Goal: Information Seeking & Learning: Find specific fact

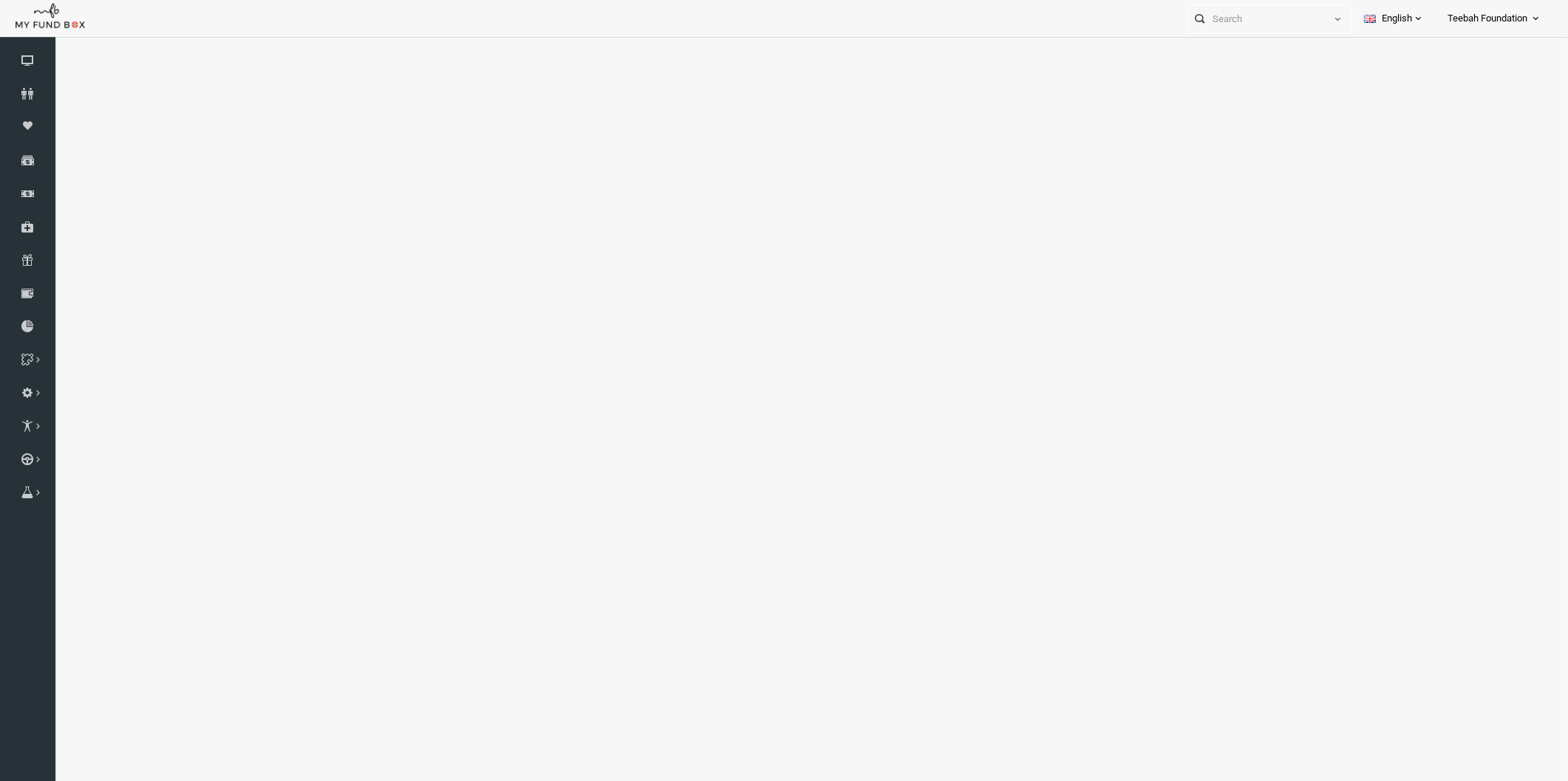
select select "100"
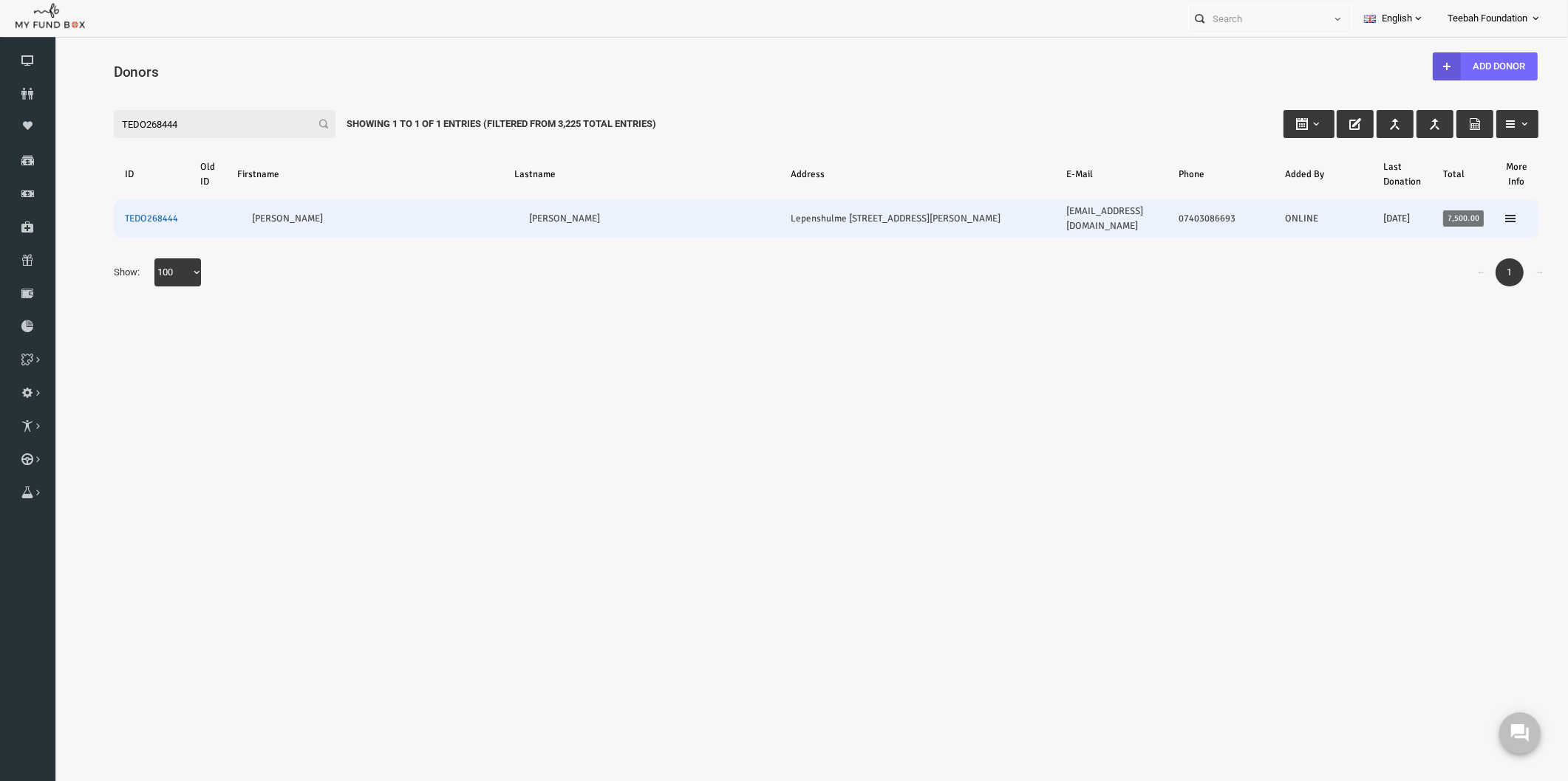
type input "TEDO268444"
click at [131, 213] on link "TEDO268444" at bounding box center [120, 219] width 53 height 12
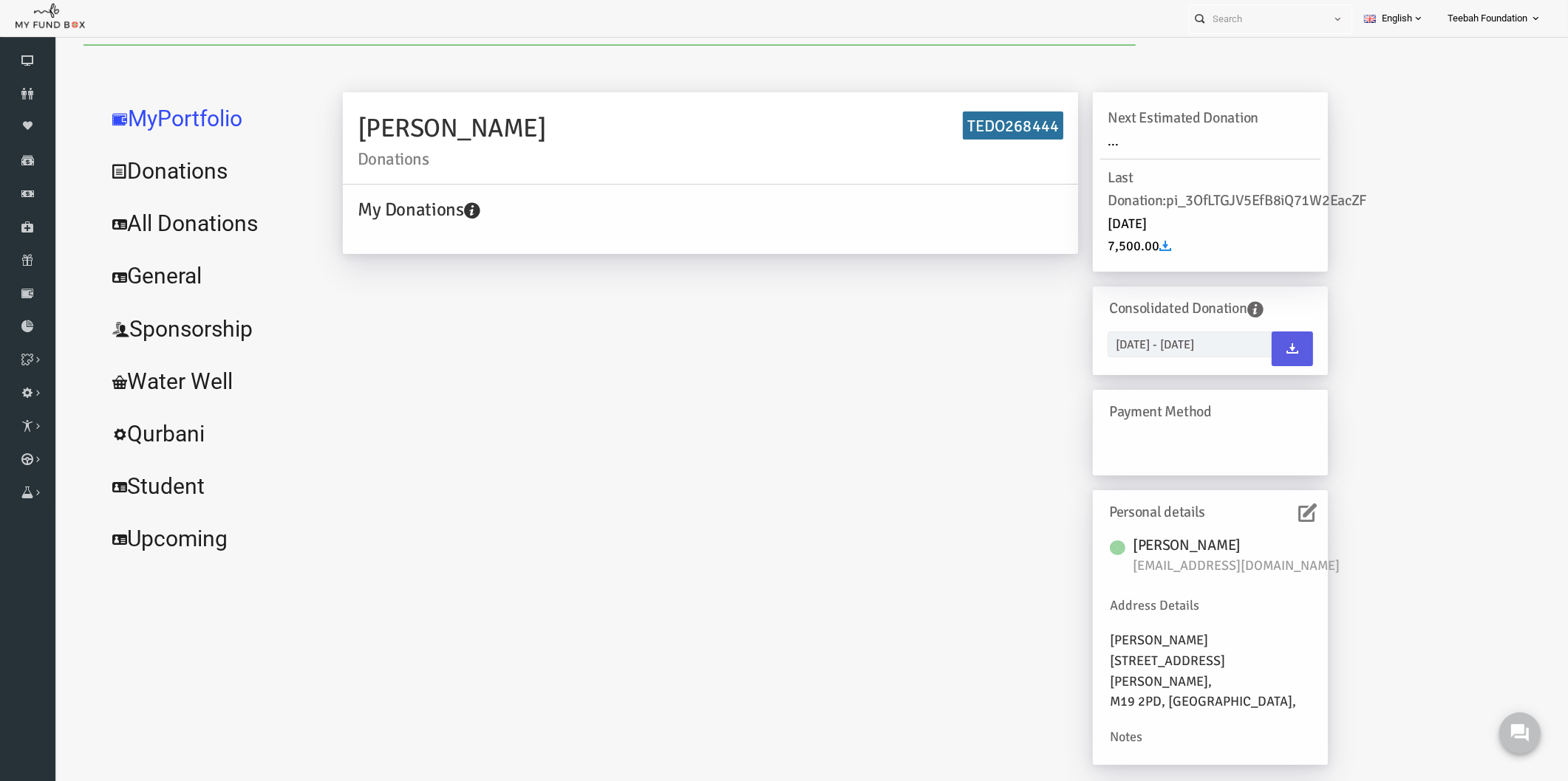
click at [167, 220] on link "All Donations" at bounding box center [179, 223] width 221 height 53
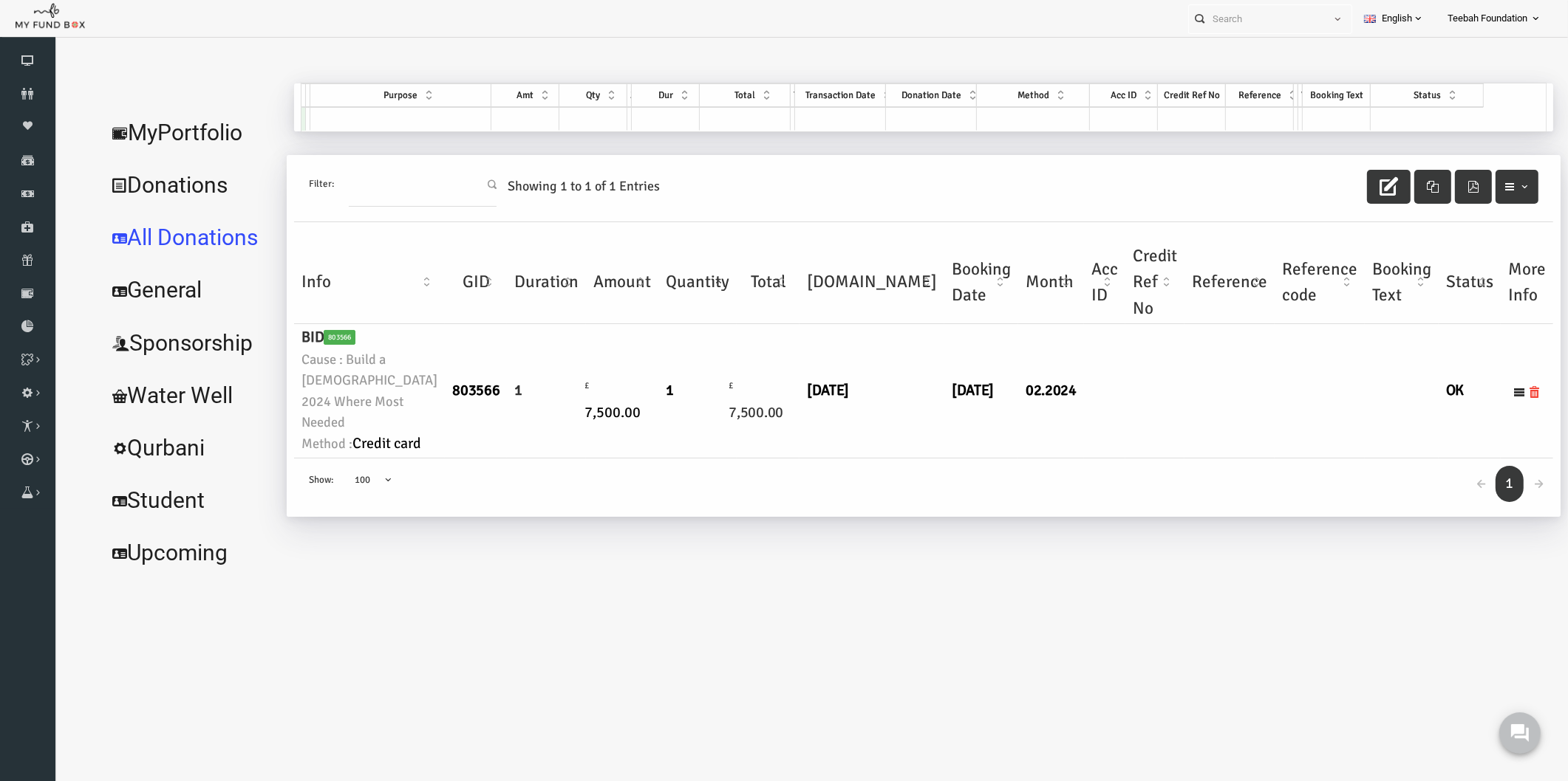
click at [769, 459] on td "[DATE]" at bounding box center [841, 391] width 145 height 134
click at [786, 459] on td "[DATE]" at bounding box center [841, 391] width 145 height 134
click at [189, 131] on link "MyPortfolio" at bounding box center [158, 132] width 181 height 53
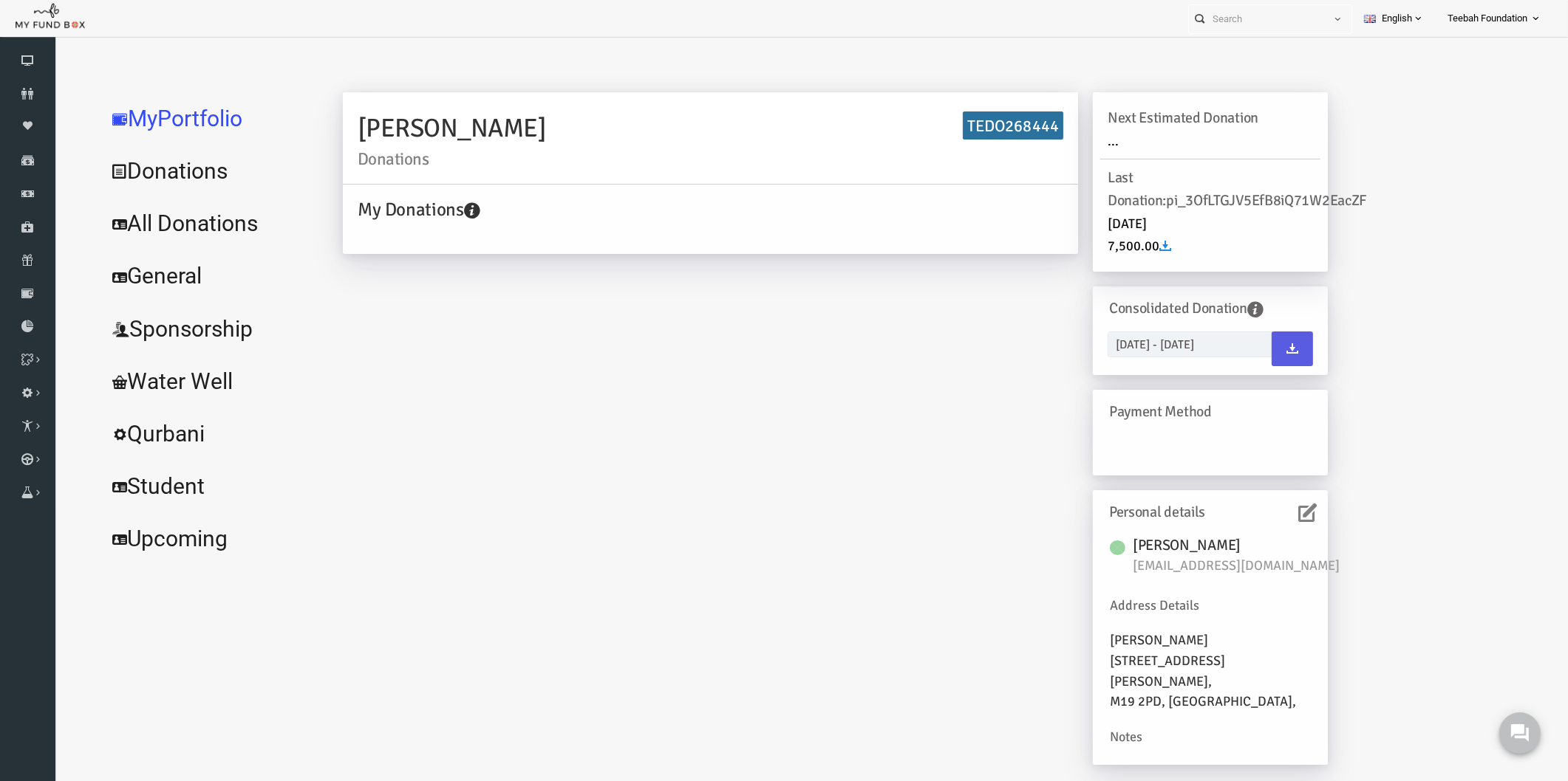
click at [945, 223] on h4 "My Donations" at bounding box center [683, 209] width 713 height 28
click at [27, 97] on icon at bounding box center [28, 94] width 56 height 12
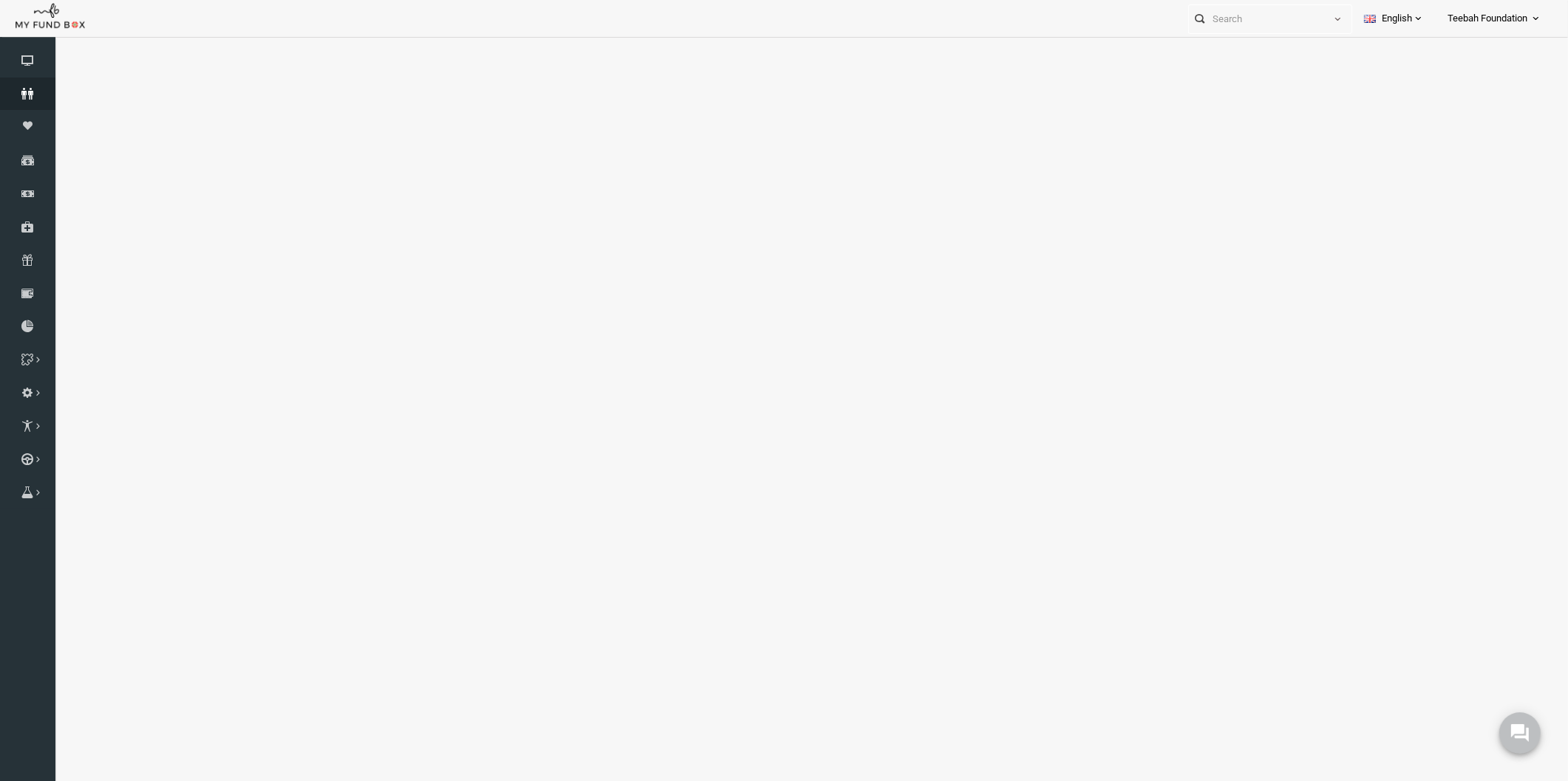
select select "100"
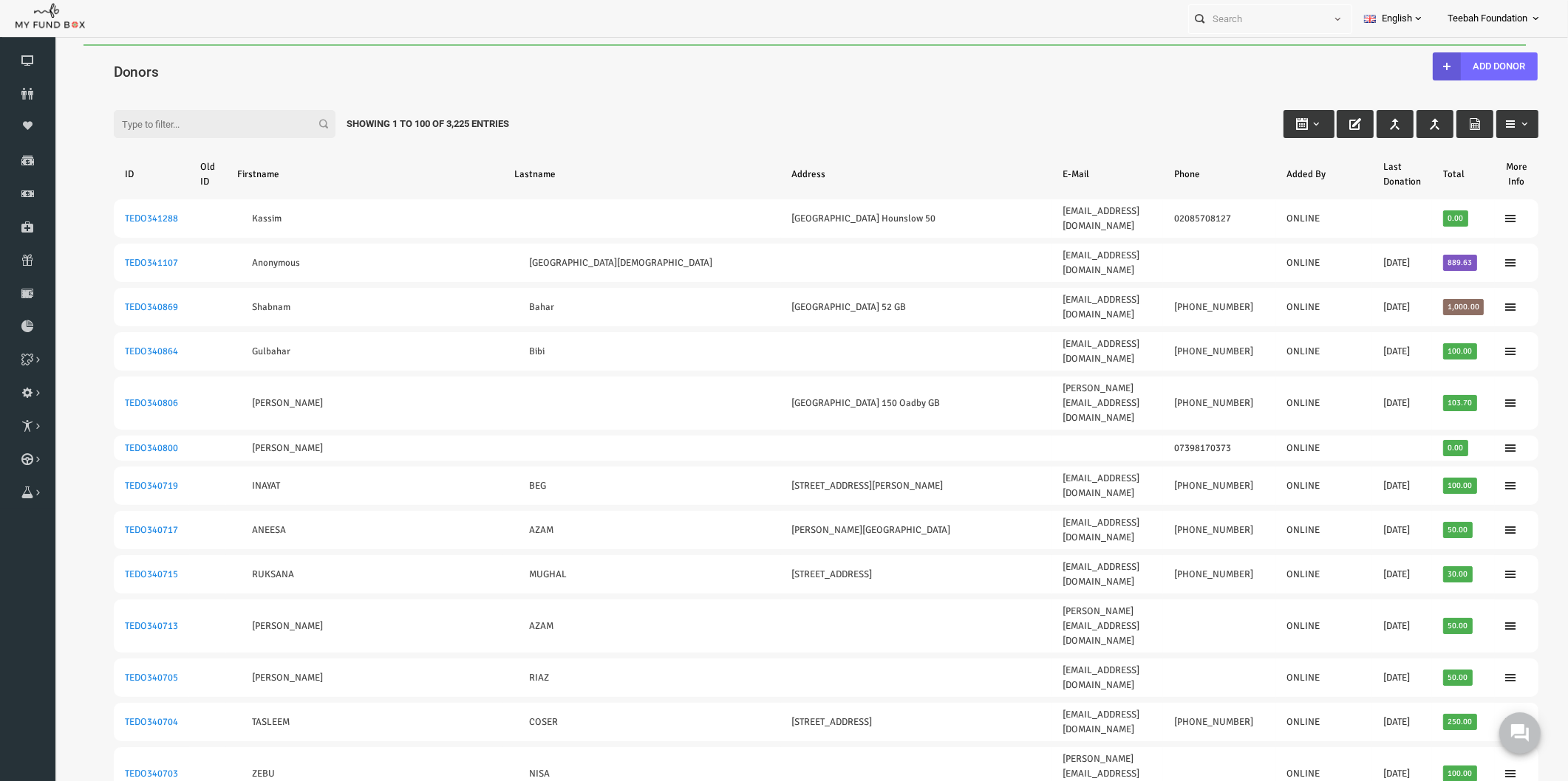
click at [172, 113] on input "Filter:" at bounding box center [194, 124] width 221 height 28
paste input "174590"
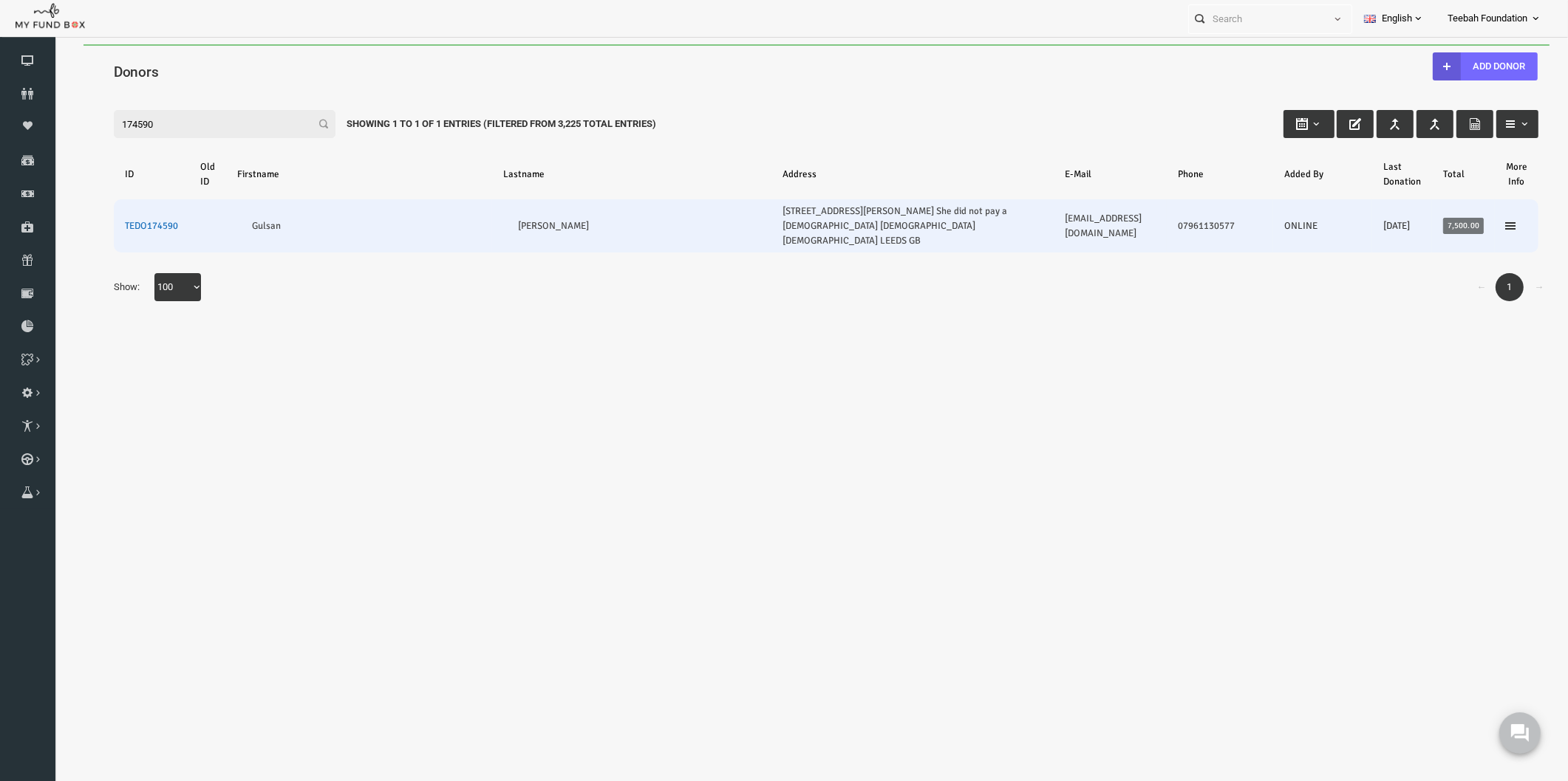
type input "174590"
click at [122, 220] on link "TEDO174590" at bounding box center [120, 226] width 53 height 12
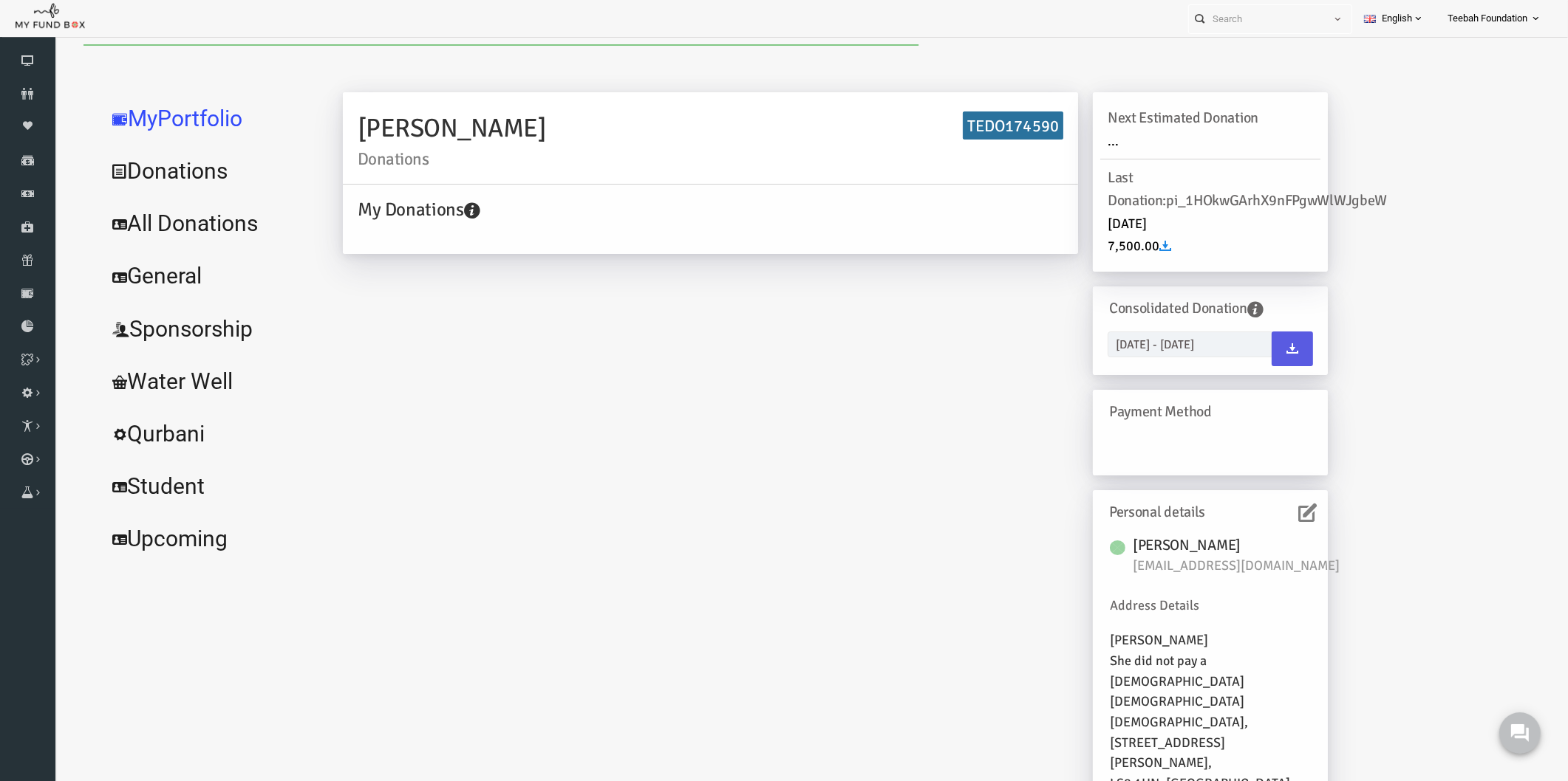
click at [1268, 518] on icon at bounding box center [1277, 513] width 19 height 19
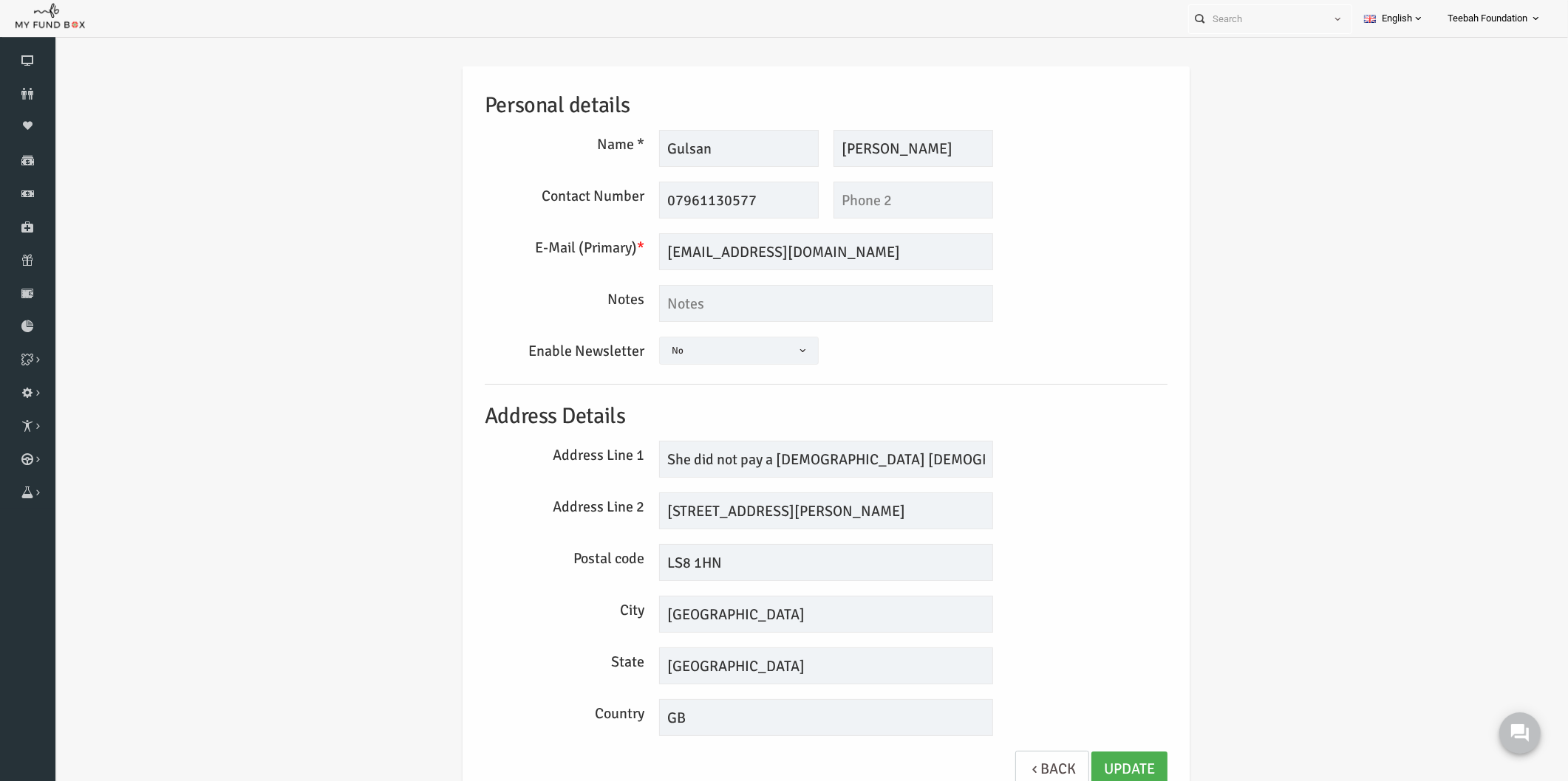
click at [996, 417] on h5 "Address Details" at bounding box center [795, 416] width 683 height 34
click at [801, 464] on input "She did not pay a [DEMOGRAPHIC_DATA] [DEMOGRAPHIC_DATA] [DEMOGRAPHIC_DATA]" at bounding box center [795, 460] width 334 height 37
drag, startPoint x: 802, startPoint y: 460, endPoint x: 923, endPoint y: 464, distance: 121.1
click at [923, 464] on input "She did not pay a [DEMOGRAPHIC_DATA] [DEMOGRAPHIC_DATA] [DEMOGRAPHIC_DATA]" at bounding box center [795, 460] width 334 height 37
click at [1042, 450] on div "Address Line 1 She did not pay a [DEMOGRAPHIC_DATA] [DEMOGRAPHIC_DATA] [DEMOGRA…" at bounding box center [795, 460] width 698 height 37
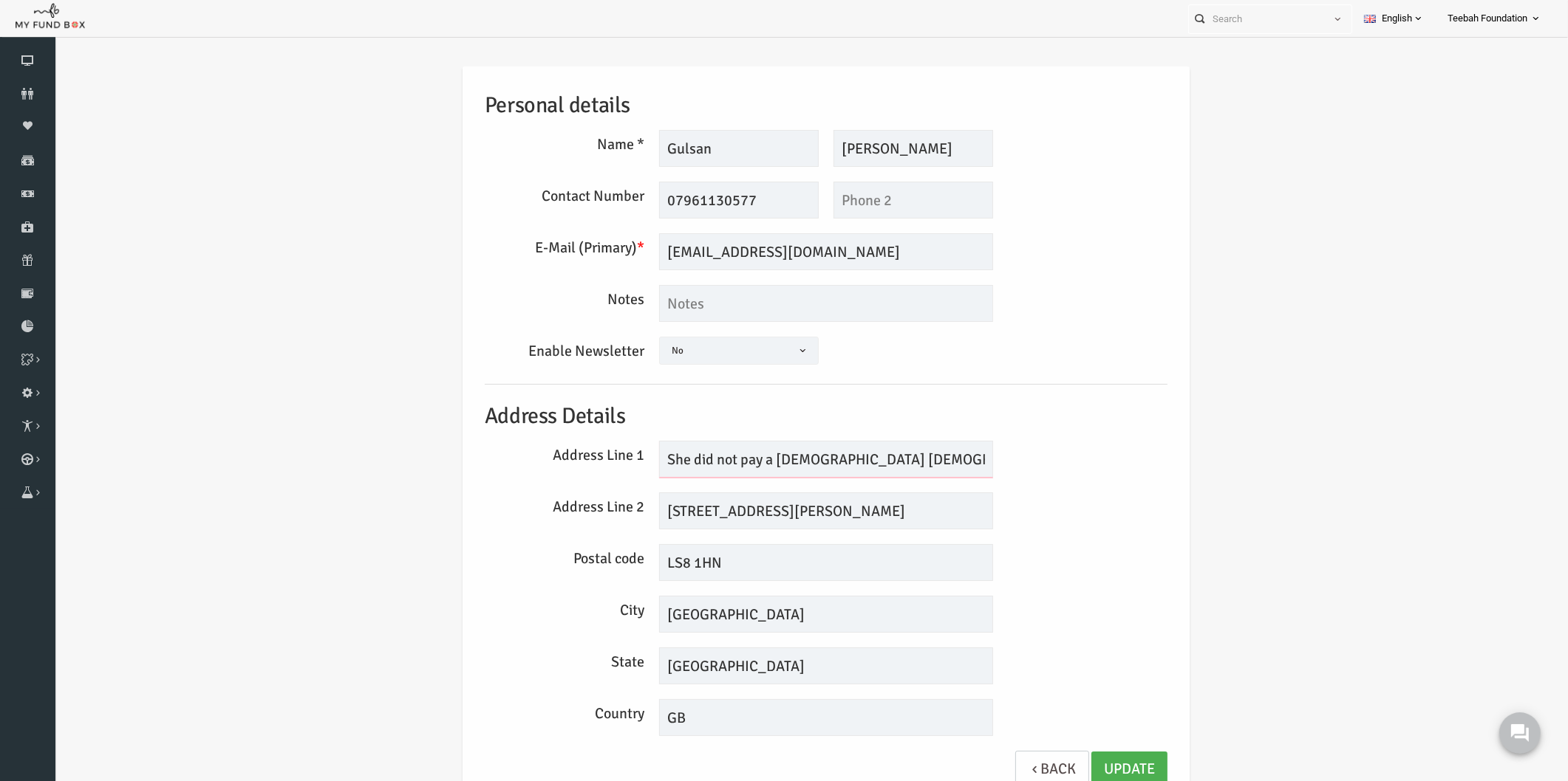
click at [879, 452] on input "She did not pay a [DEMOGRAPHIC_DATA] [DEMOGRAPHIC_DATA] [DEMOGRAPHIC_DATA]" at bounding box center [795, 460] width 334 height 37
click at [989, 422] on h5 "Address Details" at bounding box center [795, 416] width 683 height 34
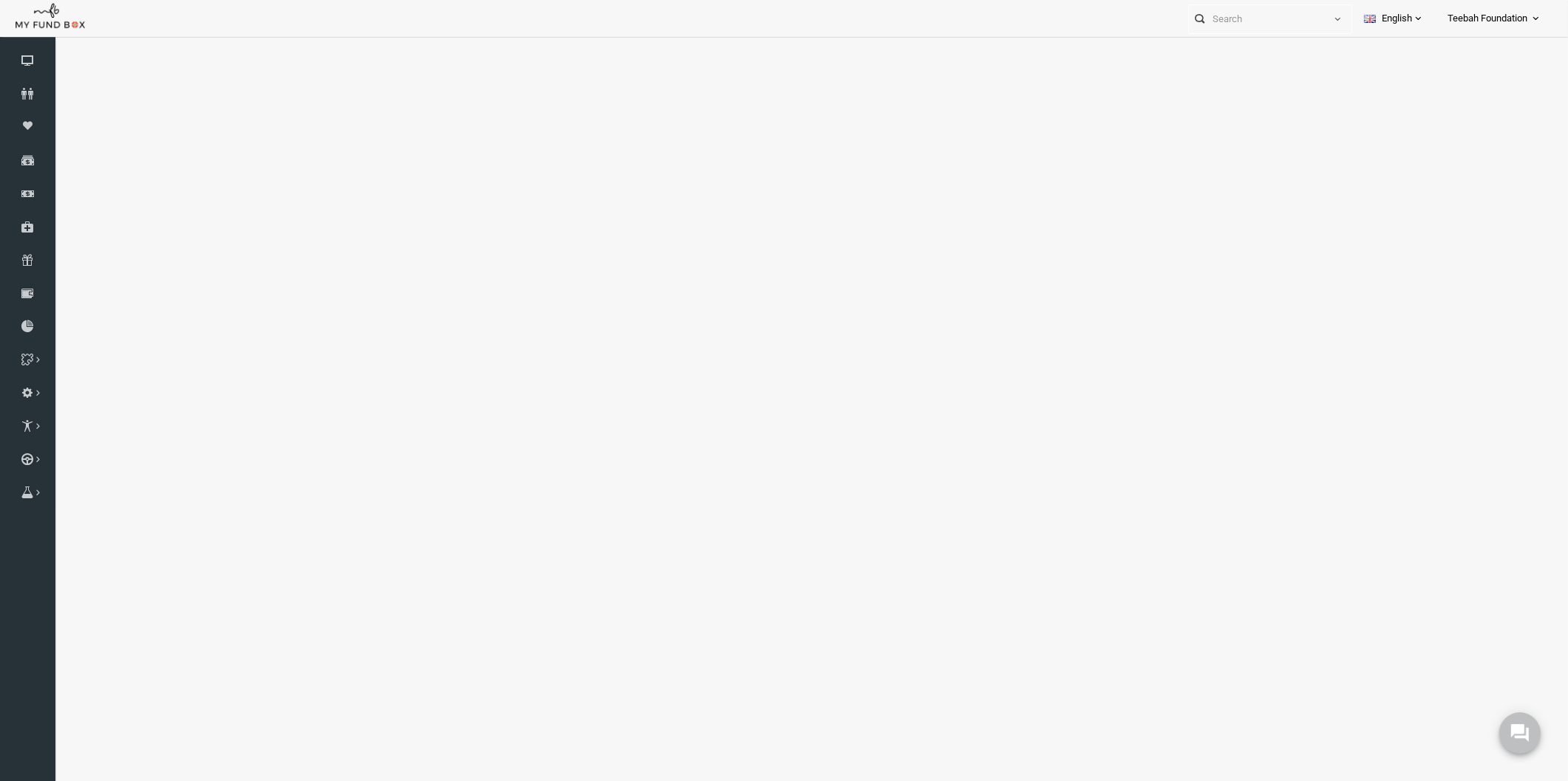
select select "100"
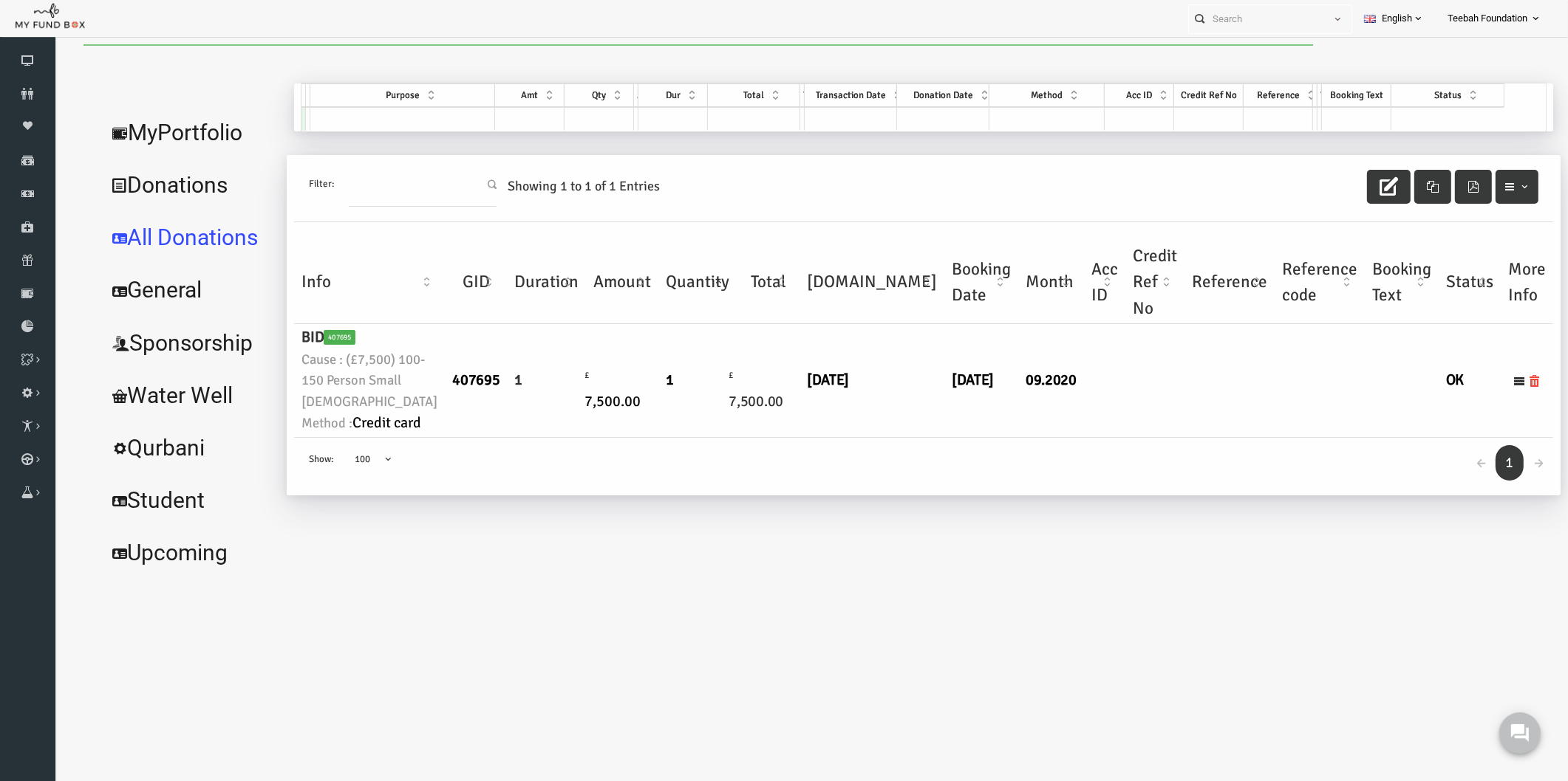
click at [667, 437] on td "1" at bounding box center [667, 381] width 78 height 113
click at [181, 140] on link "MyPortfolio" at bounding box center [158, 132] width 181 height 53
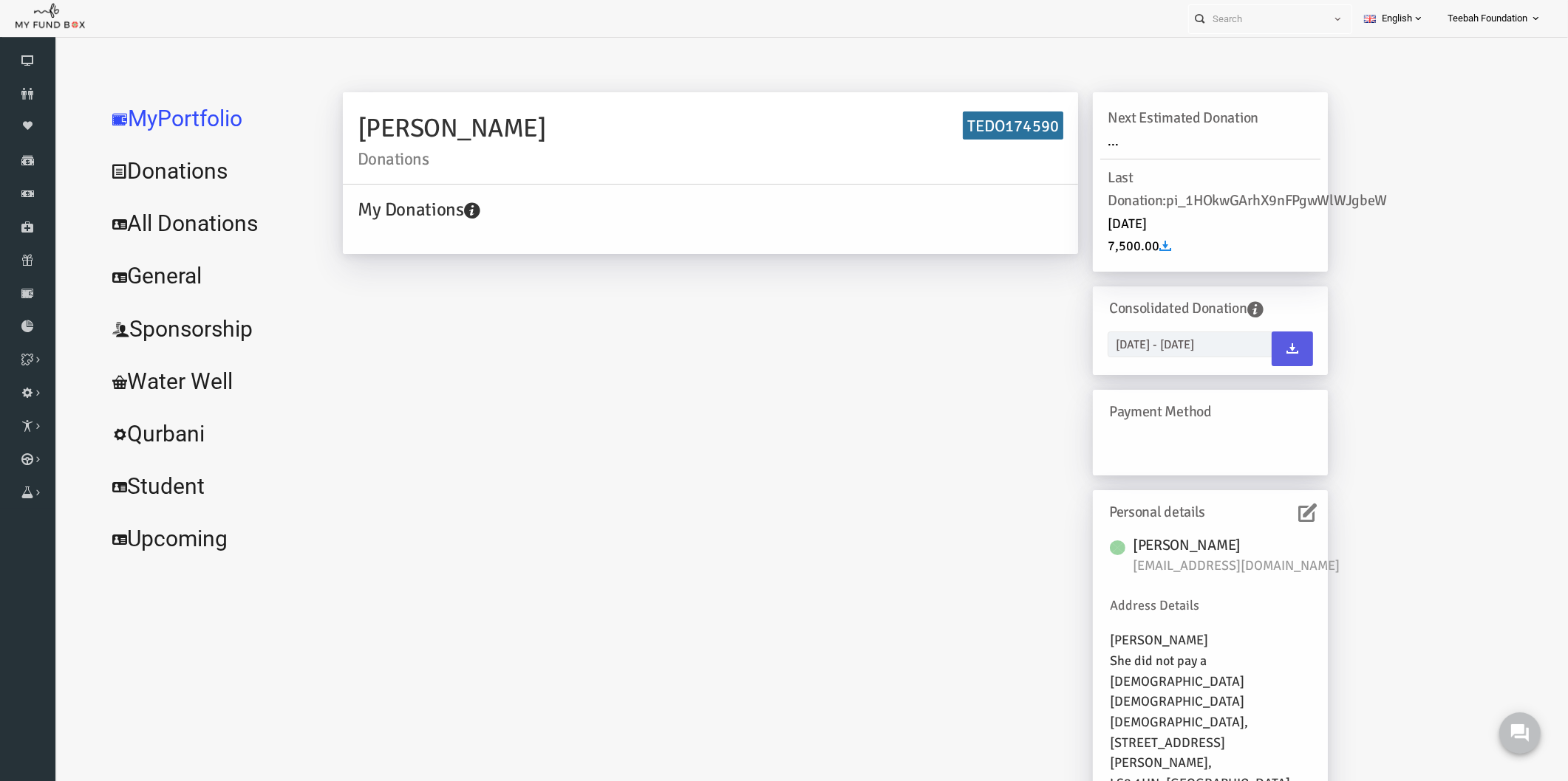
click at [496, 388] on div "[PERSON_NAME] Donations TEDO174590 My Donations Get free account credit Get fre…" at bounding box center [804, 477] width 1014 height 770
click at [32, 90] on icon at bounding box center [28, 94] width 56 height 12
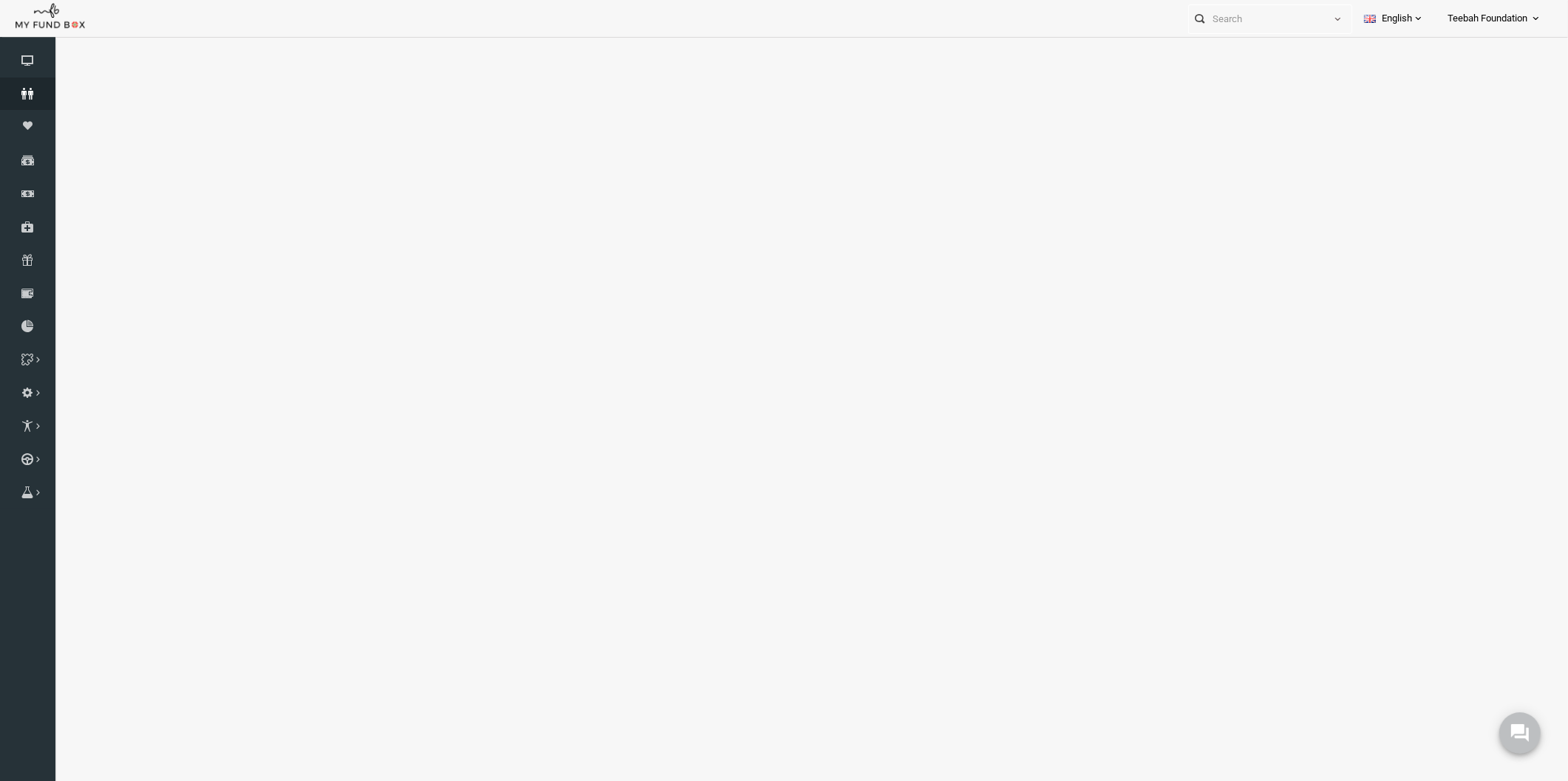
select select "100"
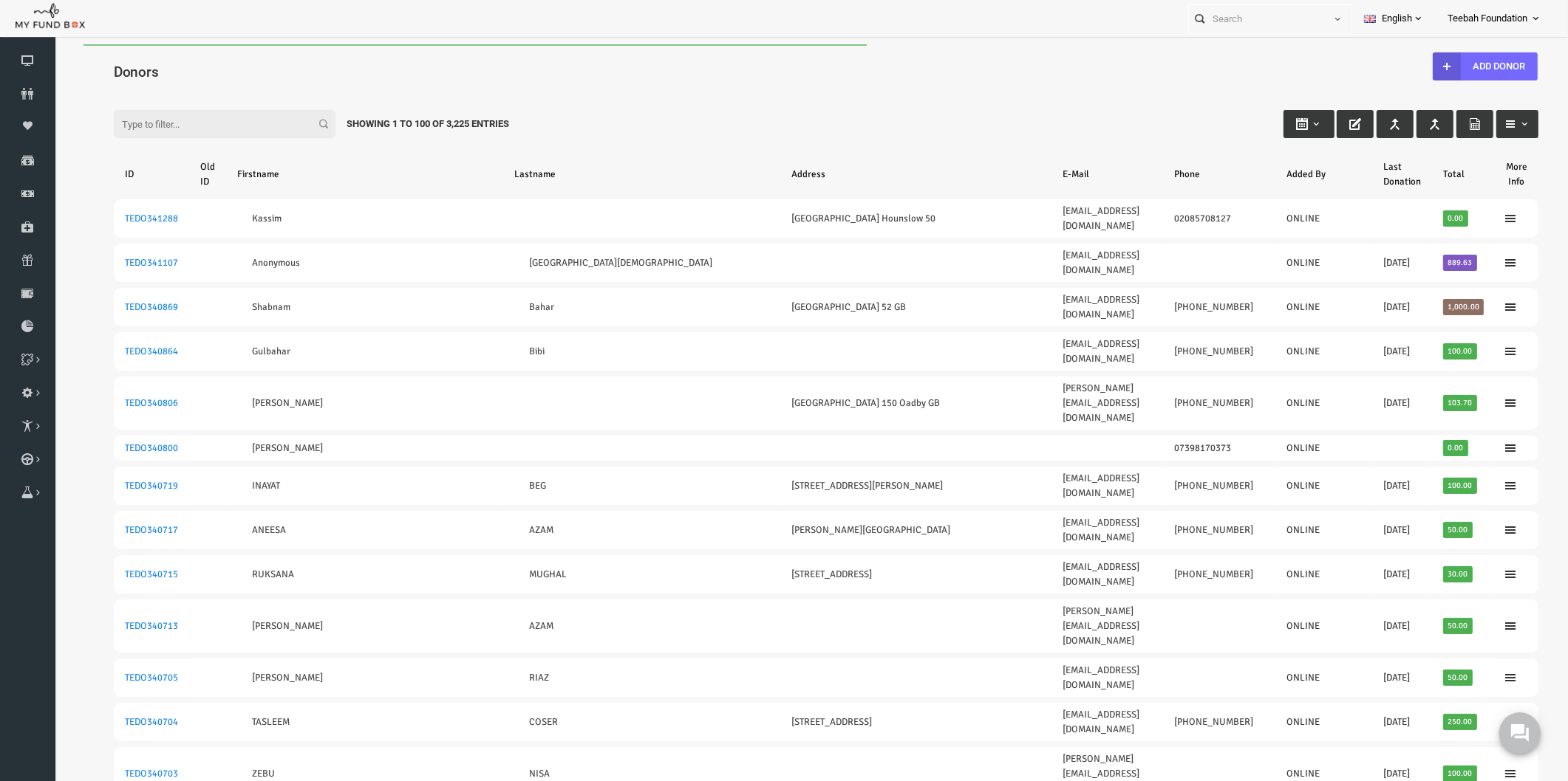
click at [139, 92] on div "Filter: Showing 1 to 100 of 3,225 Entries" at bounding box center [795, 109] width 1454 height 40
click at [146, 119] on input "Filter:" at bounding box center [194, 124] width 221 height 28
paste input "187170"
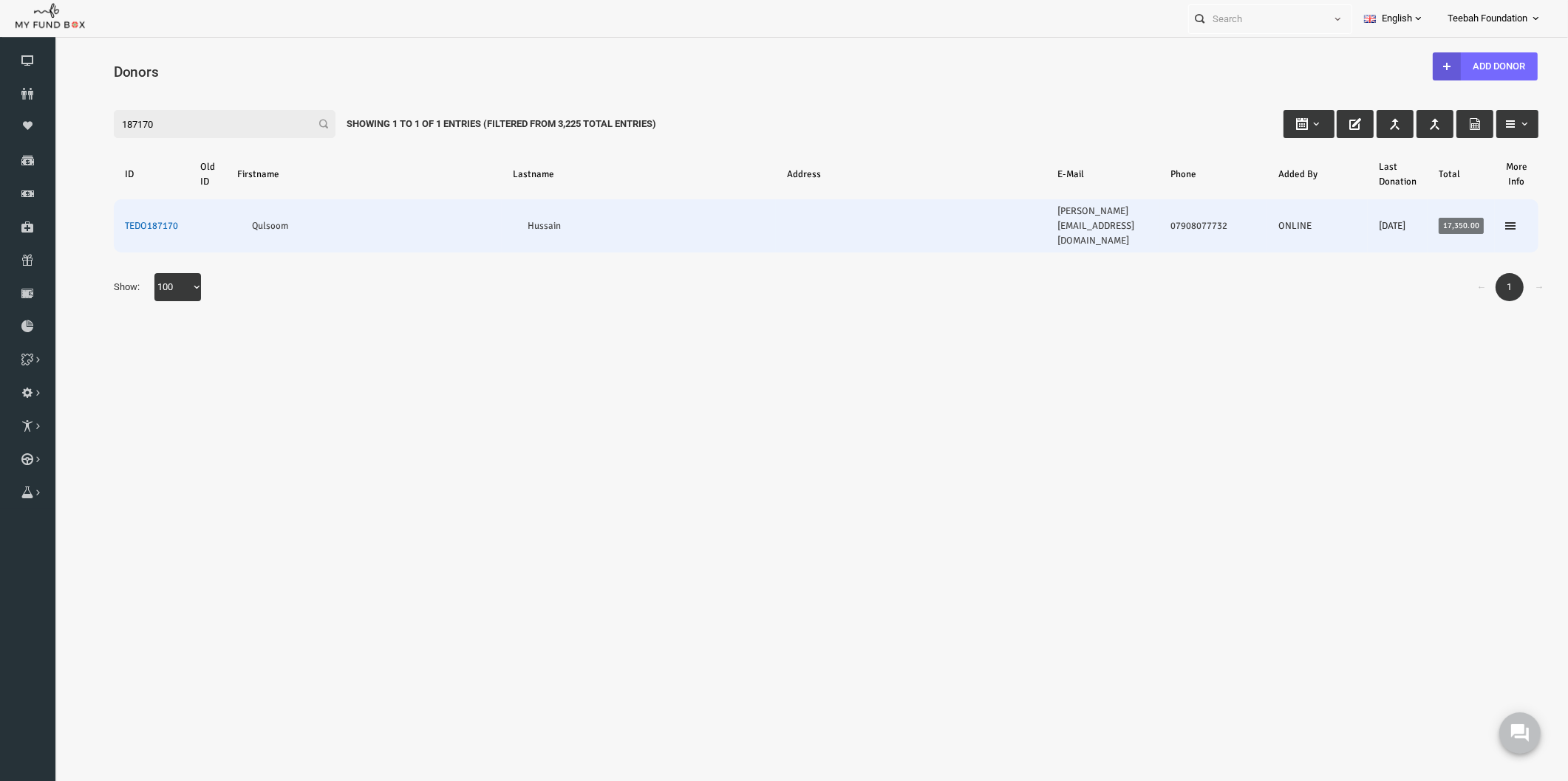
type input "187170"
click at [135, 220] on link "TEDO187170" at bounding box center [120, 226] width 53 height 12
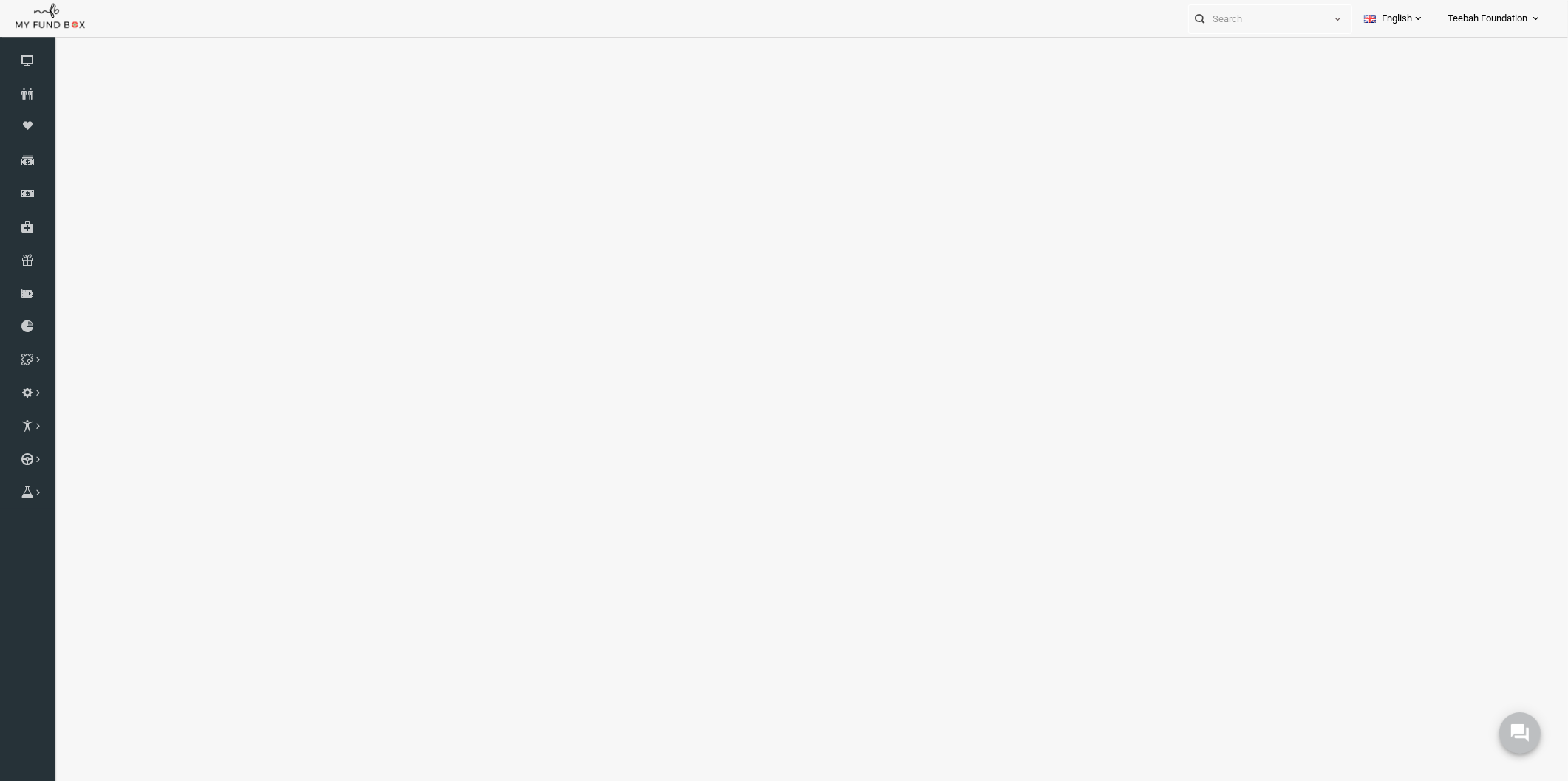
select select "100"
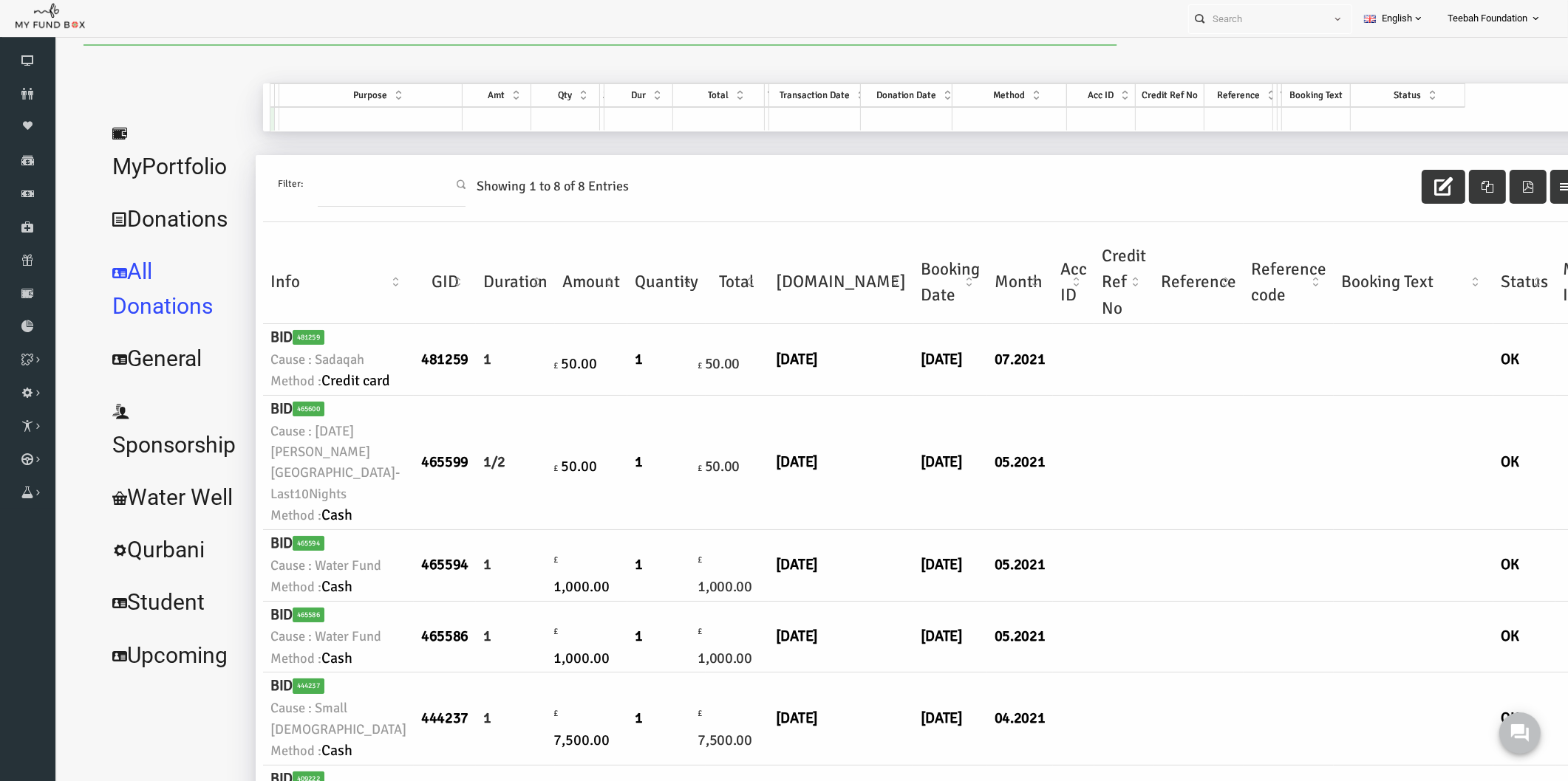
click at [1064, 515] on td at bounding box center [1094, 462] width 59 height 134
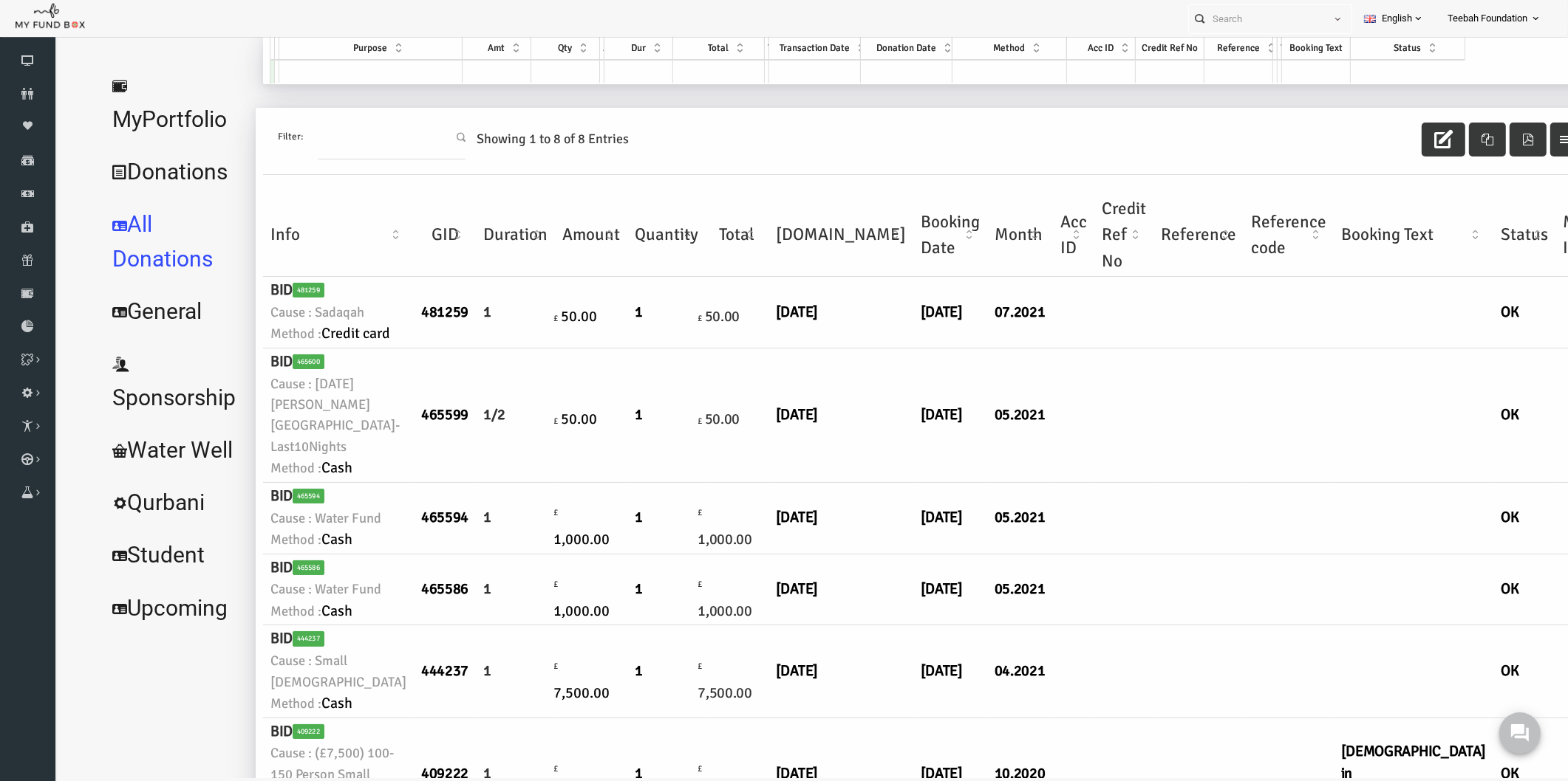
click at [177, 83] on link "MyPortfolio" at bounding box center [143, 103] width 149 height 87
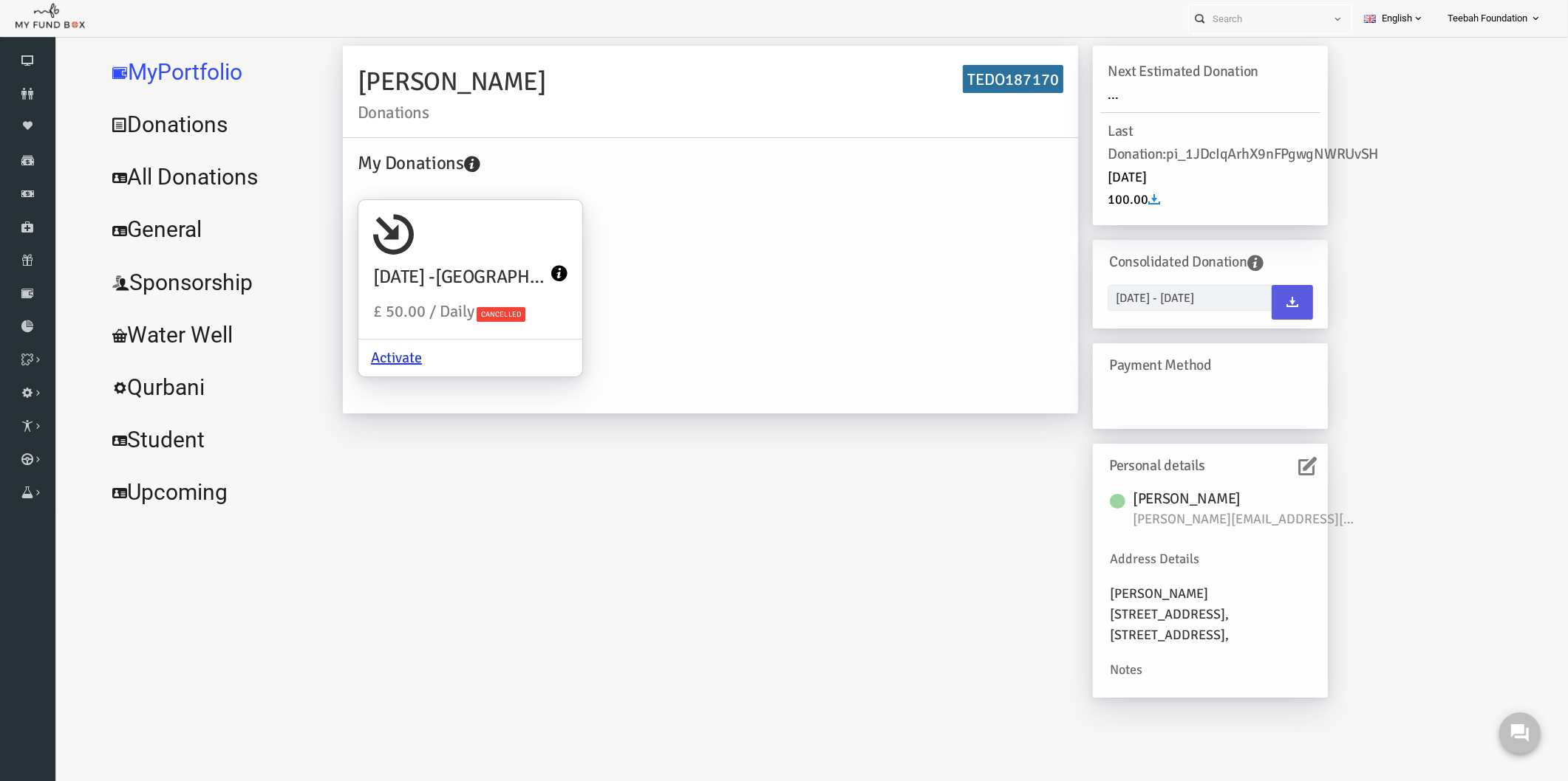
click at [697, 312] on div "My Donations [DATE][PERSON_NAME][GEOGRAPHIC_DATA]-Last10Nights £ 50.00 / Daily …" at bounding box center [679, 273] width 720 height 249
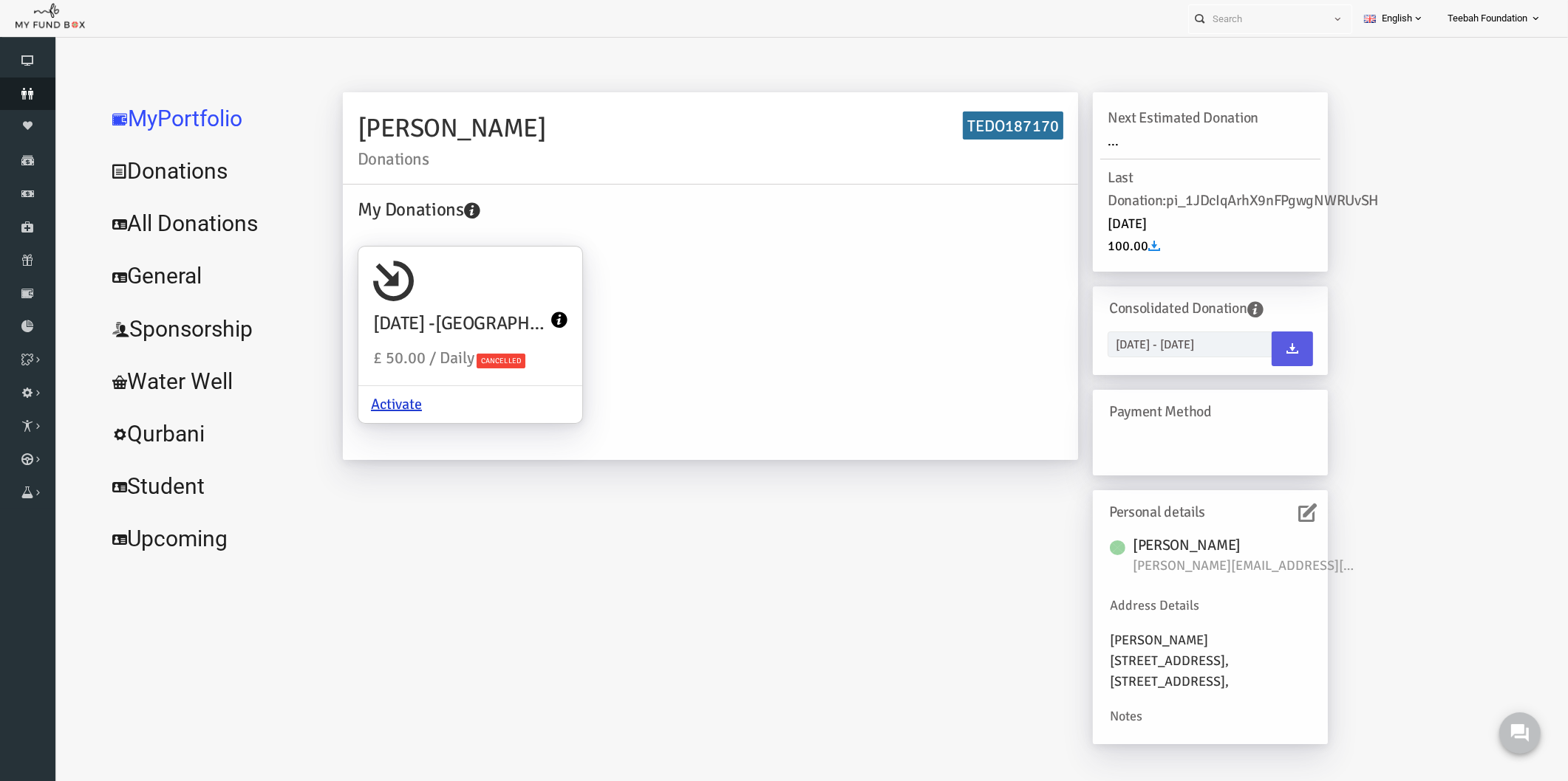
click at [24, 94] on icon at bounding box center [28, 94] width 56 height 12
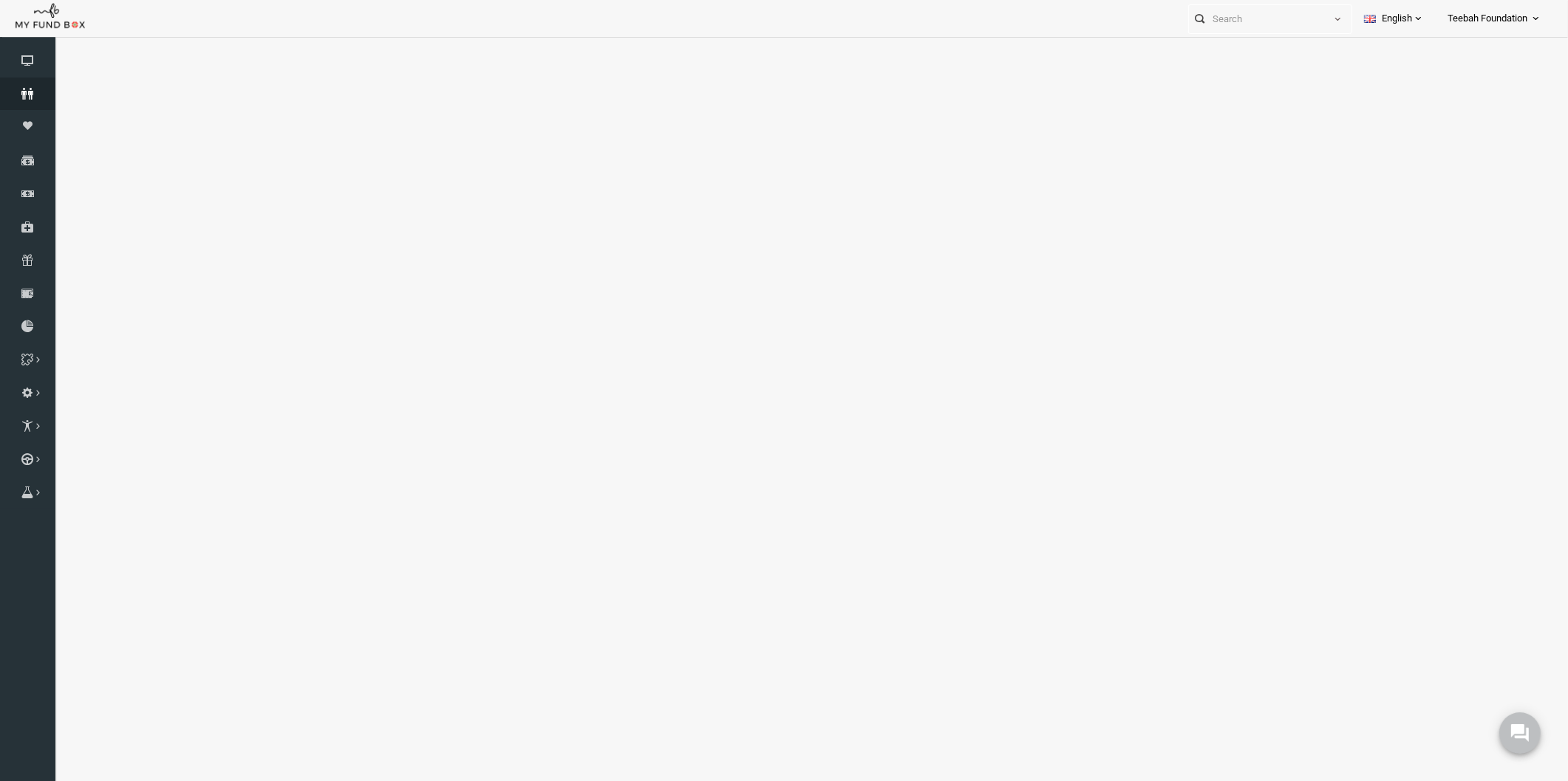
select select "100"
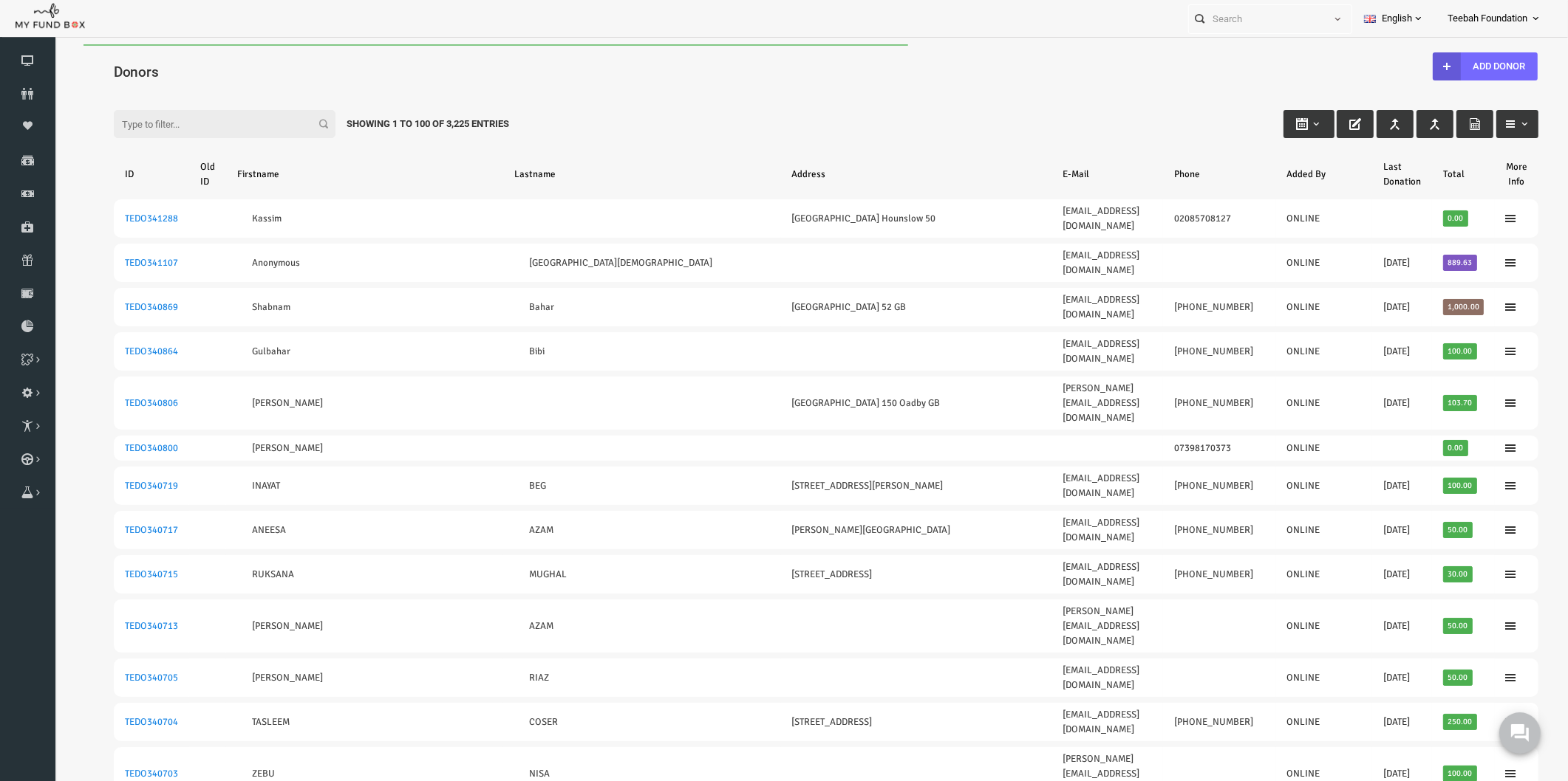
click at [158, 131] on input "Filter:" at bounding box center [194, 124] width 221 height 28
paste input "174740"
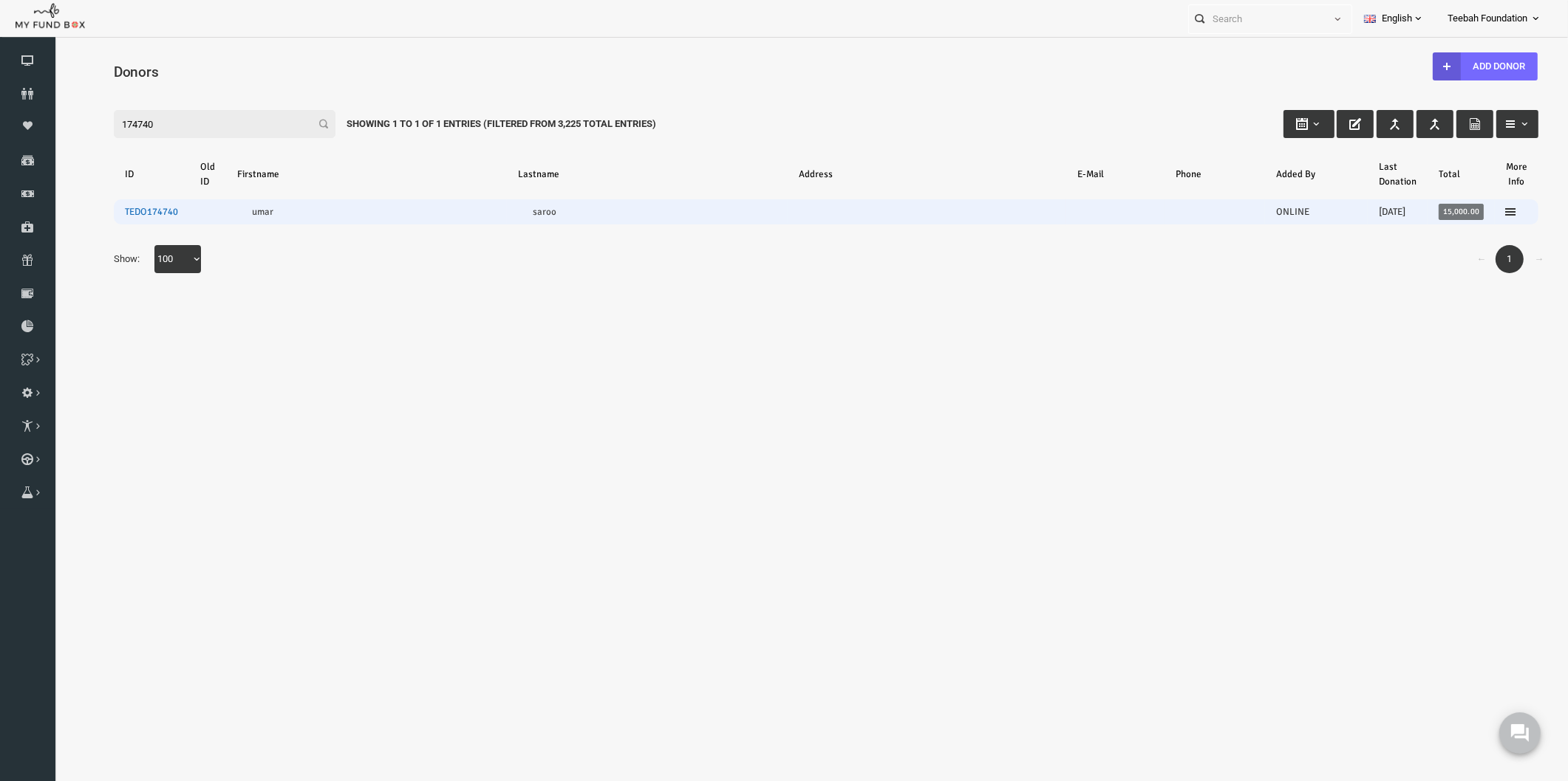
type input "174740"
click at [116, 209] on link "TEDO174740" at bounding box center [120, 211] width 53 height 12
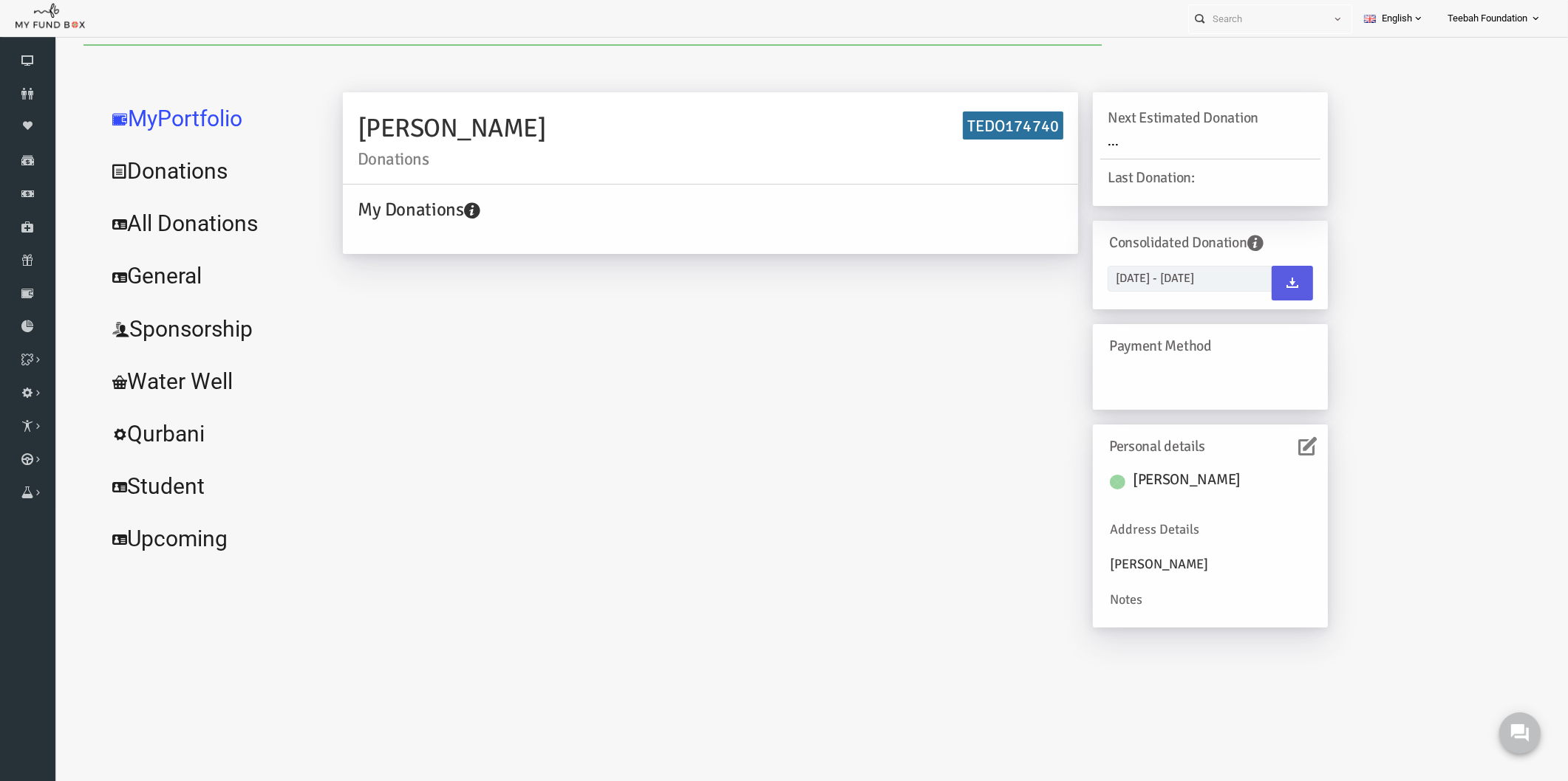
click at [1283, 448] on icon at bounding box center [1277, 447] width 19 height 19
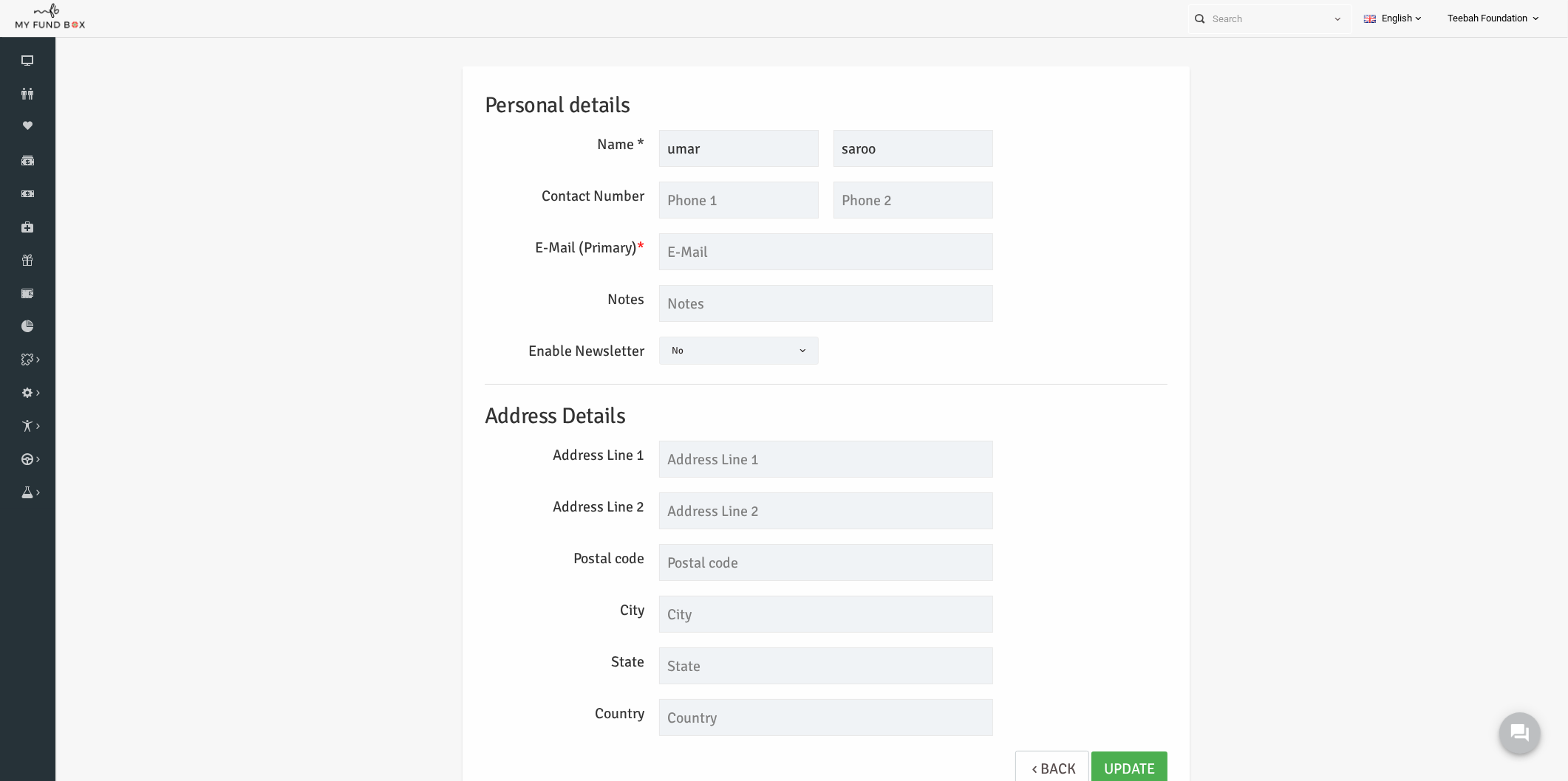
click at [1082, 353] on div "Enable Newsletter Yes No No" at bounding box center [795, 353] width 698 height 32
click at [1106, 419] on h5 "Address Details" at bounding box center [795, 416] width 683 height 34
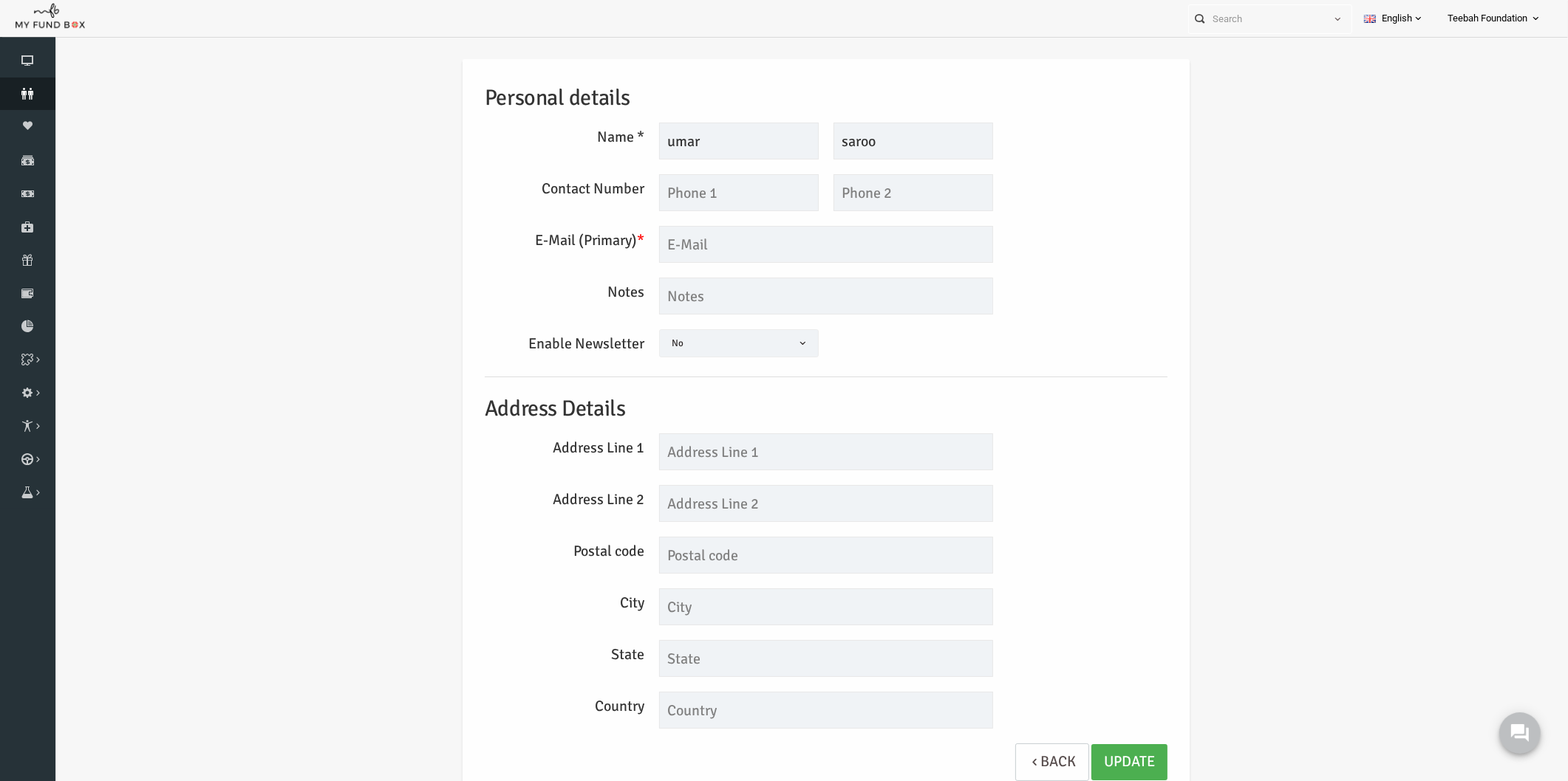
click at [33, 94] on icon at bounding box center [28, 94] width 56 height 12
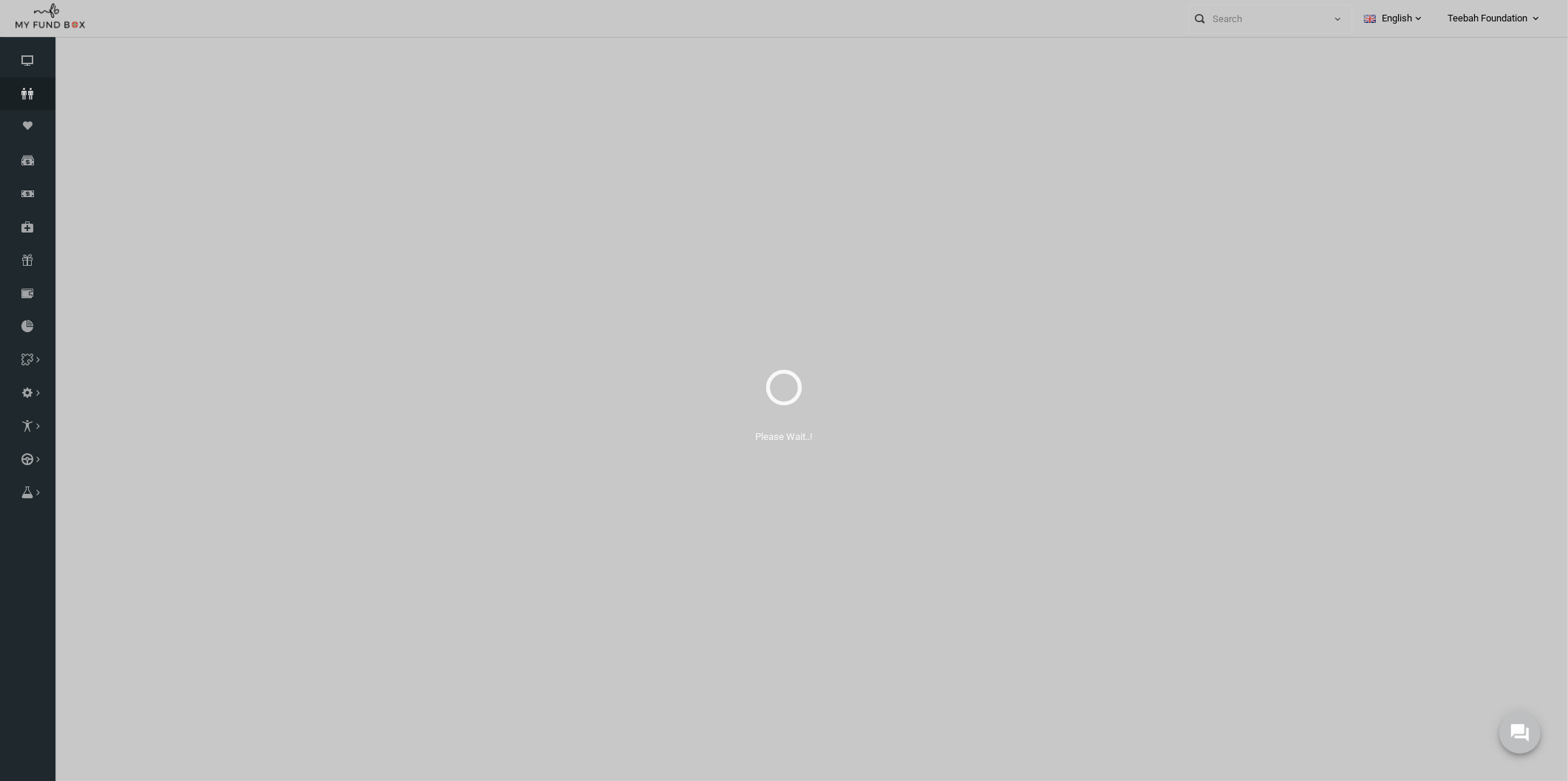
select select "100"
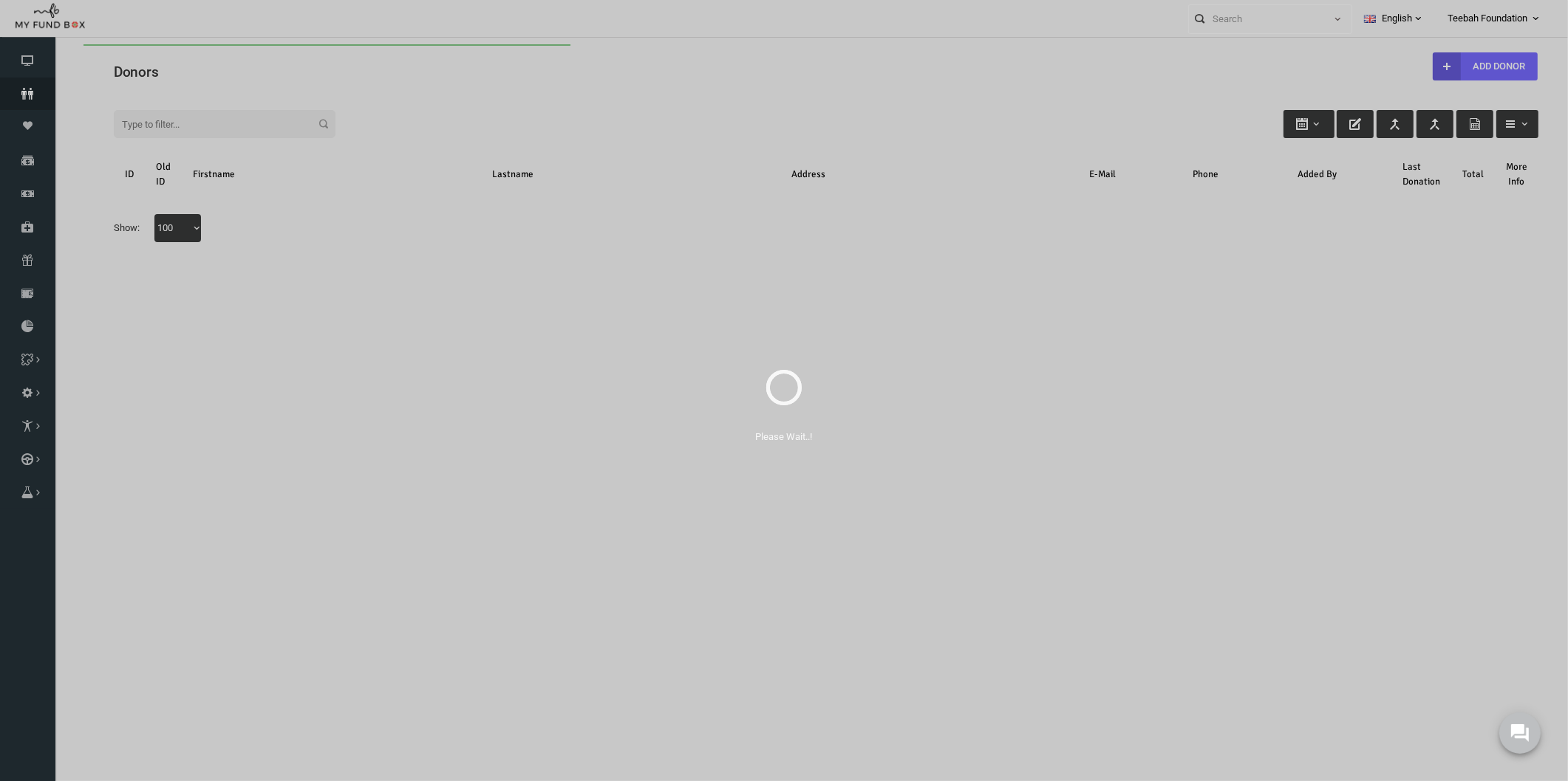
scroll to position [0, 0]
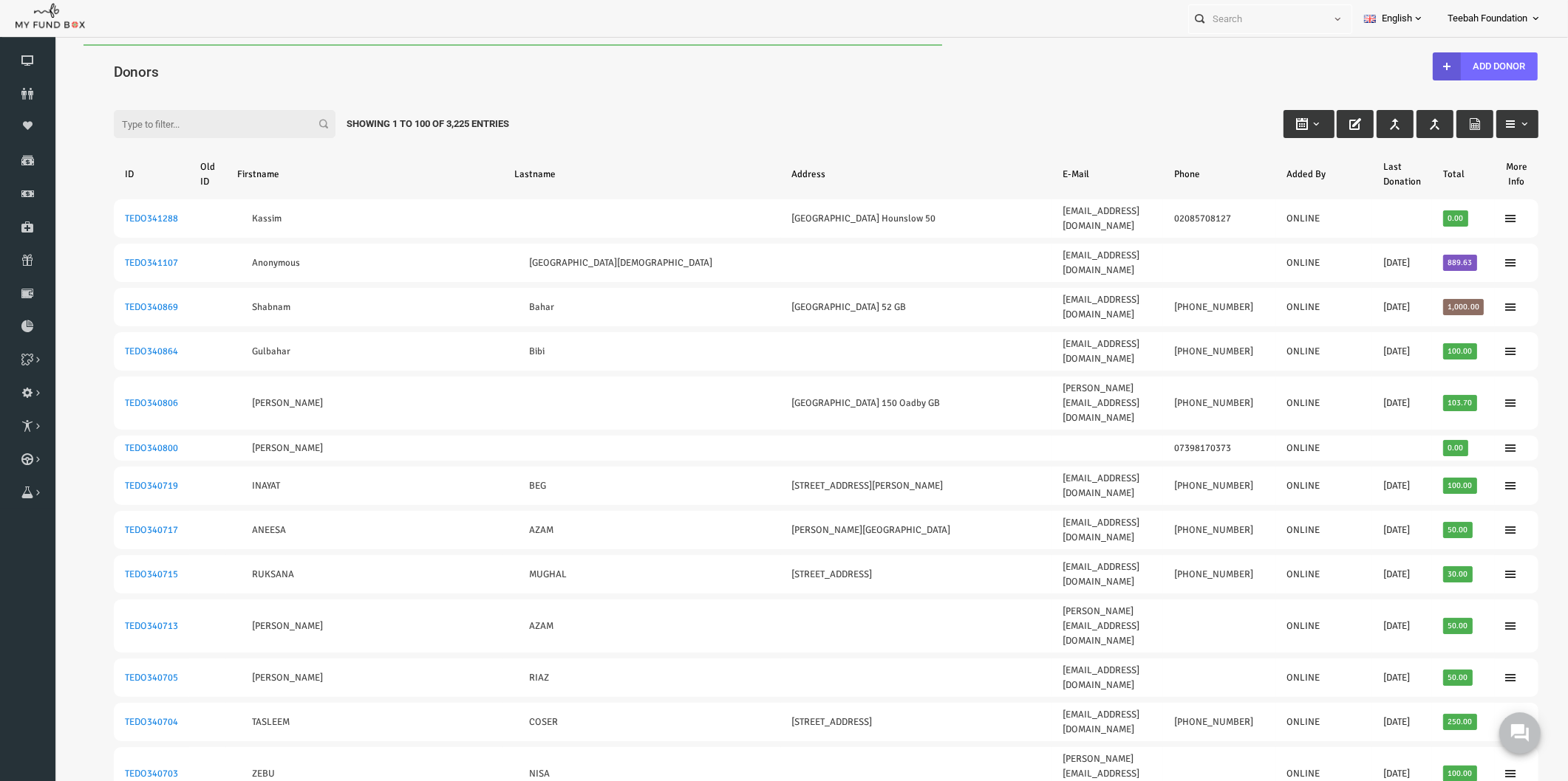
click at [155, 120] on input "Filter:" at bounding box center [194, 124] width 221 height 28
paste input "175373"
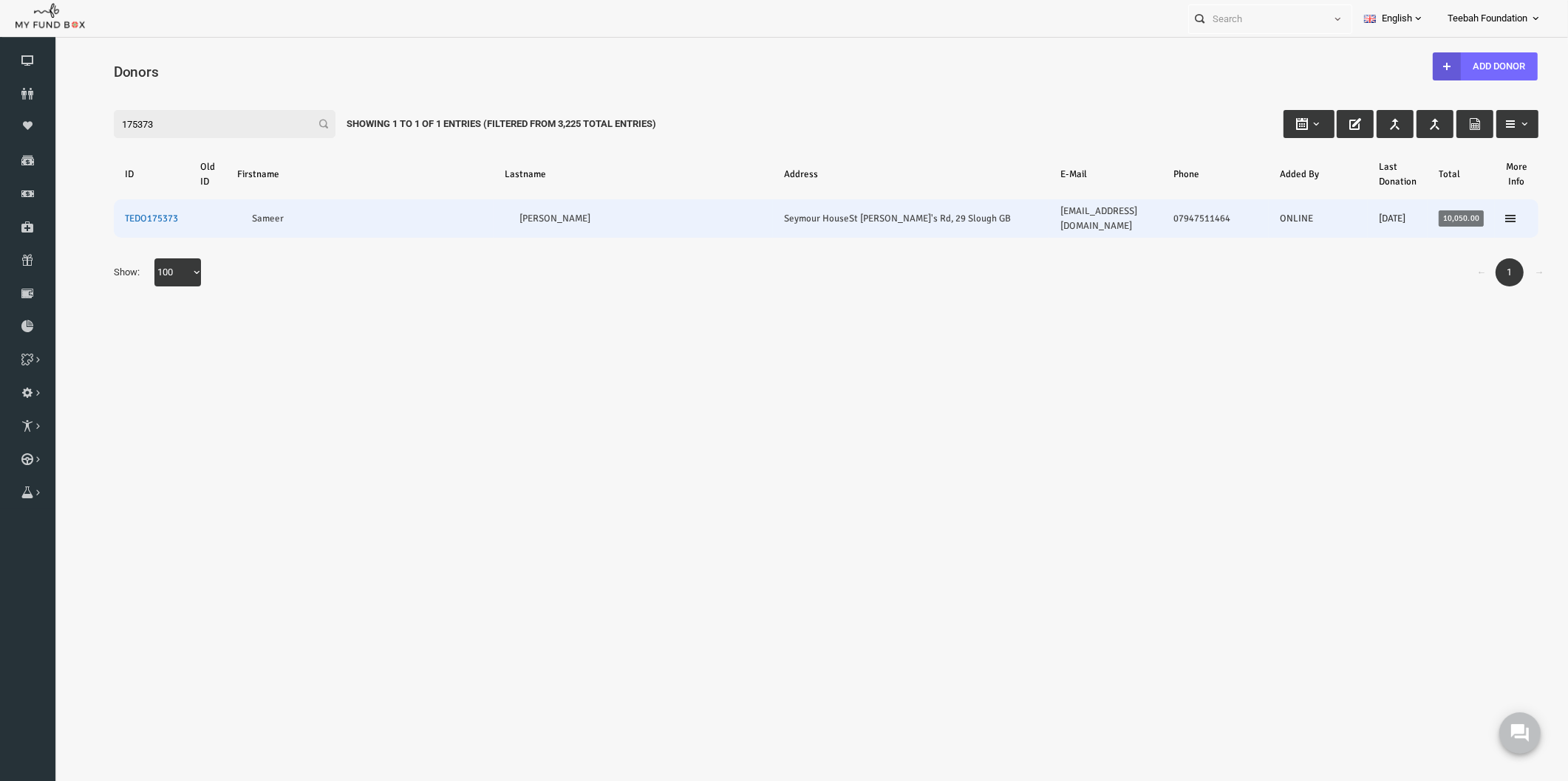
type input "175373"
click at [125, 213] on link "TEDO175373" at bounding box center [120, 219] width 53 height 12
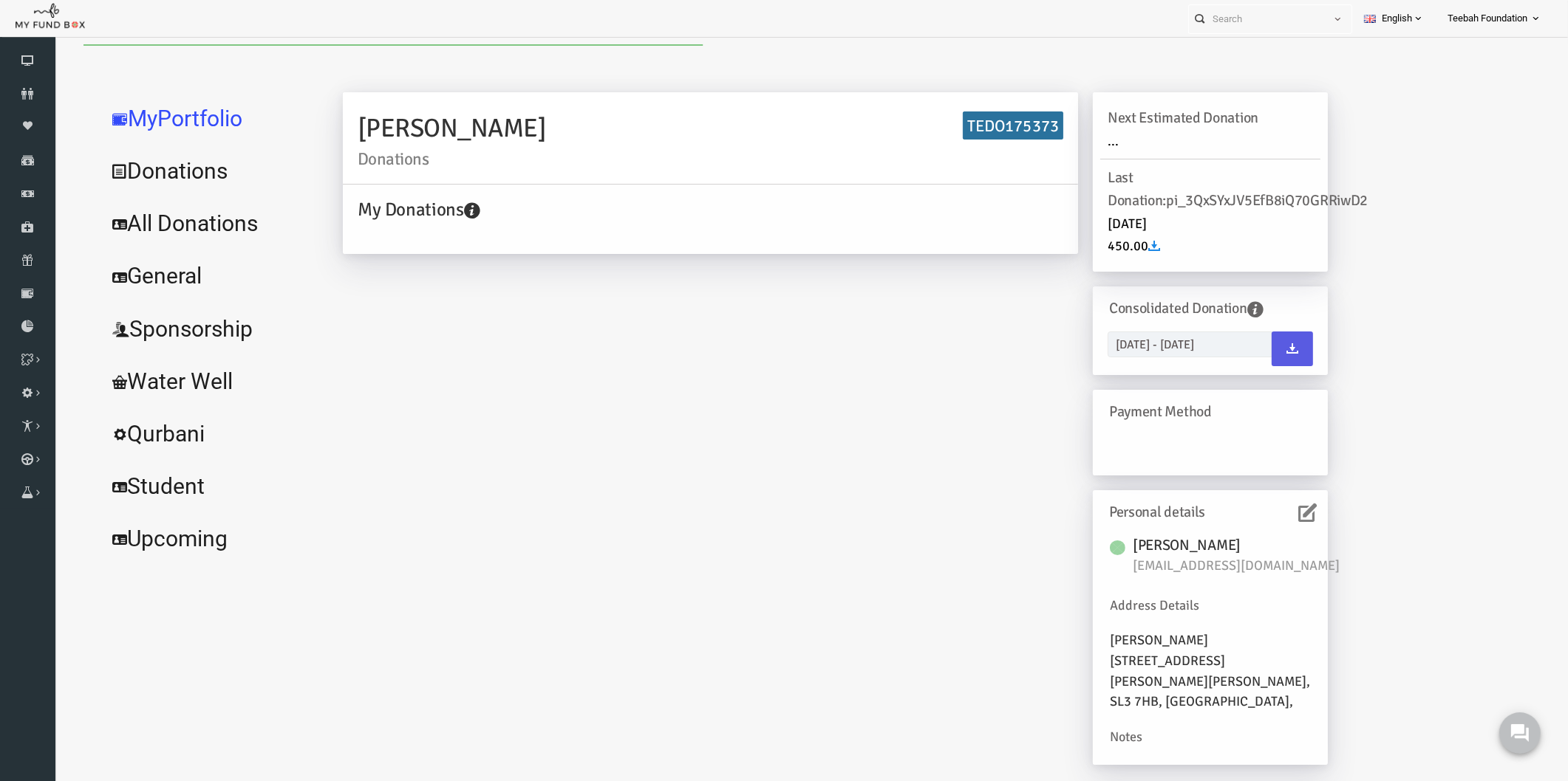
click at [1274, 511] on icon at bounding box center [1277, 513] width 19 height 19
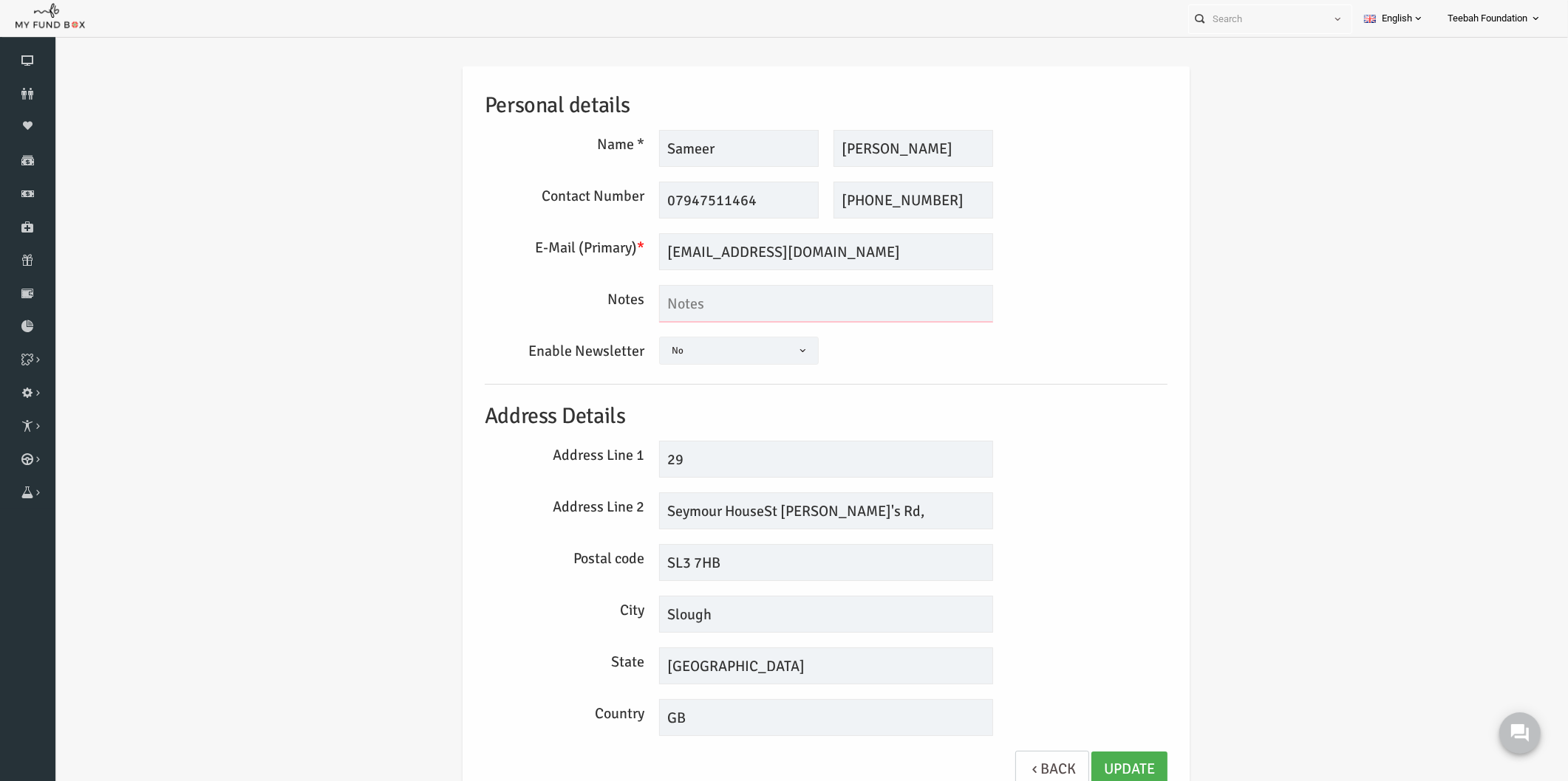
click at [883, 300] on textarea at bounding box center [795, 304] width 334 height 37
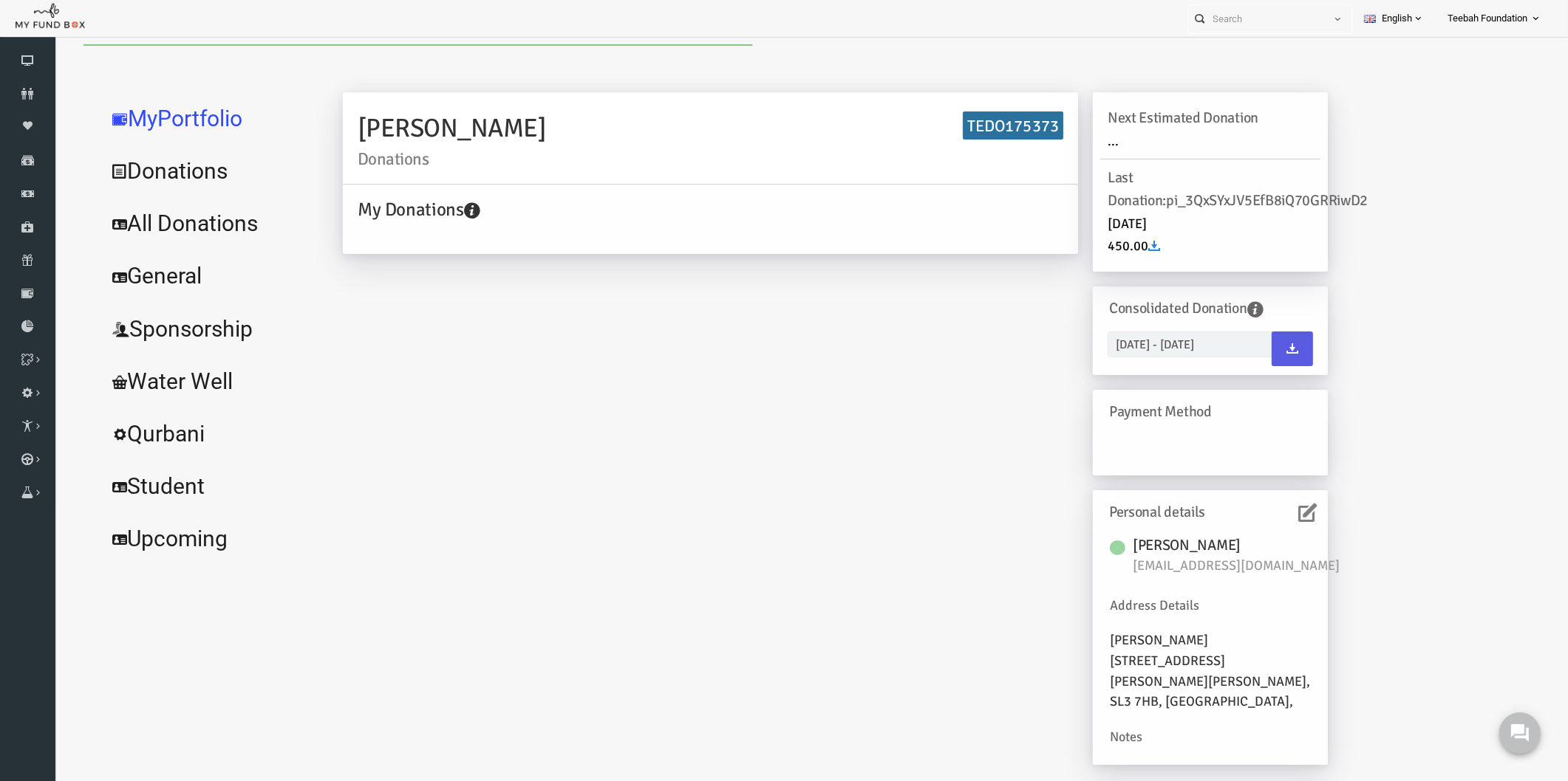
click at [217, 230] on link "All Donations" at bounding box center [179, 223] width 221 height 53
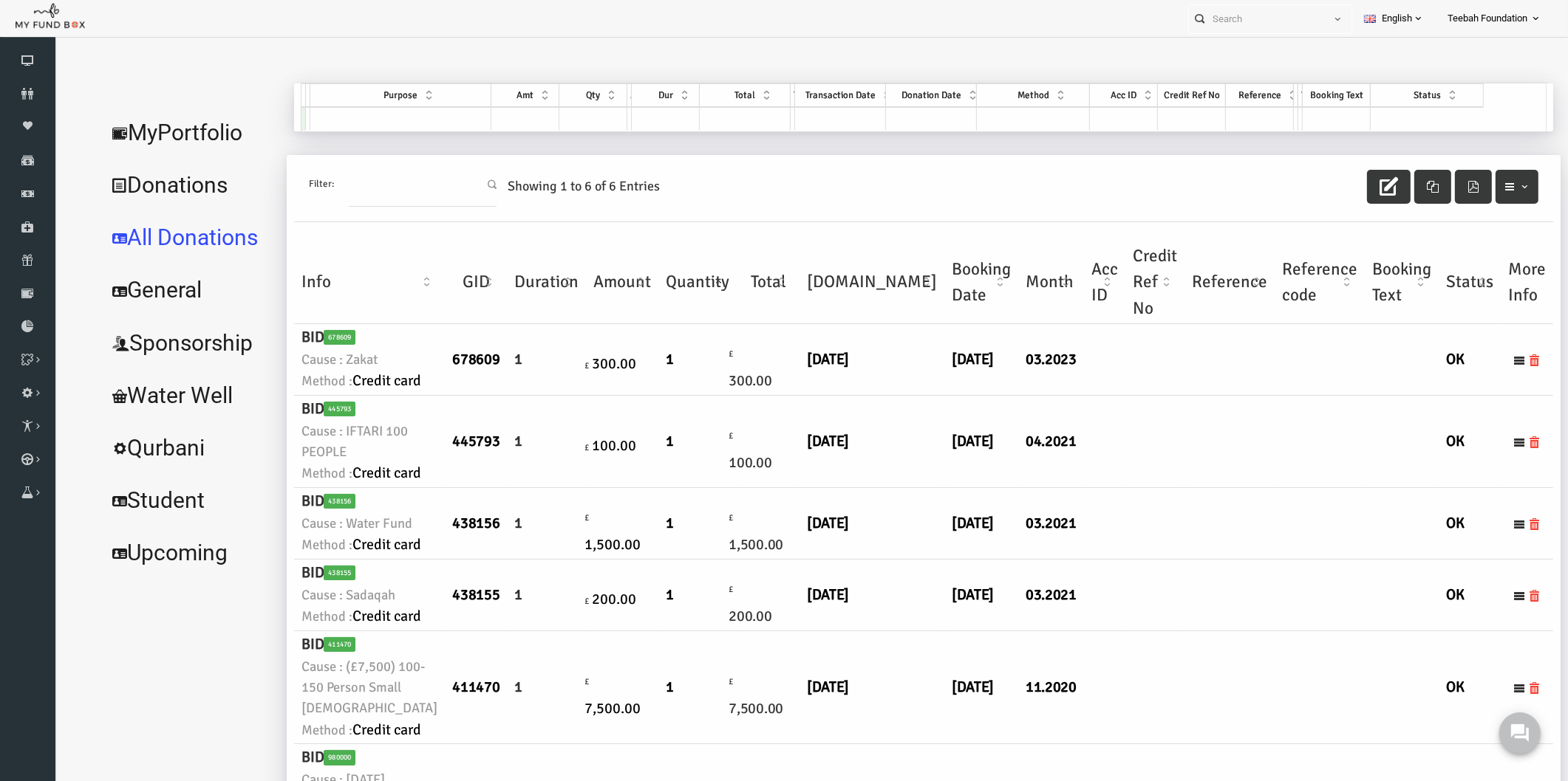
click at [1154, 396] on td at bounding box center [1198, 359] width 90 height 71
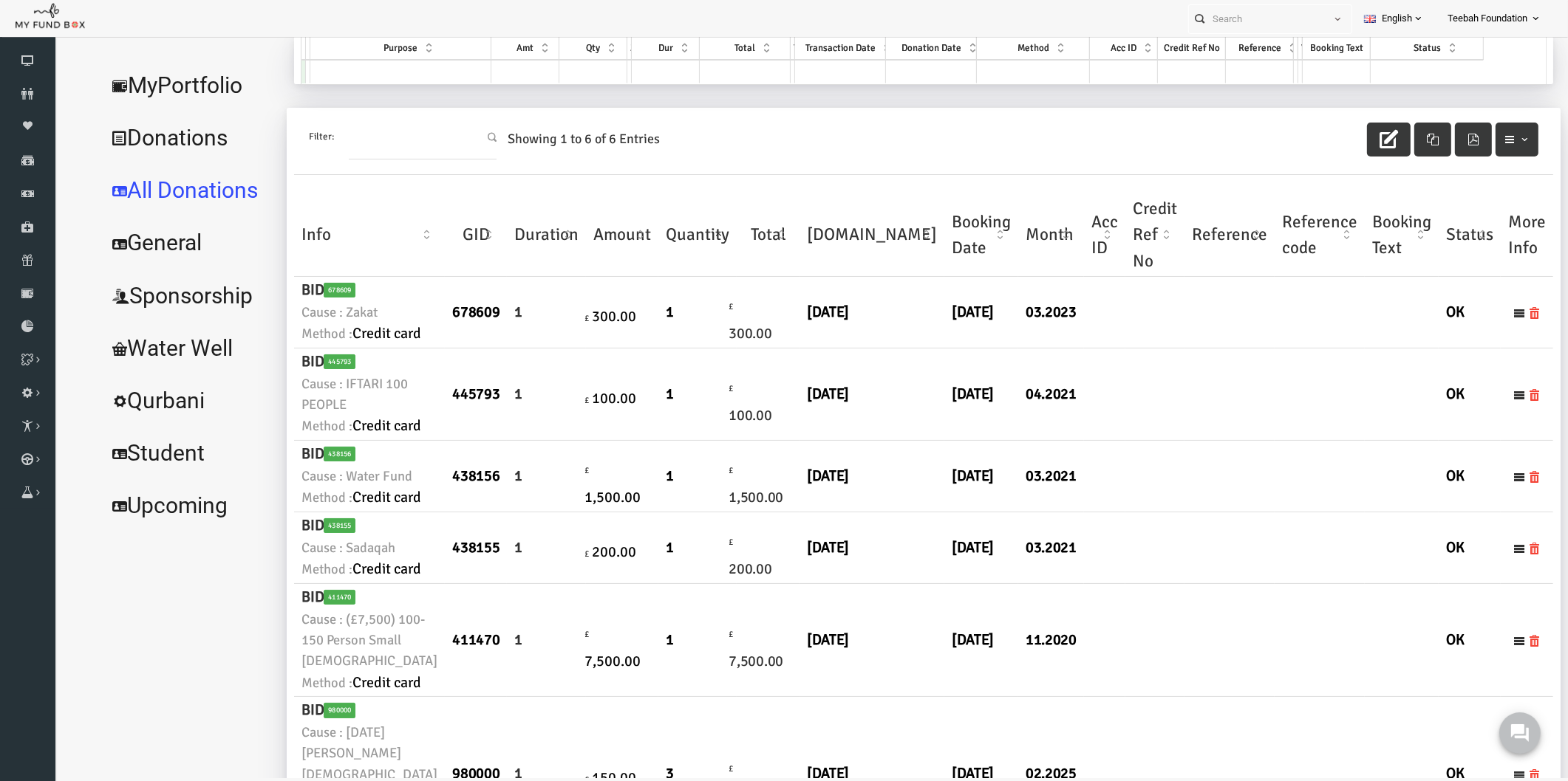
click at [190, 82] on link "MyPortfolio" at bounding box center [158, 85] width 181 height 53
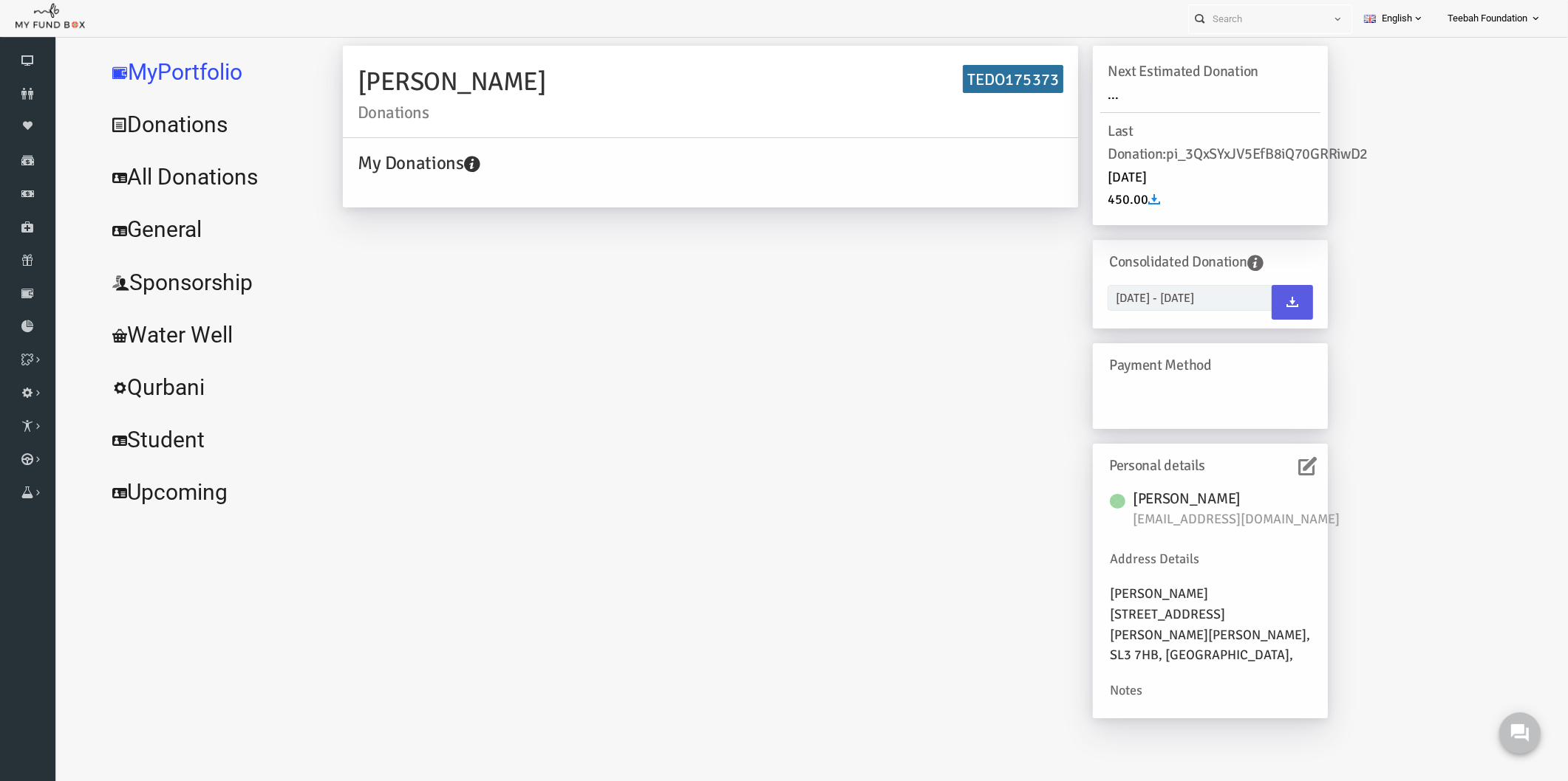
click at [879, 388] on div "[PERSON_NAME] Donations TEDO175373 My Donations Get free account credit Get fre…" at bounding box center [804, 389] width 1014 height 687
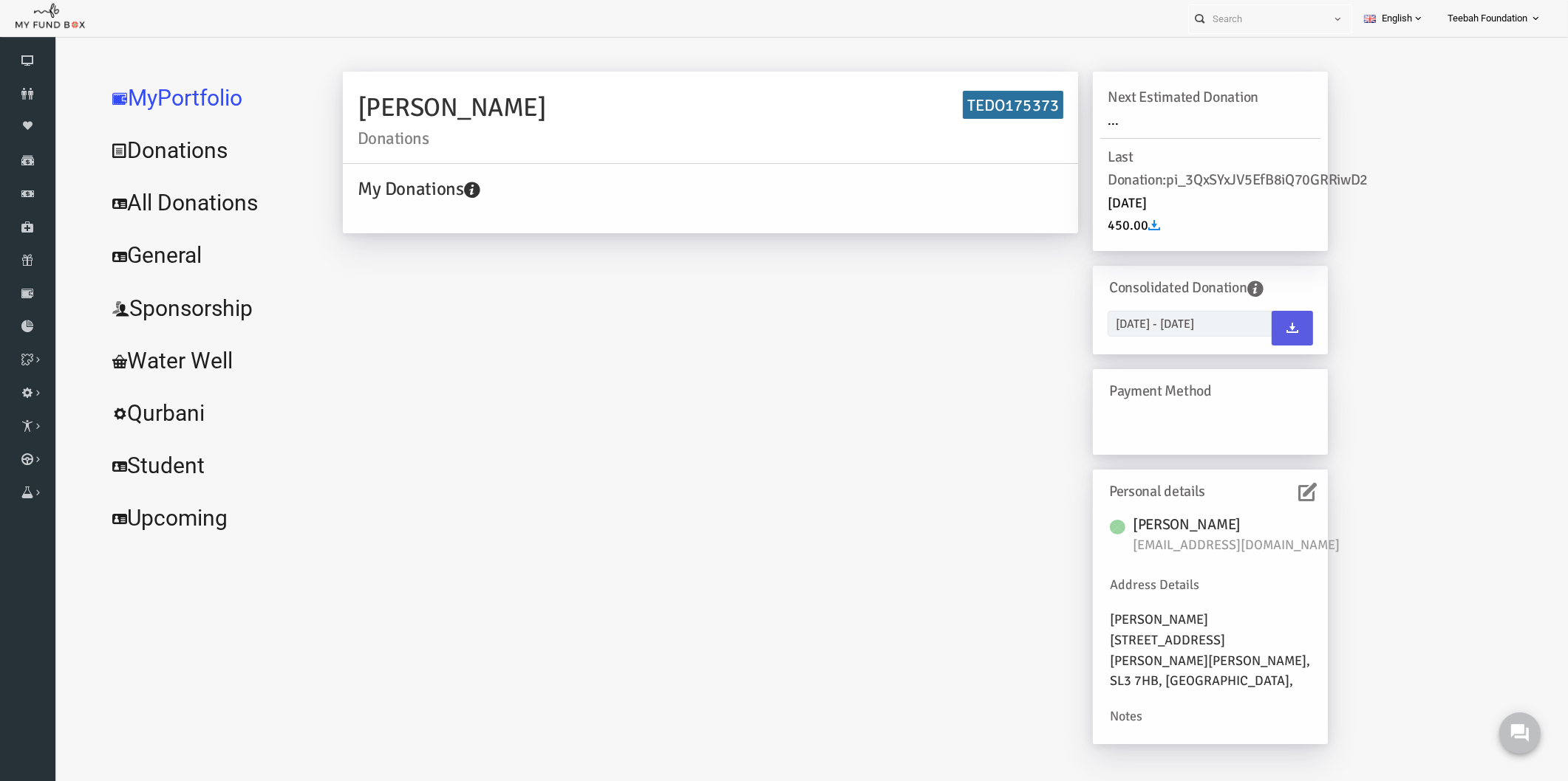
scroll to position [0, 0]
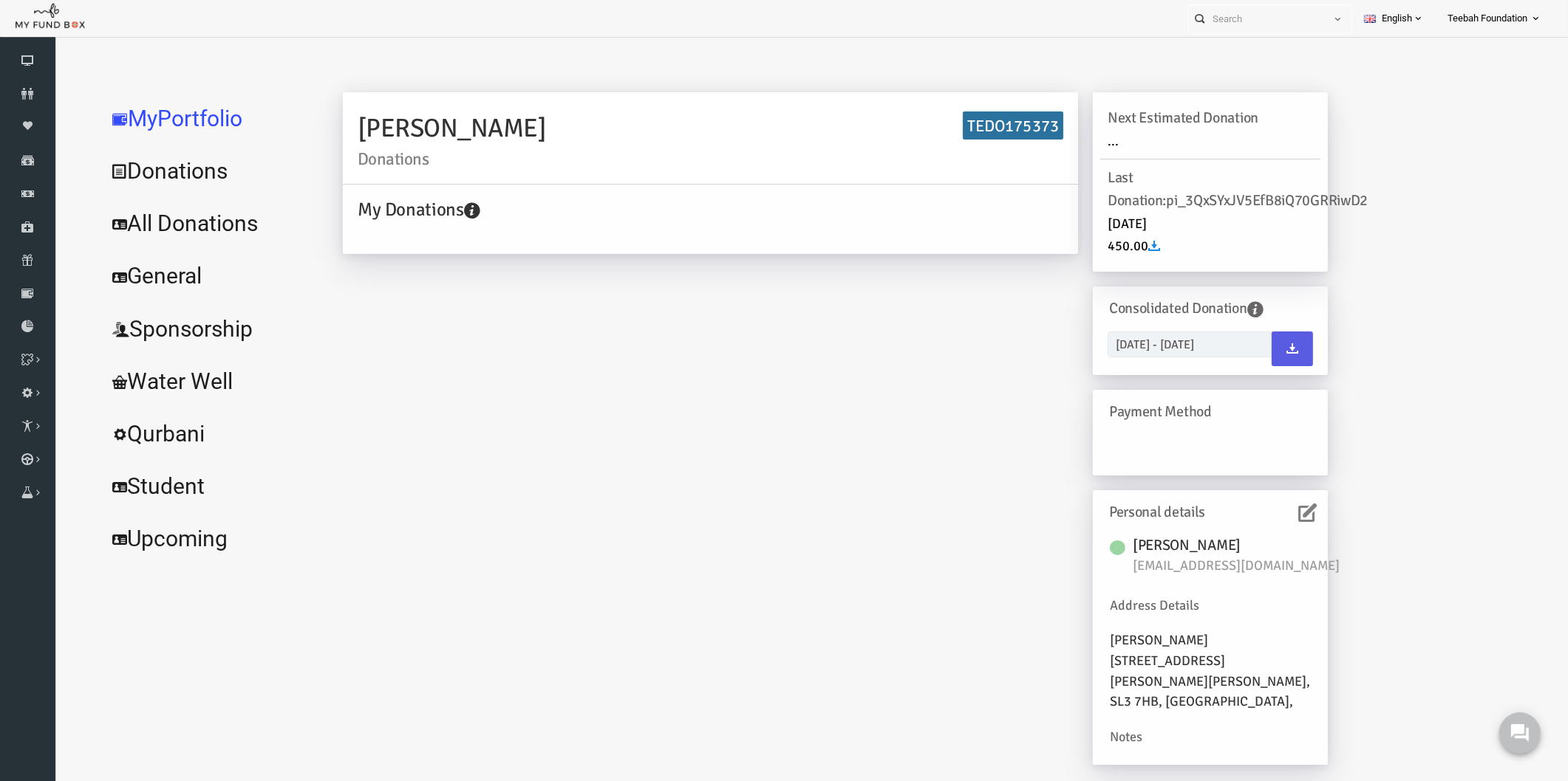
click at [173, 217] on link "All Donations" at bounding box center [179, 223] width 221 height 53
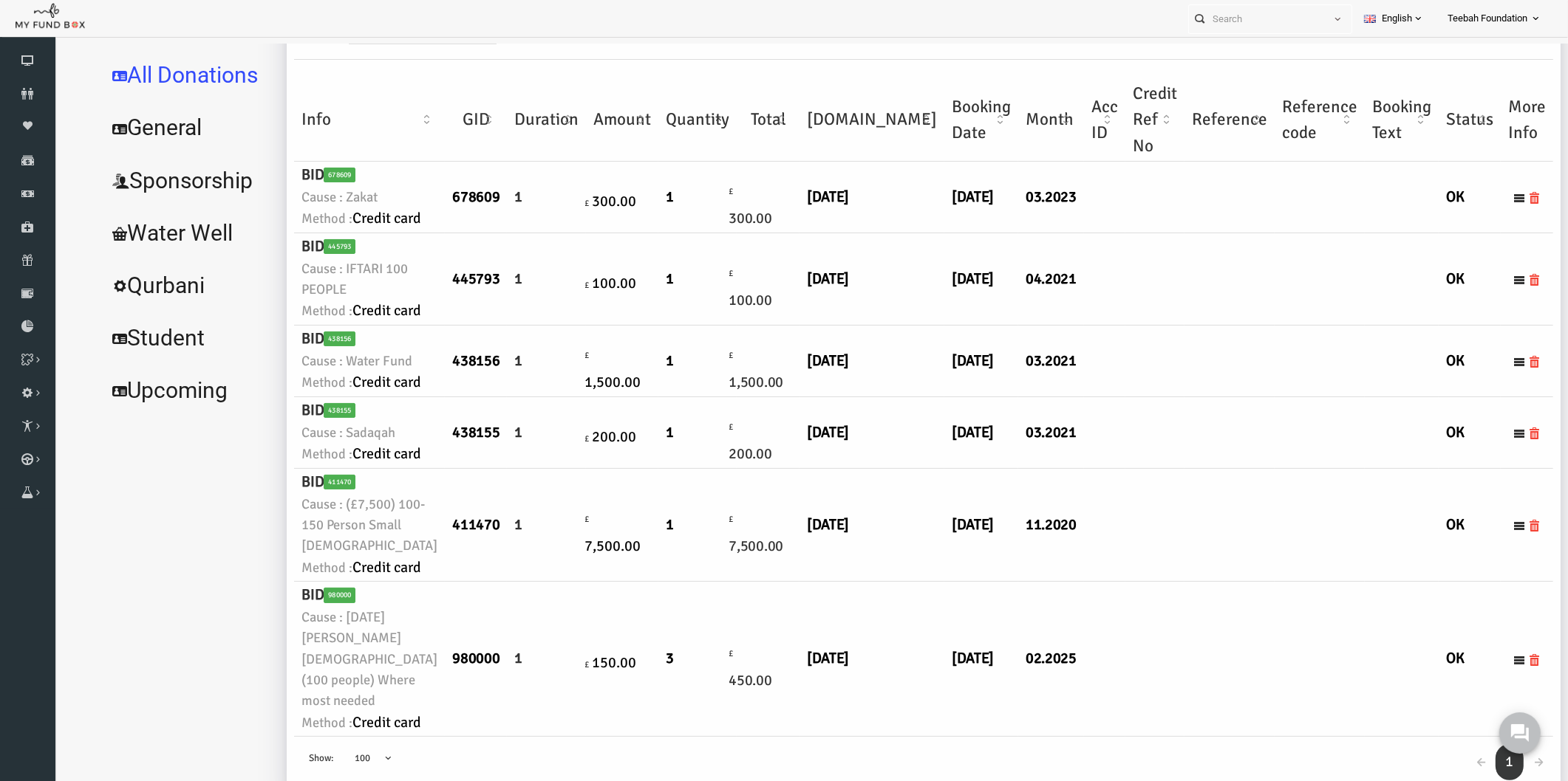
scroll to position [654, 0]
click at [1483, 520] on icon at bounding box center [1488, 525] width 12 height 12
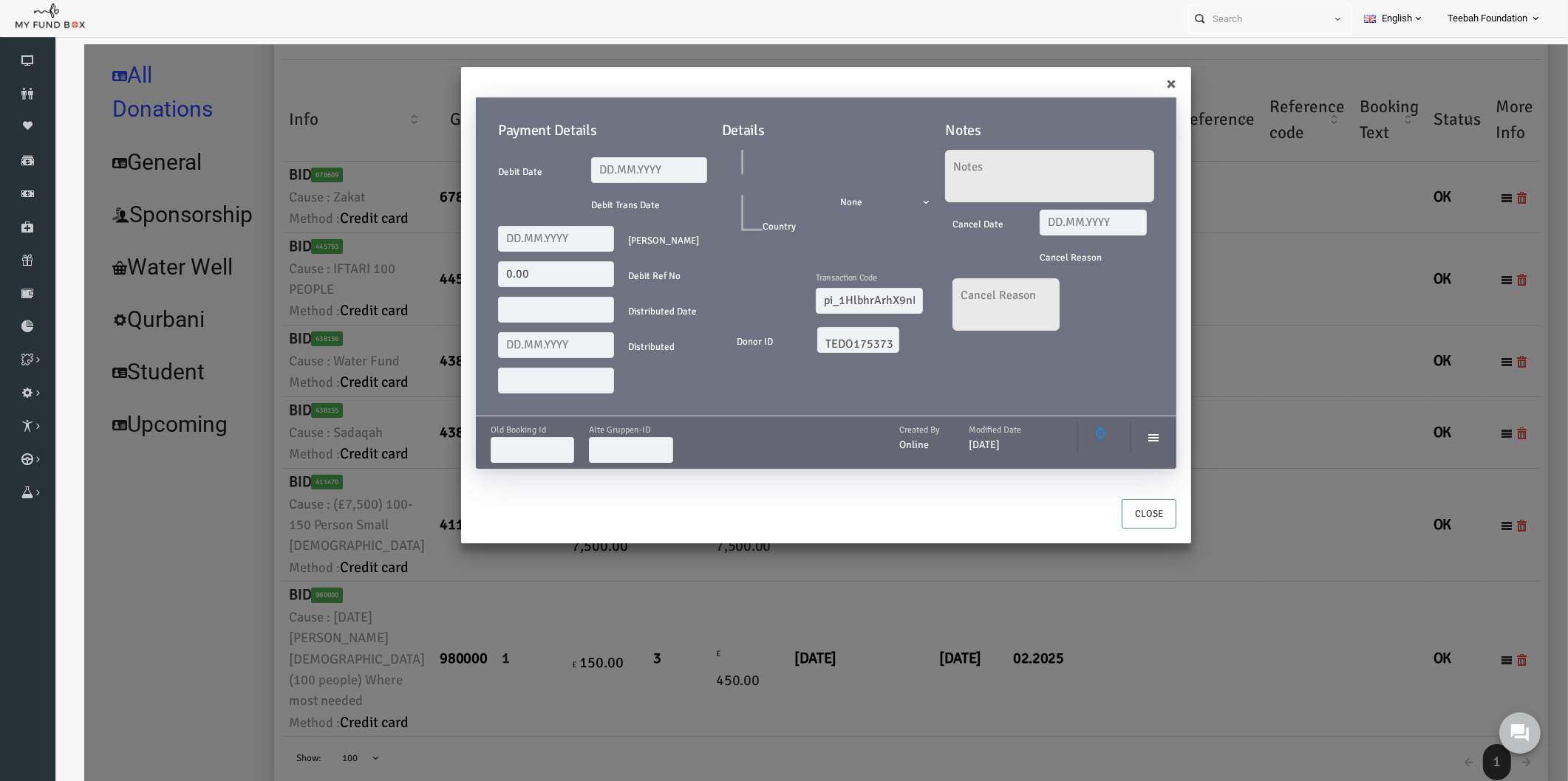
click at [1262, 378] on div "× Payment Details Debit Date Debit Trans Date Debit Amount 0.00 Debit Ref No Di…" at bounding box center [795, 435] width 1484 height 781
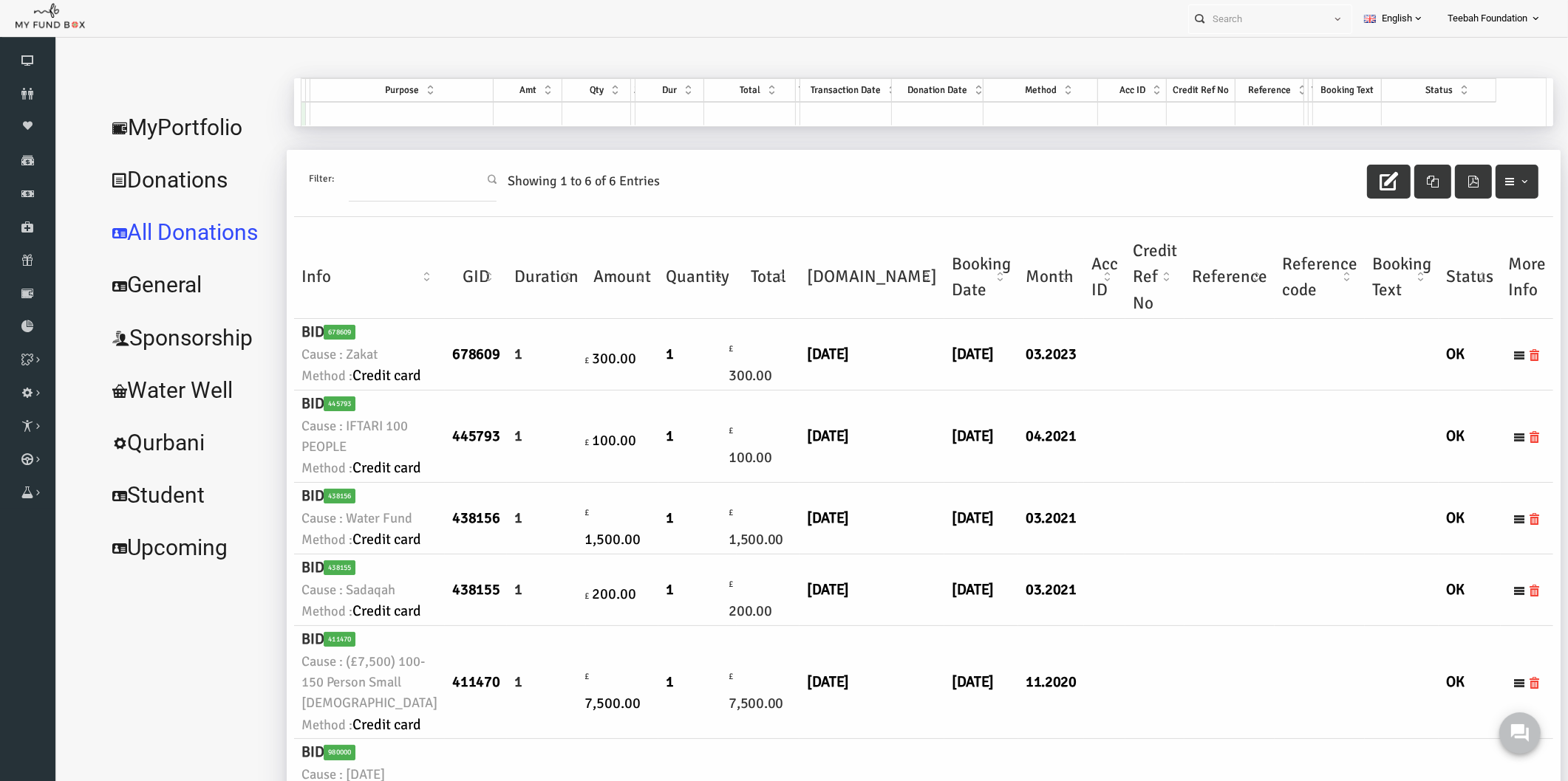
scroll to position [0, 0]
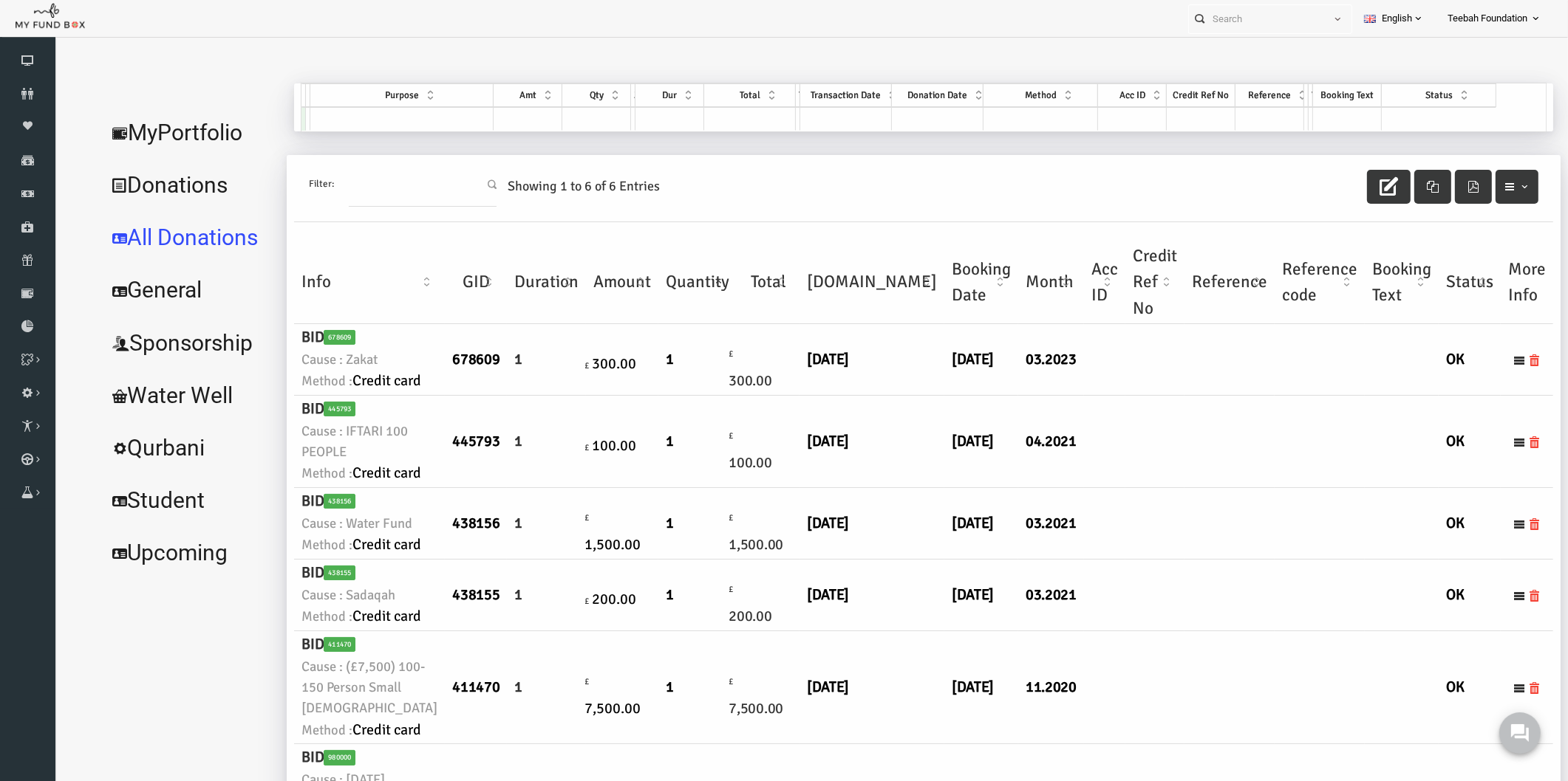
click at [163, 124] on link "MyPortfolio" at bounding box center [158, 132] width 181 height 53
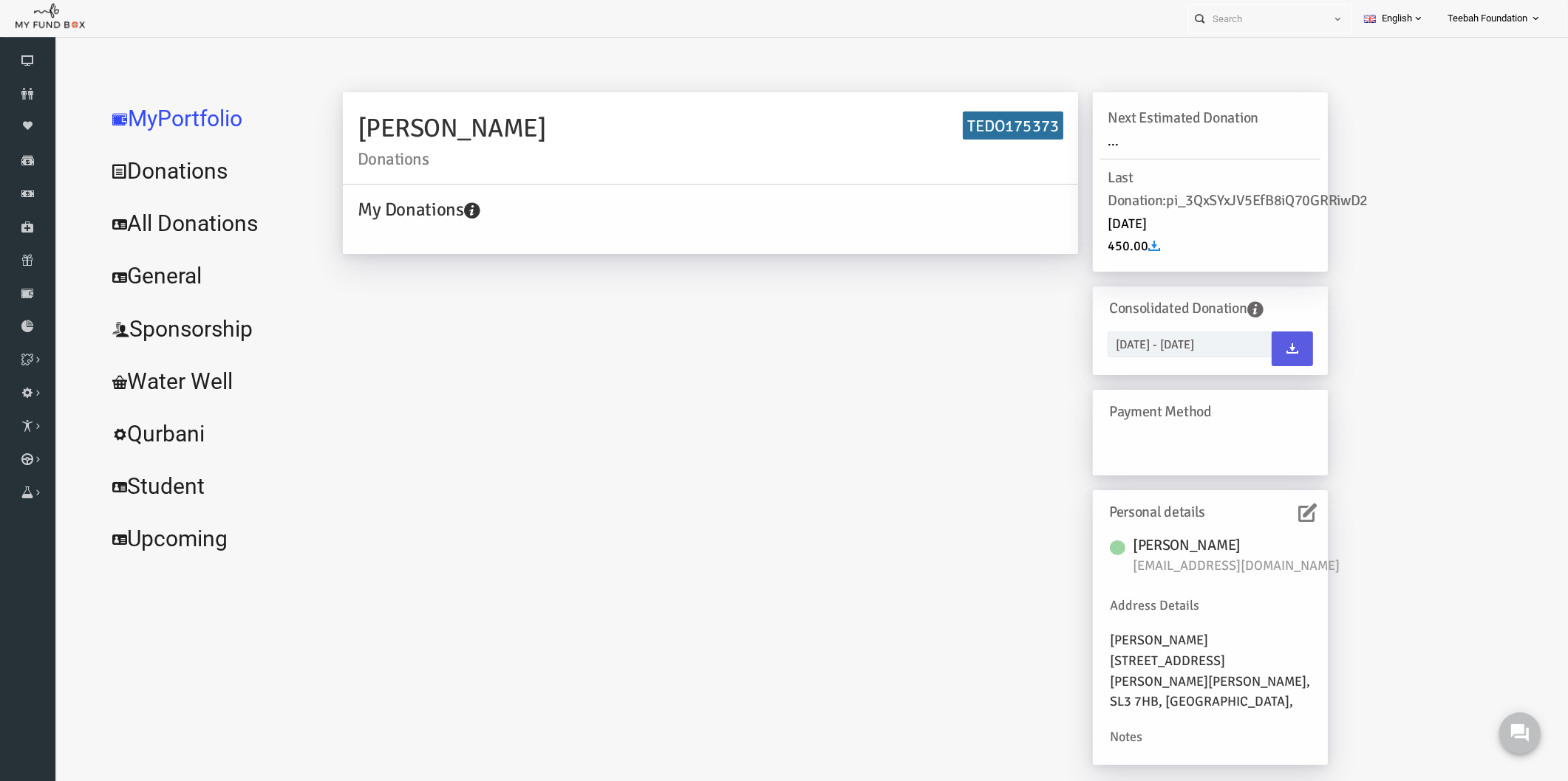
click at [723, 413] on div "[PERSON_NAME] Donations TEDO175373 My Donations Get free account credit Get fre…" at bounding box center [804, 436] width 1014 height 687
click at [1282, 510] on icon at bounding box center [1277, 513] width 19 height 19
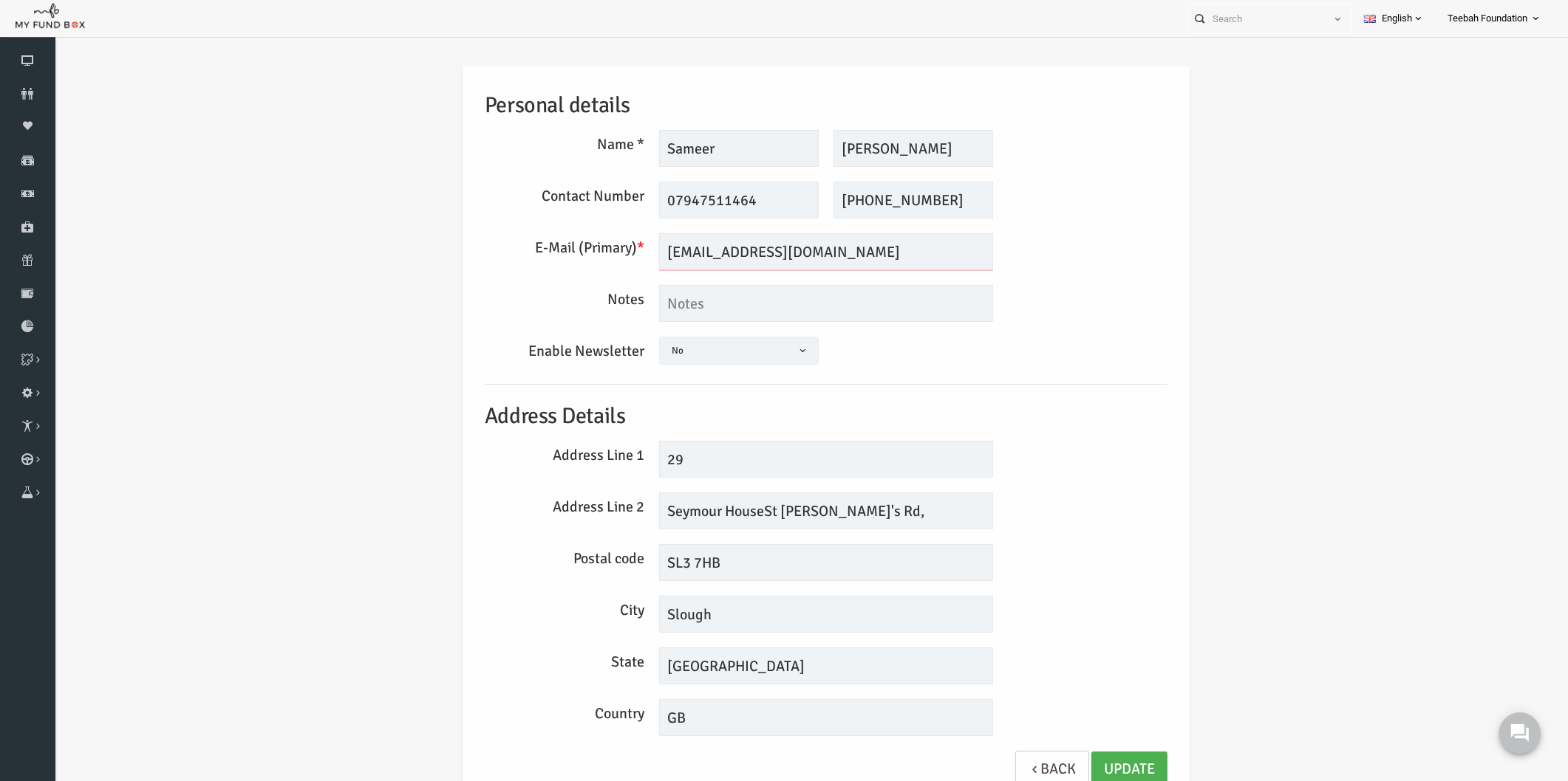
drag, startPoint x: 840, startPoint y: 246, endPoint x: 588, endPoint y: 233, distance: 252.3
click at [588, 233] on div "E-Mail (Primary) * [EMAIL_ADDRESS][DOMAIN_NAME] We will be sending invoices to …" at bounding box center [795, 252] width 698 height 37
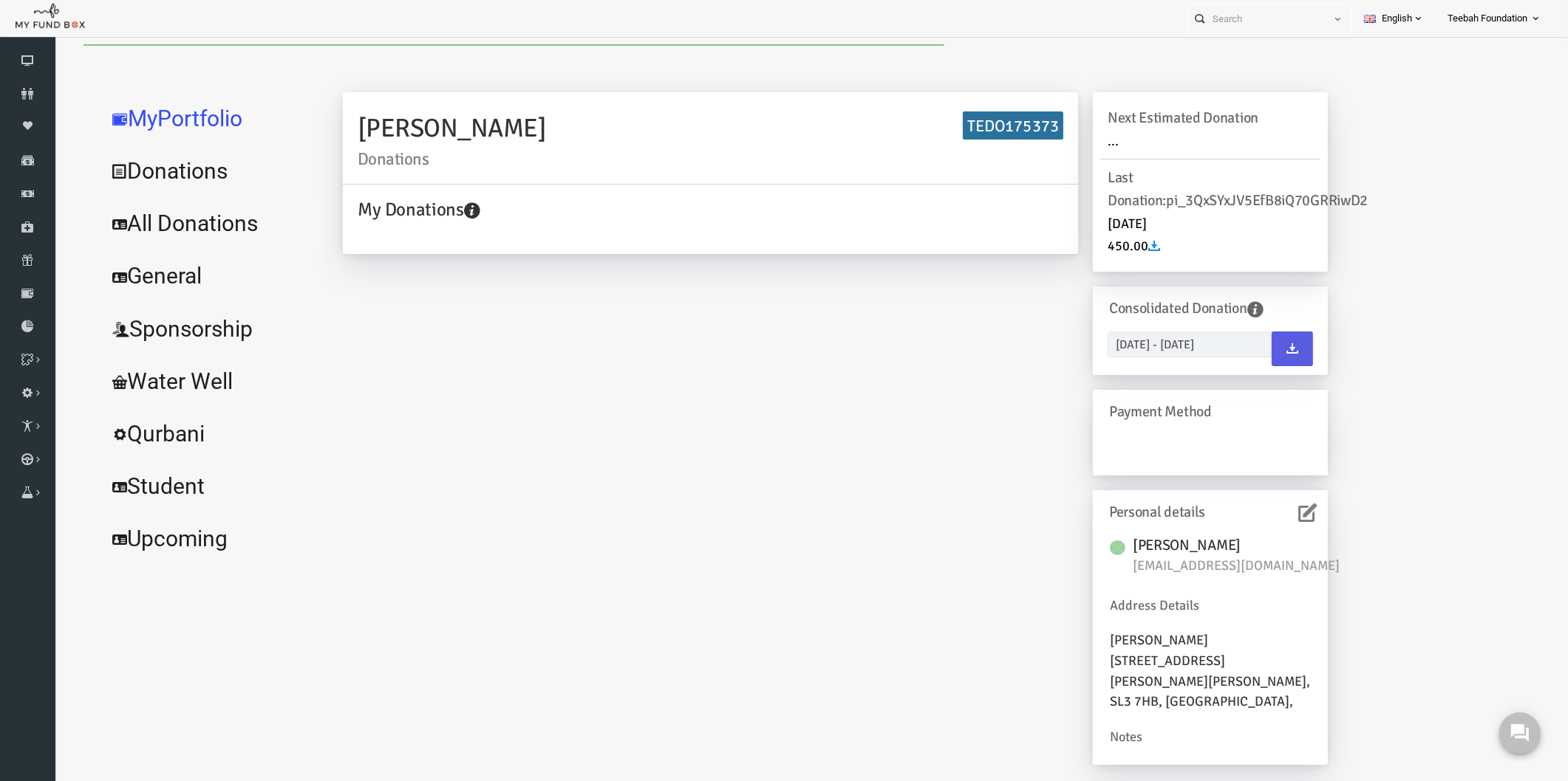
click at [181, 221] on link "All Donations" at bounding box center [179, 223] width 221 height 53
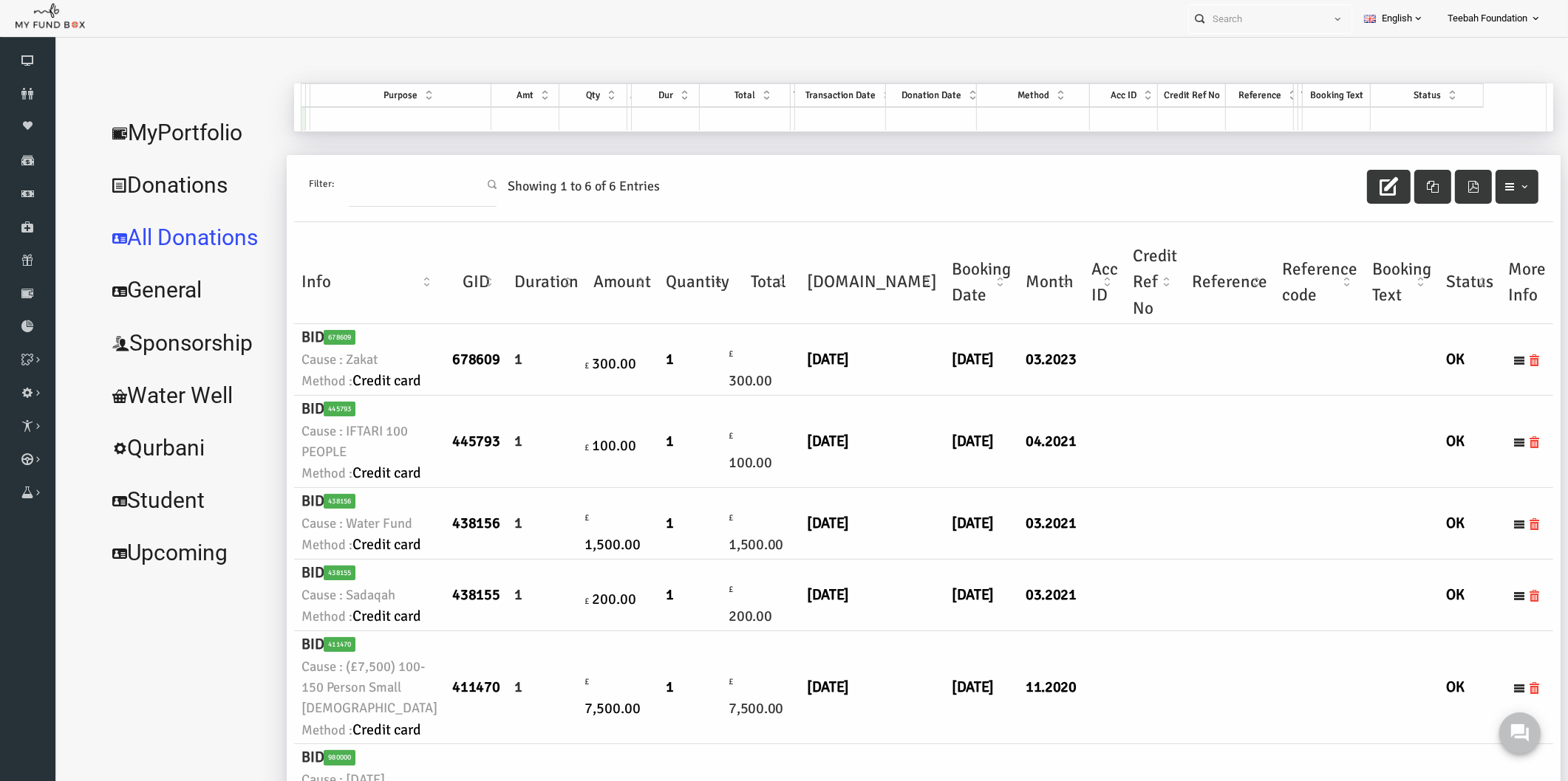
click at [1094, 488] on td at bounding box center [1124, 442] width 59 height 93
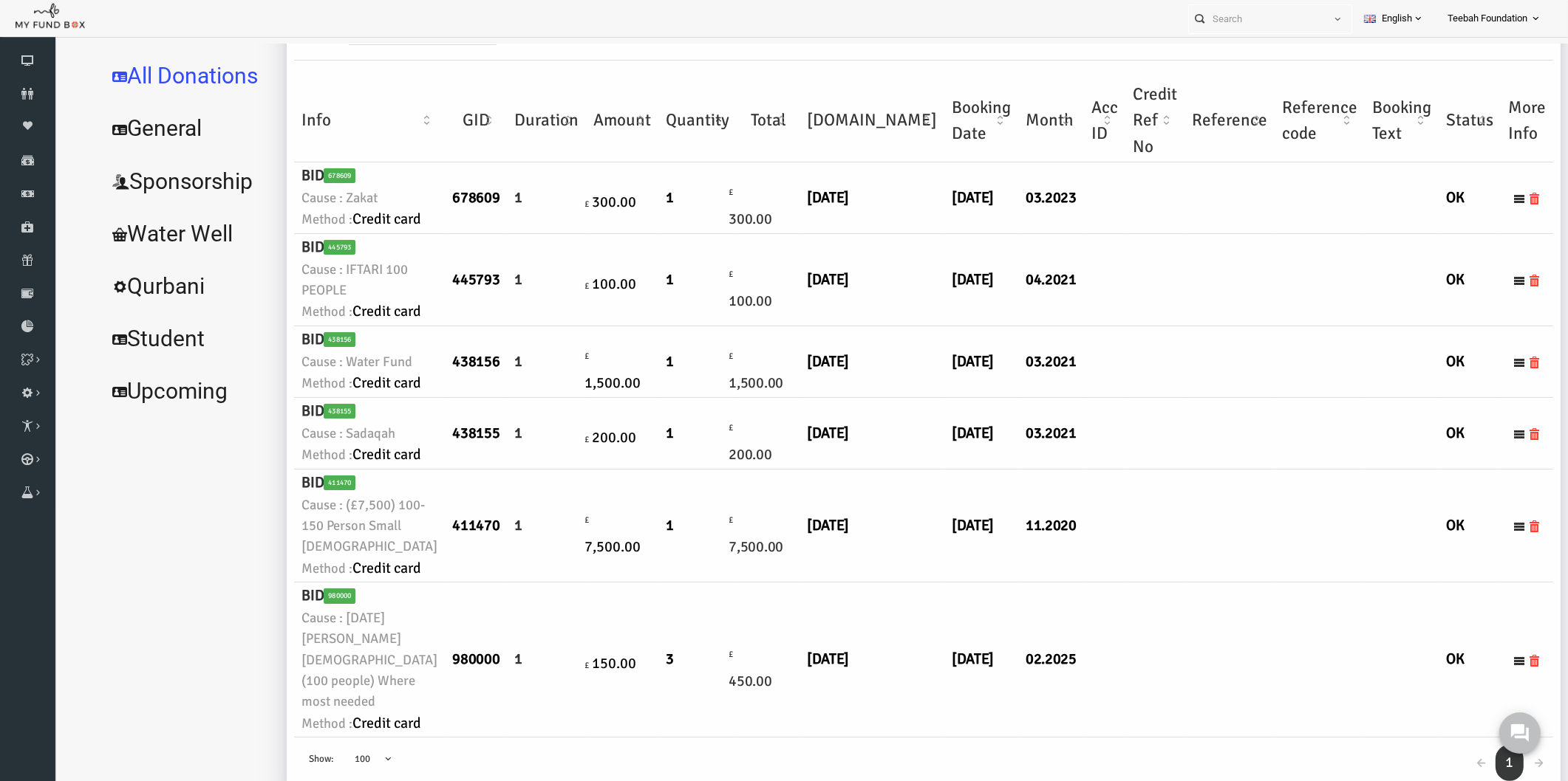
scroll to position [573, 0]
click at [988, 532] on td "11.2020" at bounding box center [1020, 526] width 66 height 113
drag, startPoint x: 972, startPoint y: 464, endPoint x: 816, endPoint y: 455, distance: 156.3
click at [816, 470] on tr "BID 411470 Cause : (£7,500) 100-150 Person Small [DEMOGRAPHIC_DATA] Method : Cr…" at bounding box center [893, 526] width 1258 height 113
click at [1244, 570] on td at bounding box center [1288, 526] width 90 height 113
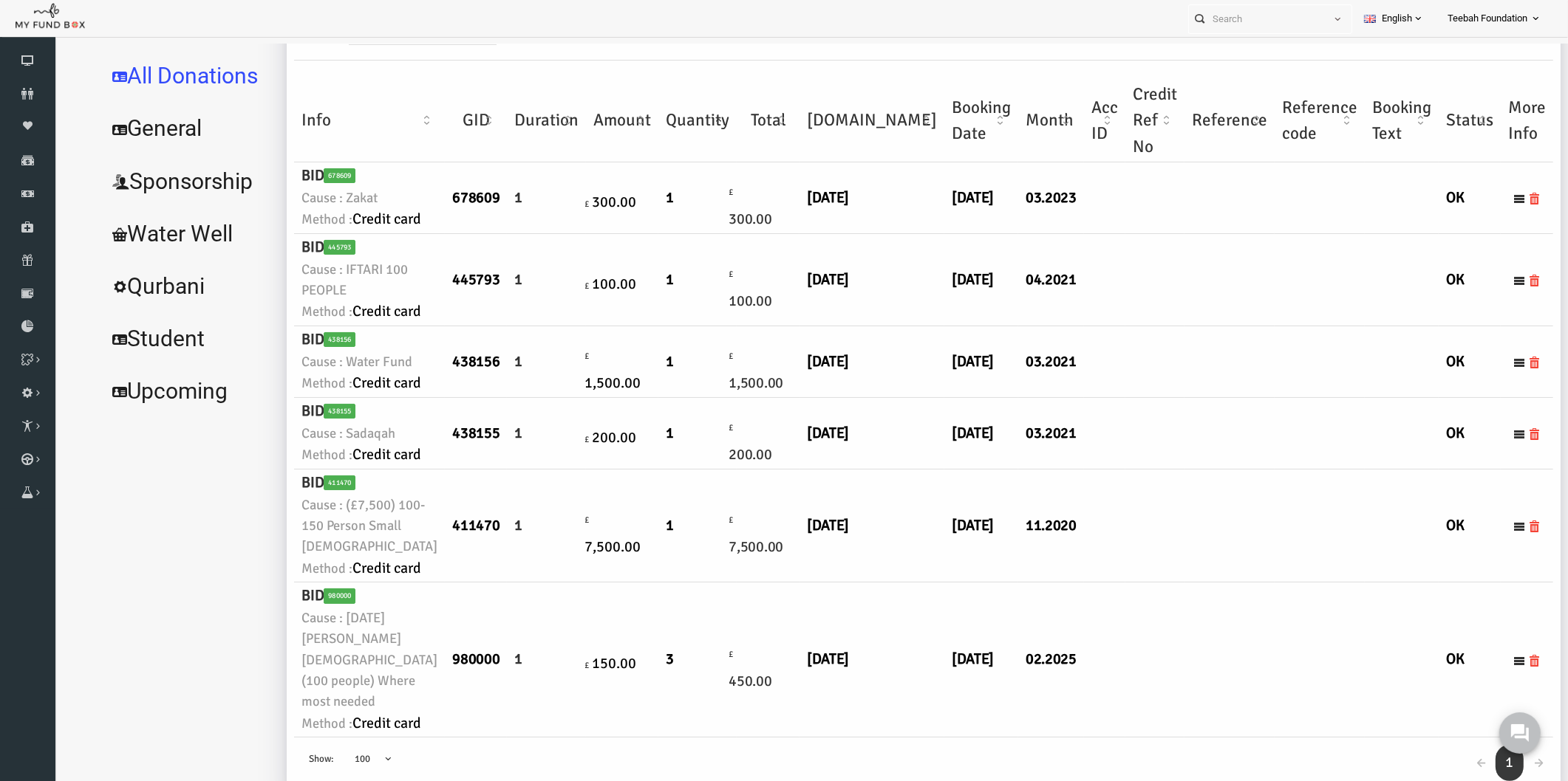
click at [1094, 541] on td at bounding box center [1124, 526] width 59 height 113
click at [34, 93] on icon at bounding box center [28, 94] width 56 height 12
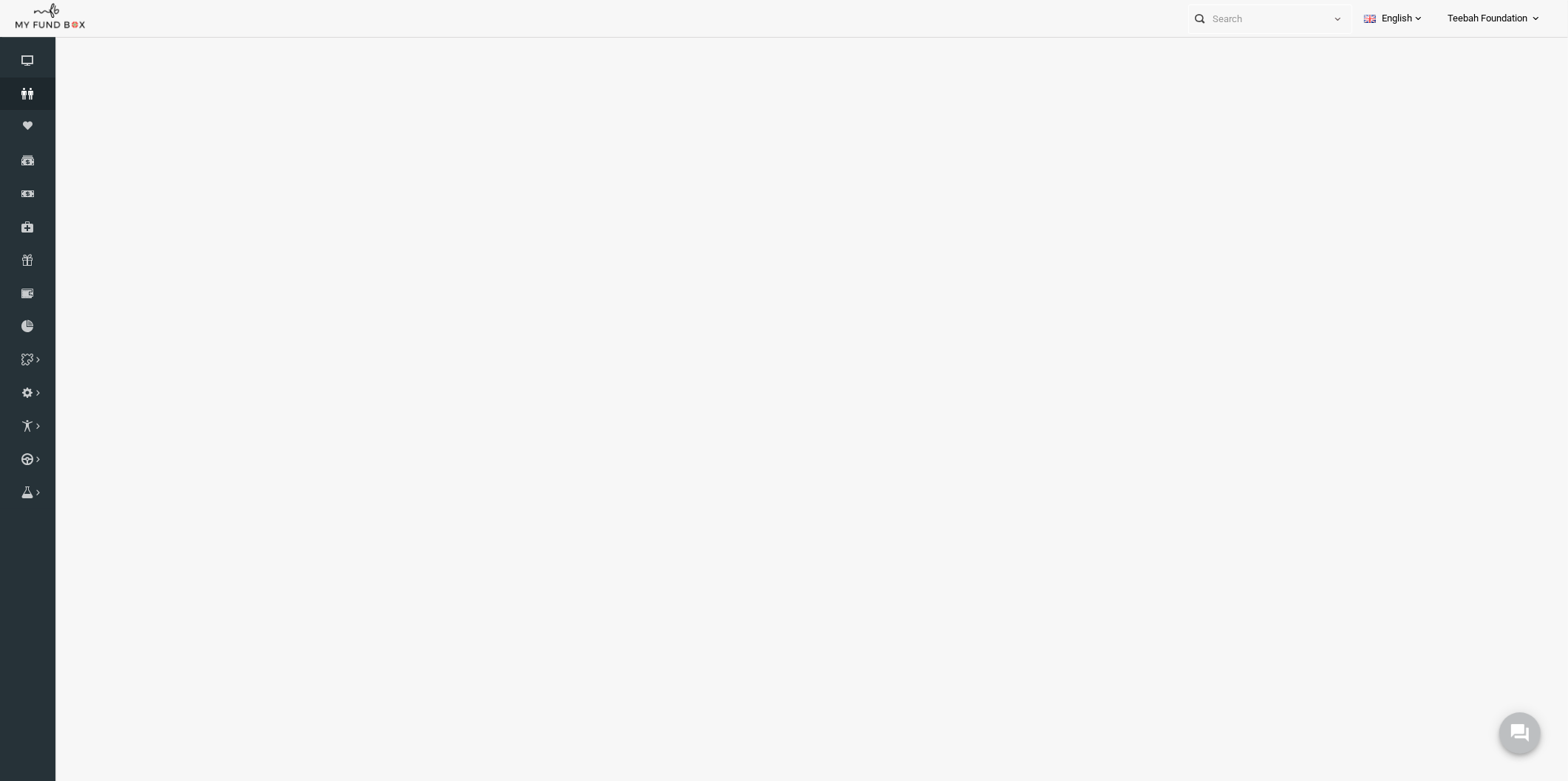
select select "100"
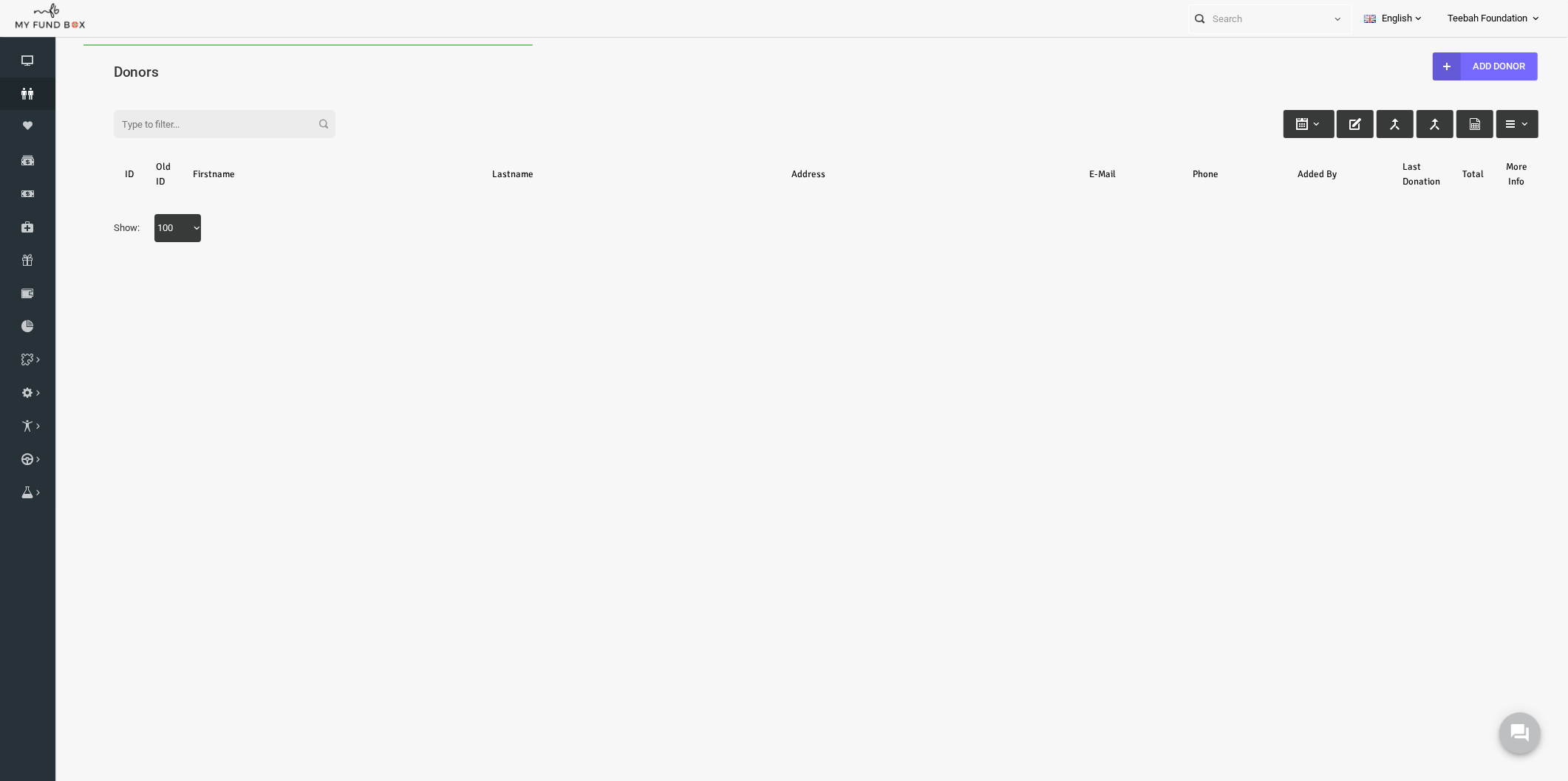
scroll to position [0, 0]
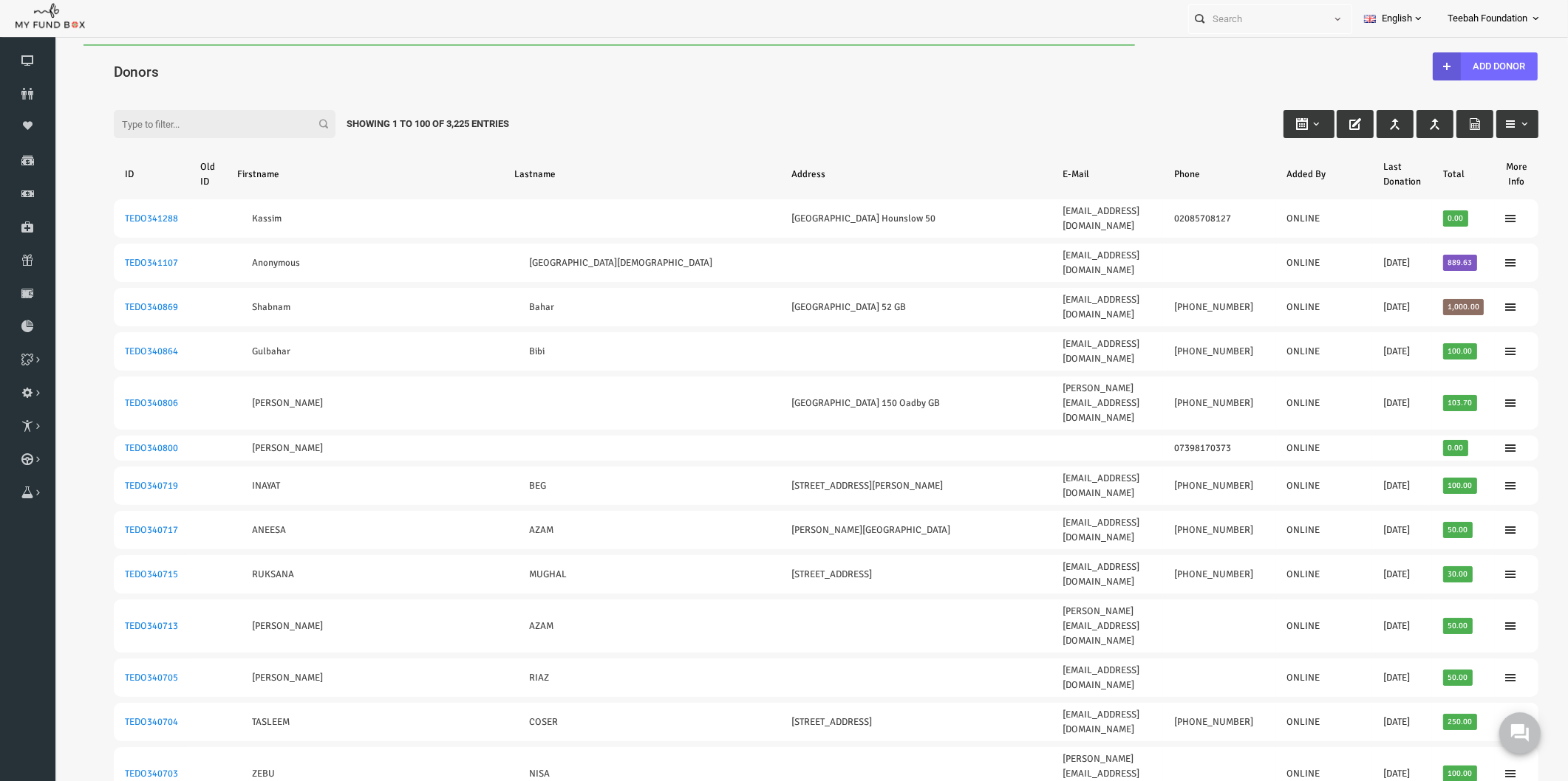
click at [170, 122] on input "Filter:" at bounding box center [194, 124] width 221 height 28
paste input "188594"
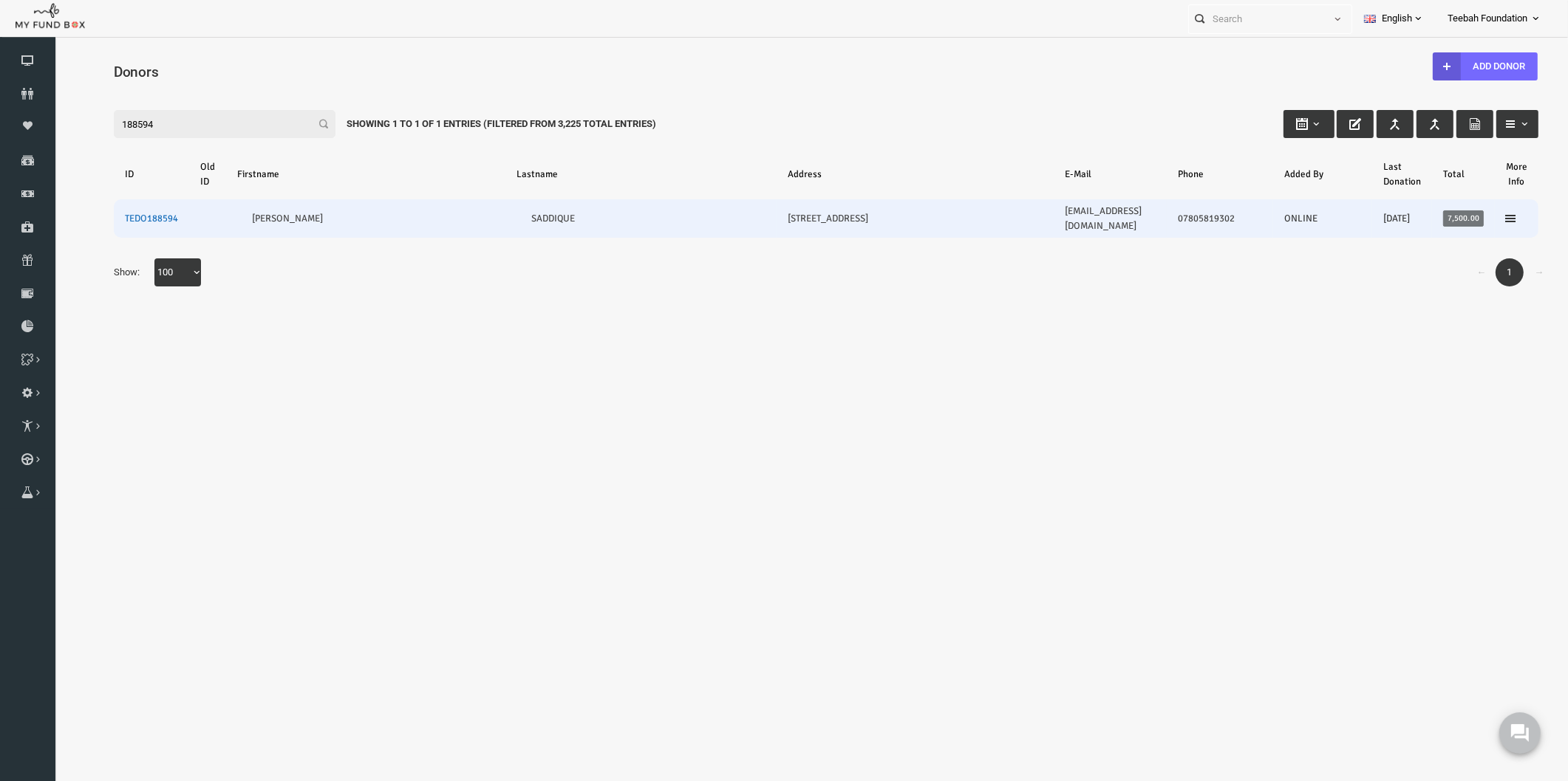
type input "188594"
click at [136, 213] on link "TEDO188594" at bounding box center [120, 219] width 53 height 12
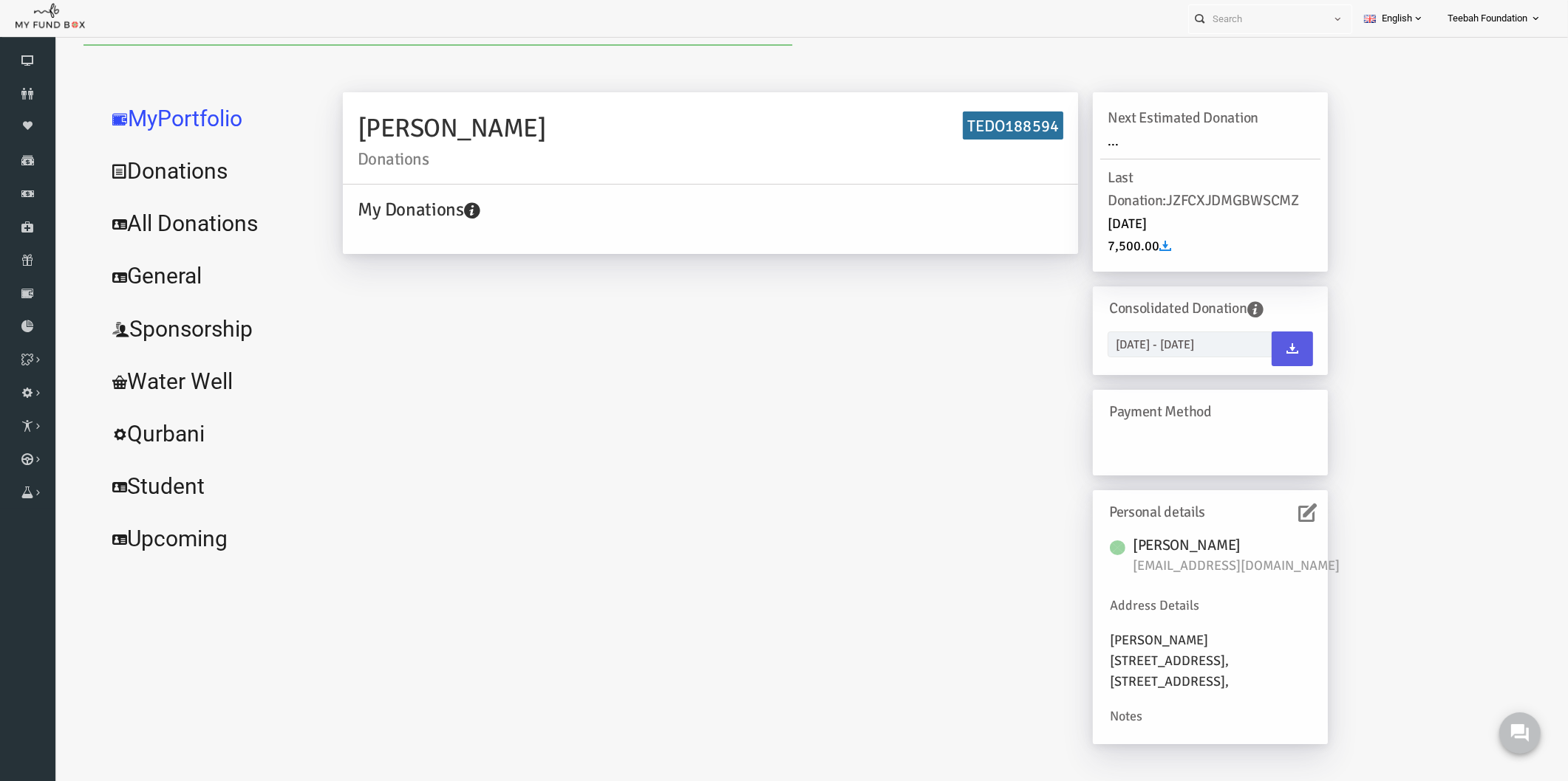
click at [1276, 511] on icon at bounding box center [1277, 513] width 19 height 19
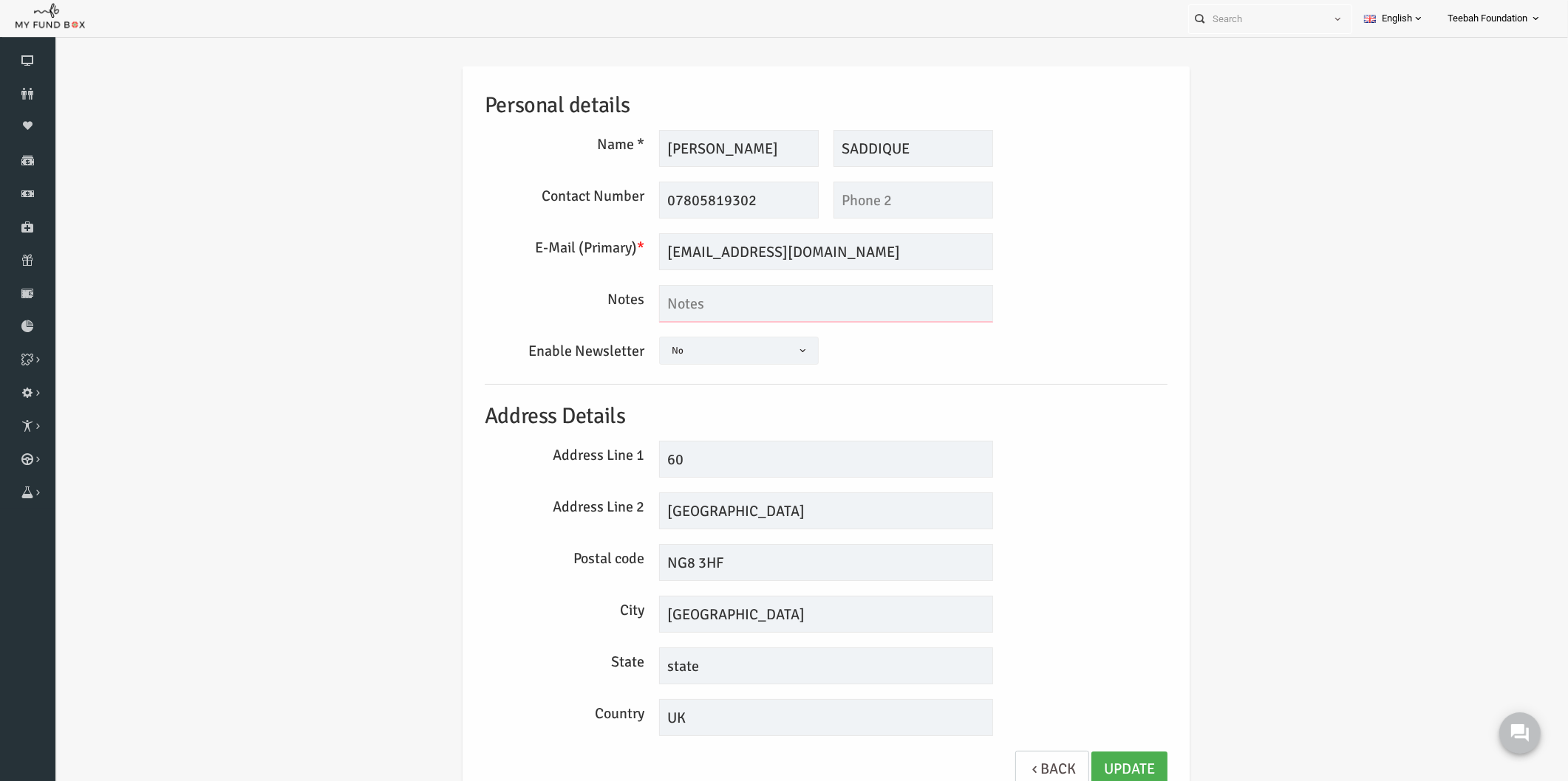
click at [712, 293] on textarea at bounding box center [795, 304] width 334 height 37
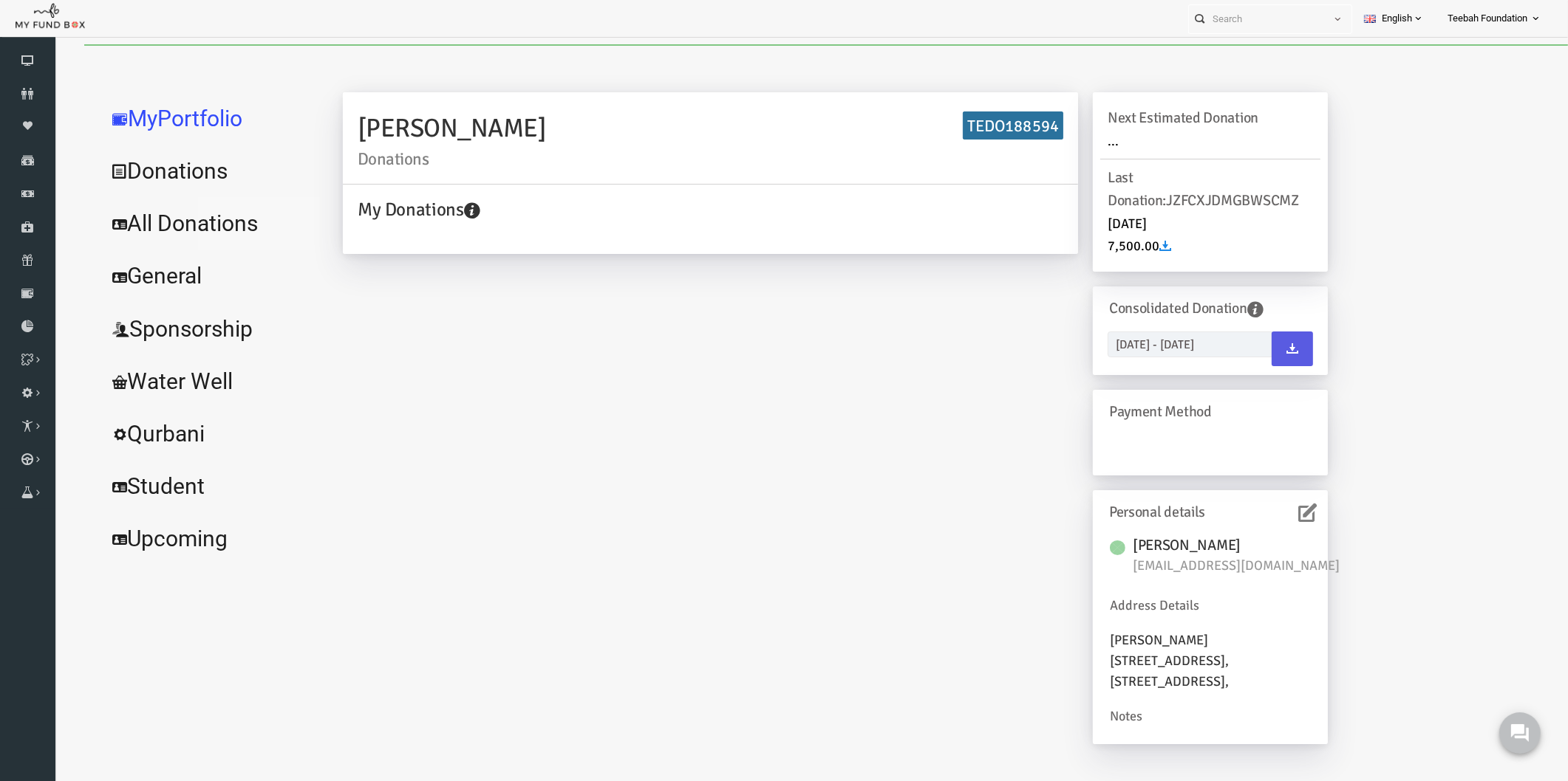
click at [206, 227] on link "All Donations" at bounding box center [179, 223] width 221 height 53
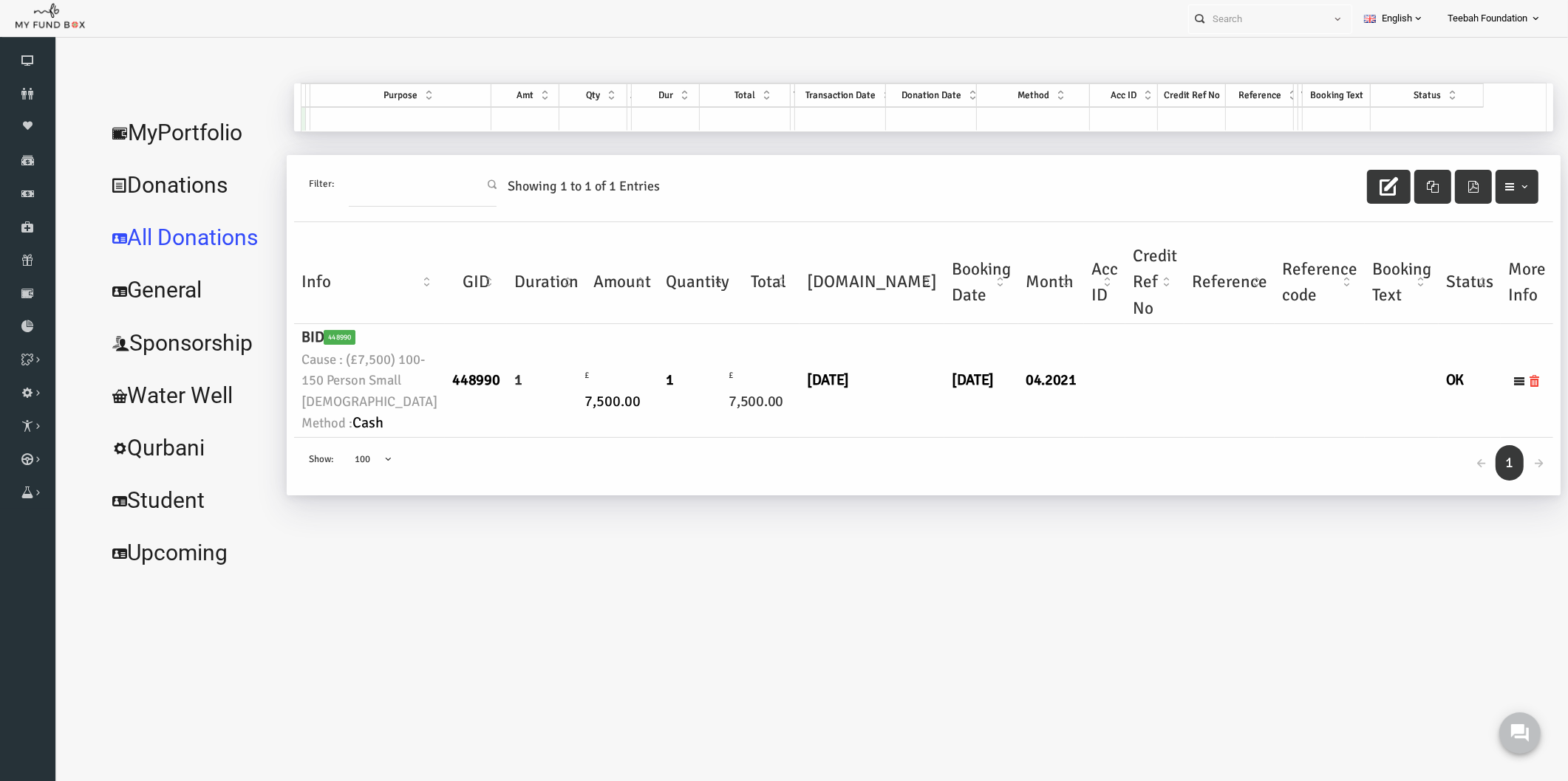
click at [914, 437] on td "[DATE]" at bounding box center [951, 381] width 74 height 113
click at [121, 132] on link "MyPortfolio" at bounding box center [158, 132] width 181 height 53
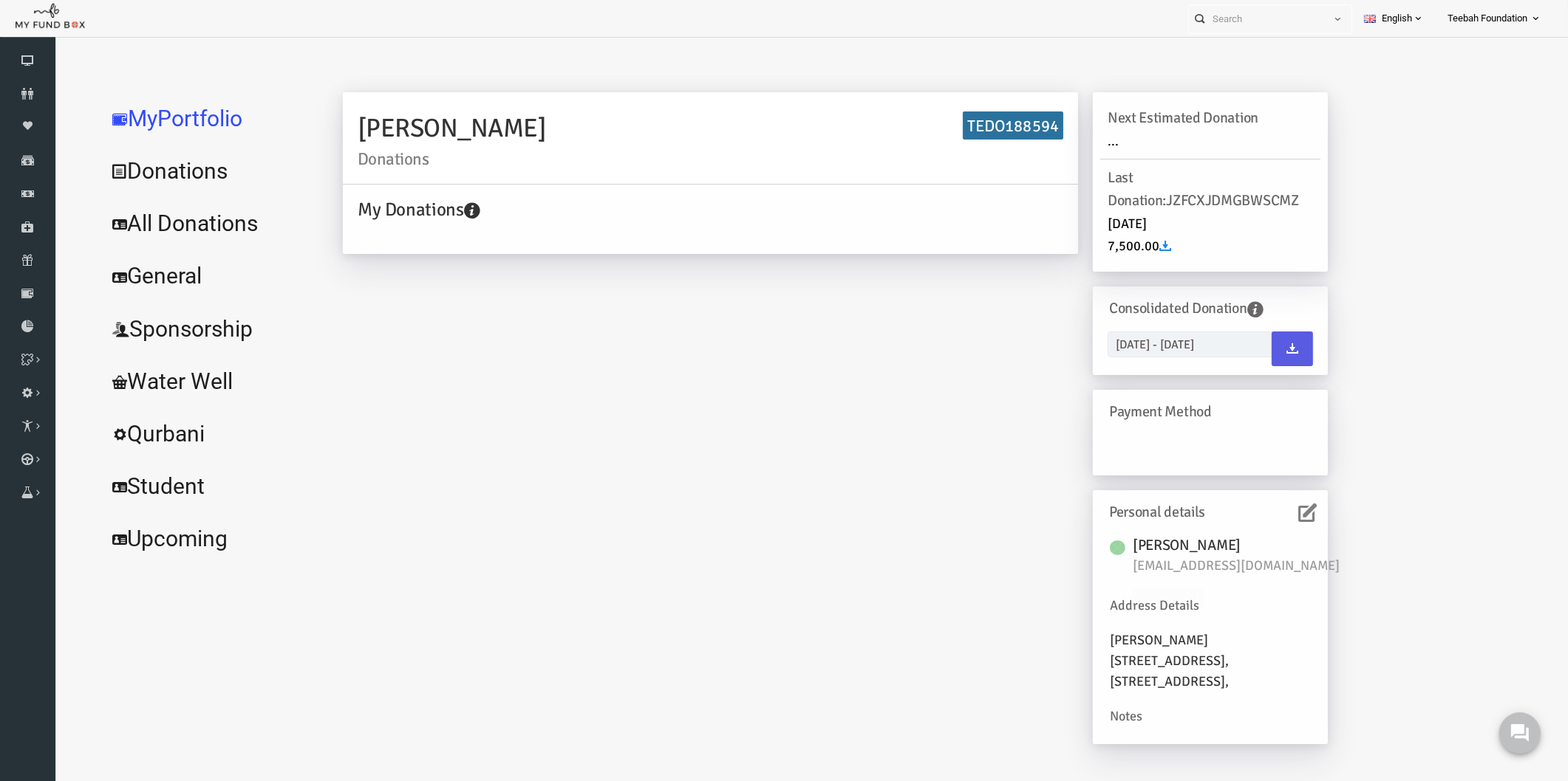
click at [1283, 514] on icon at bounding box center [1277, 513] width 19 height 19
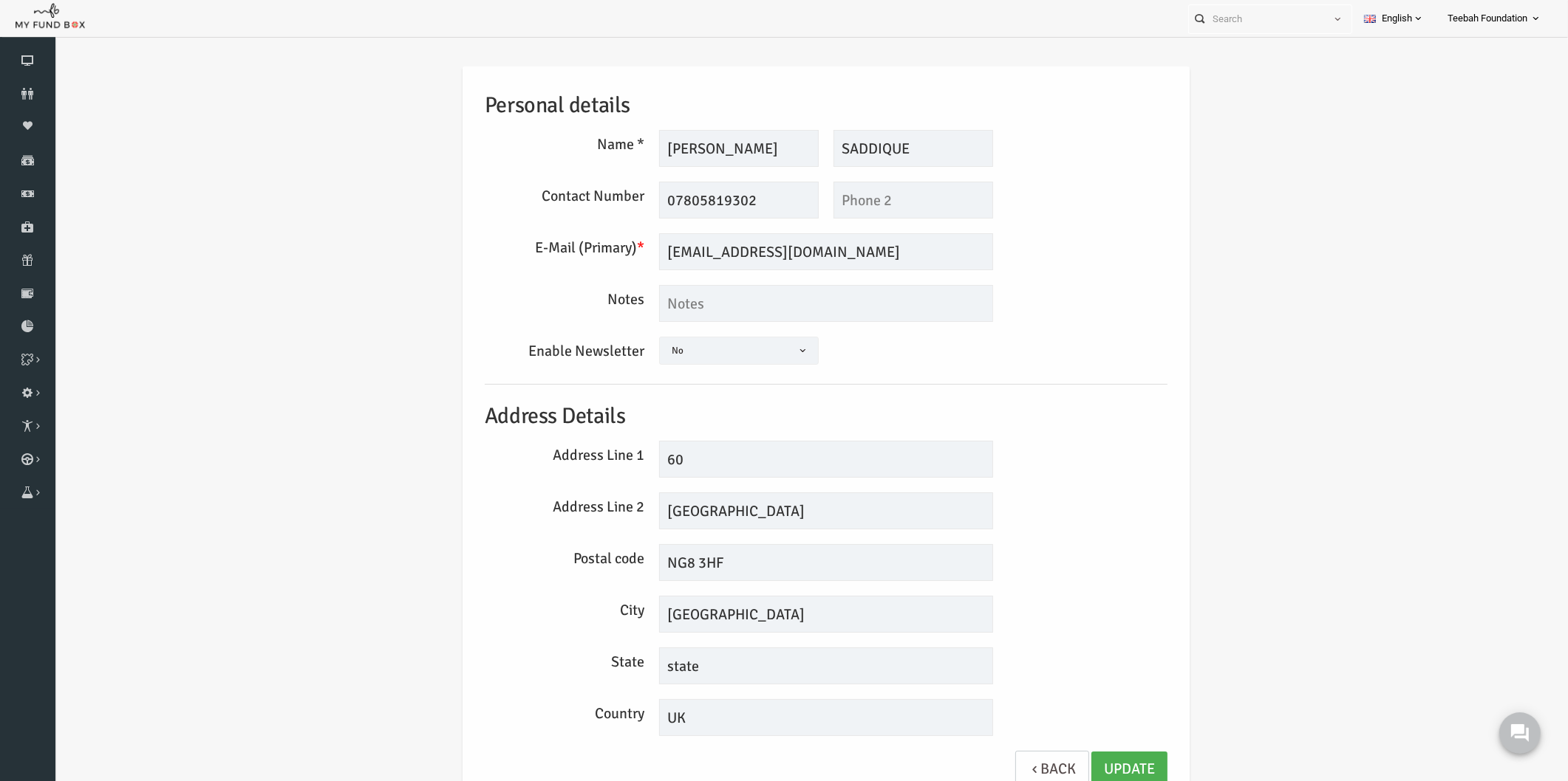
click at [1168, 468] on div "Personal details Name * [GEOGRAPHIC_DATA] Description allows upto maximum of 25…" at bounding box center [795, 438] width 1484 height 788
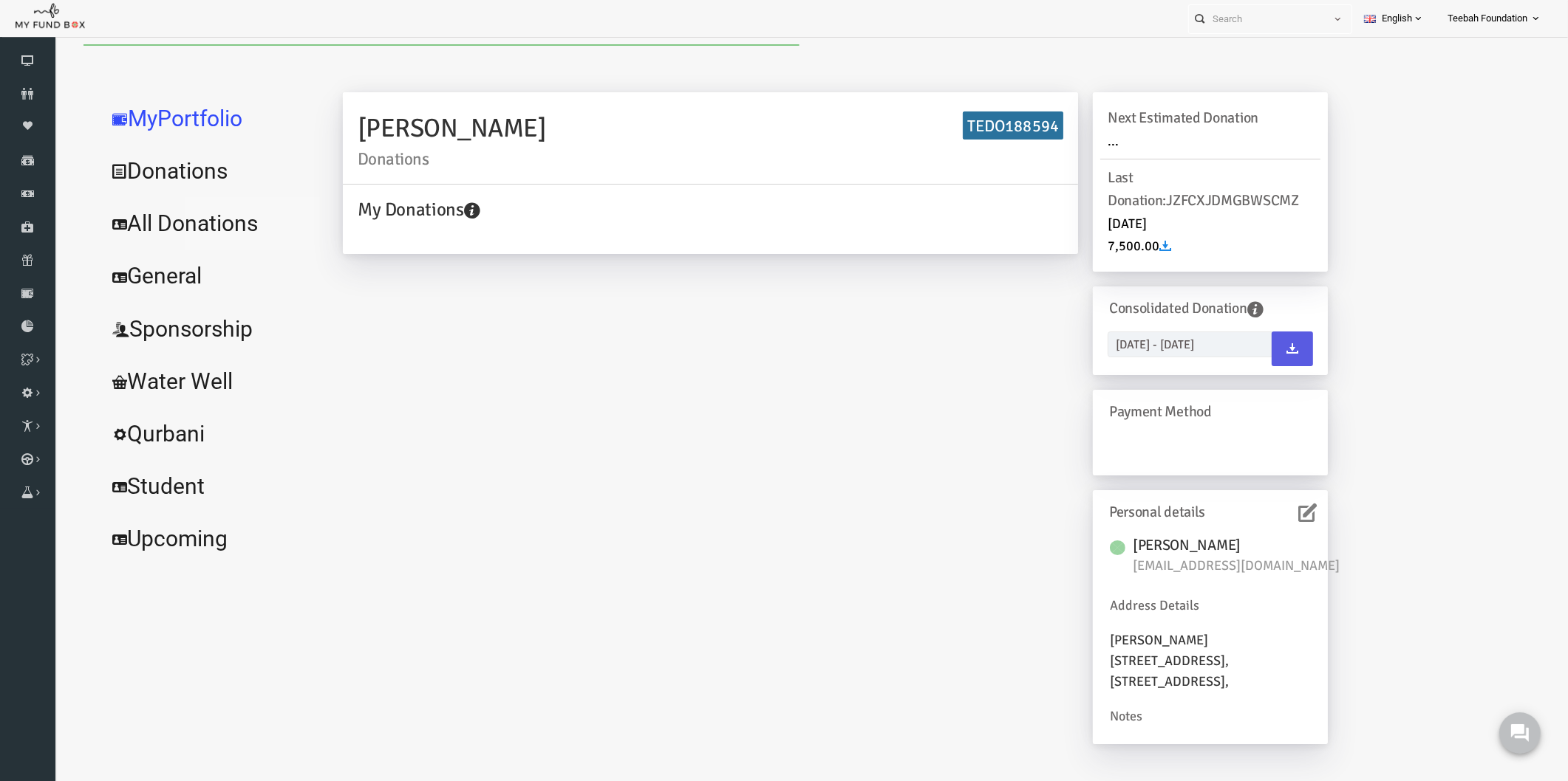
click at [193, 232] on link "All Donations" at bounding box center [179, 223] width 221 height 53
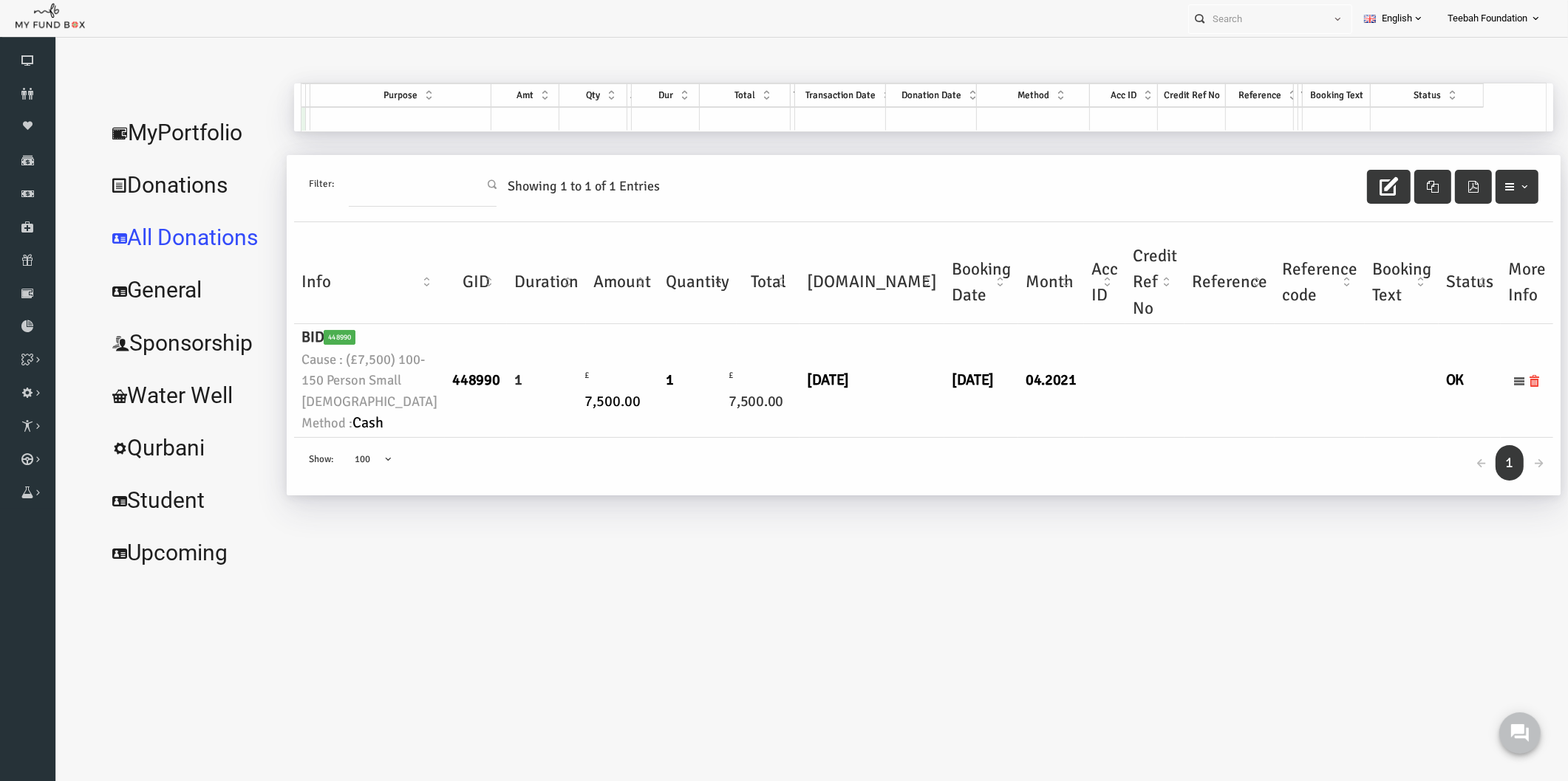
click at [1484, 387] on icon at bounding box center [1488, 381] width 12 height 12
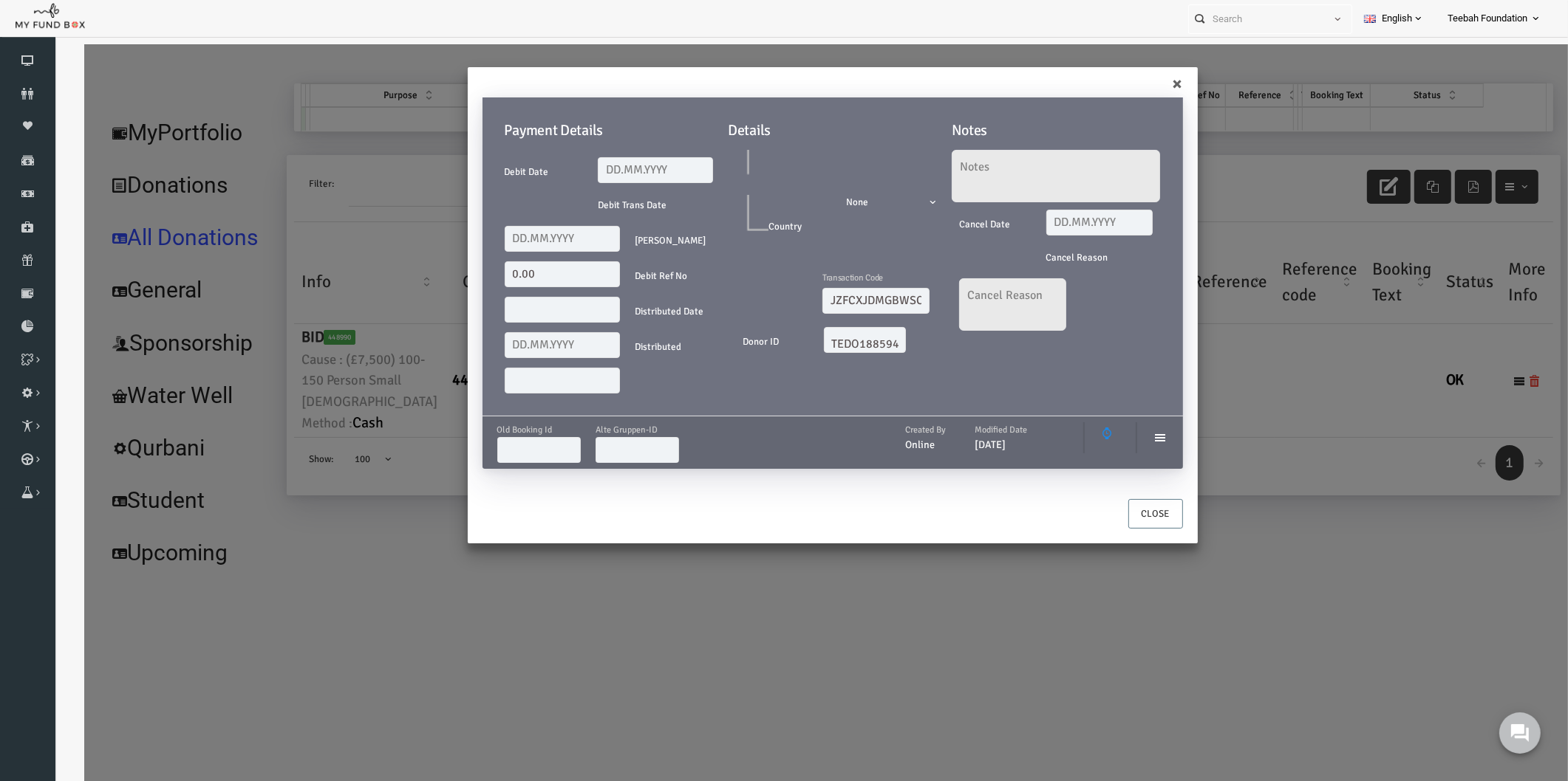
click at [1149, 84] on div "Payment Details Debit Date Debit Trans Date Debit Amount 0.00 Debit Ref No Dist…" at bounding box center [803, 290] width 730 height 416
click at [1144, 82] on div "Payment Details Debit Date Debit Trans Date Debit Amount 0.00 Debit Ref No Dist…" at bounding box center [803, 290] width 730 height 416
click at [1142, 515] on button "Close" at bounding box center [1125, 514] width 55 height 30
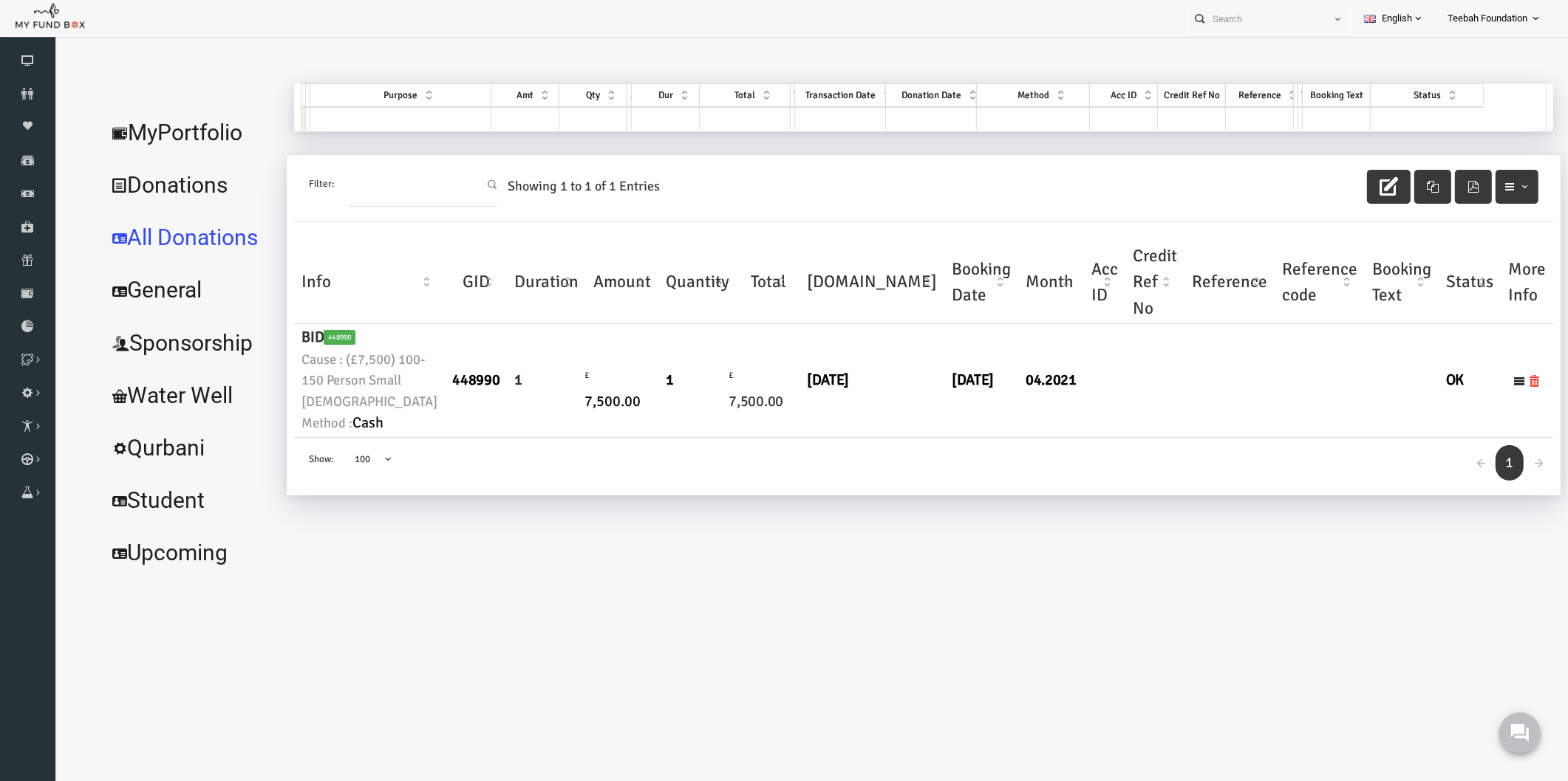
click at [1154, 437] on td at bounding box center [1198, 381] width 90 height 113
drag, startPoint x: 1212, startPoint y: 544, endPoint x: 1218, endPoint y: 558, distance: 15.2
click at [1211, 497] on div "← 1 → Show: 10 25 50 100 100" at bounding box center [893, 467] width 1258 height 58
click at [24, 93] on icon at bounding box center [28, 94] width 56 height 12
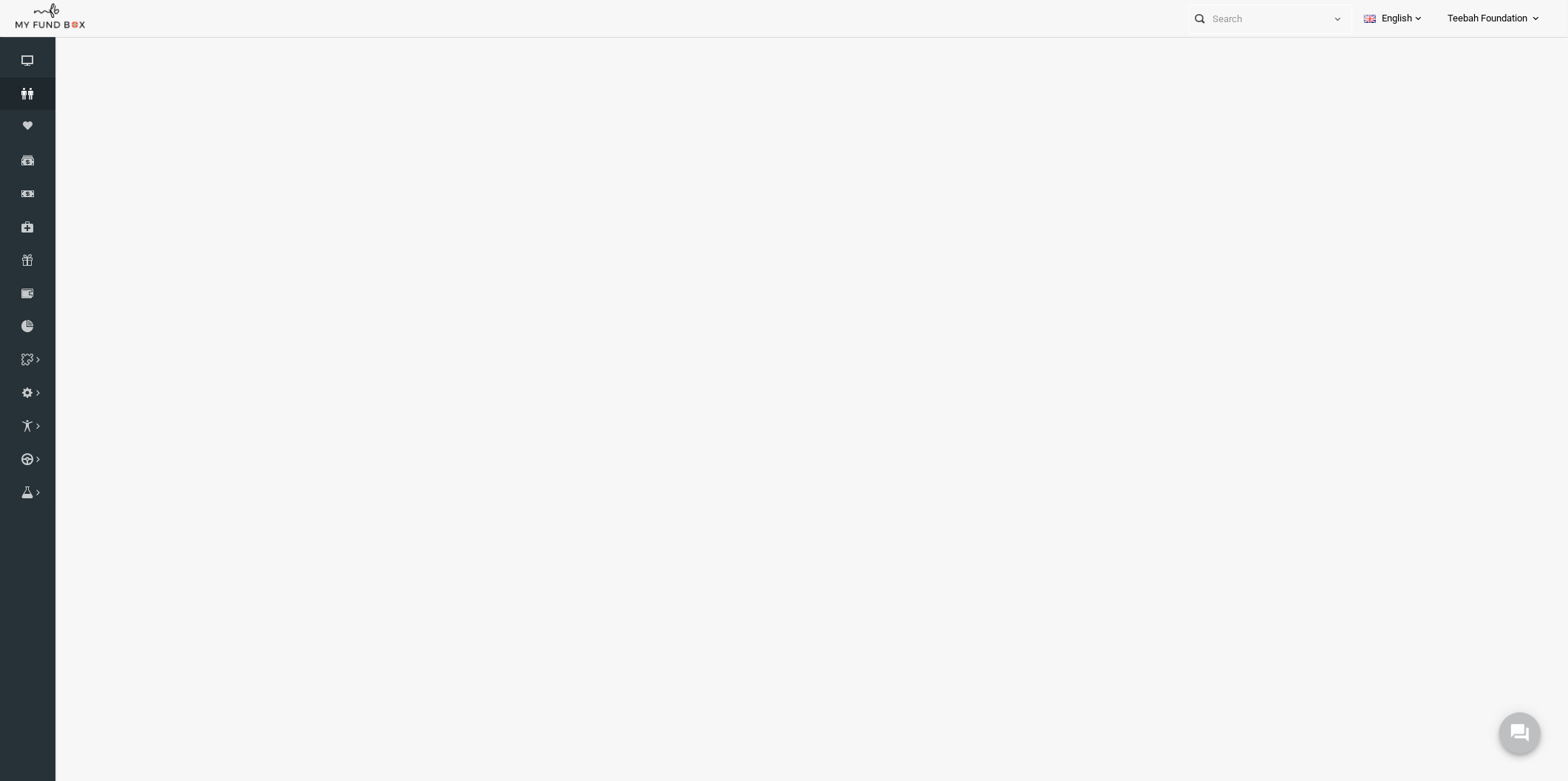
select select "100"
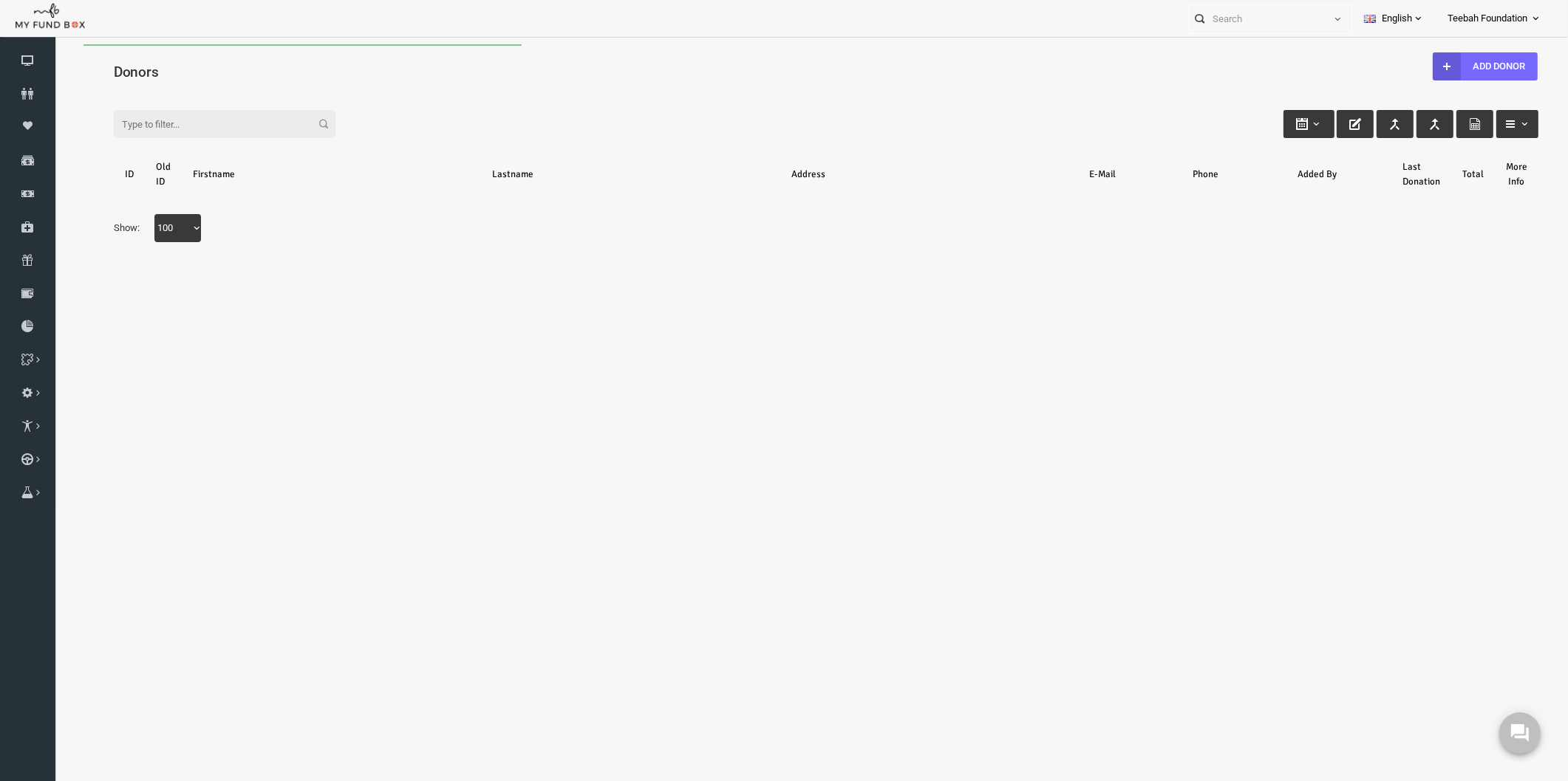
click at [203, 83] on div "Search: By ID: Note :ID should be atleast 5 digits By Name: Note :Name should b…" at bounding box center [795, 173] width 1484 height 196
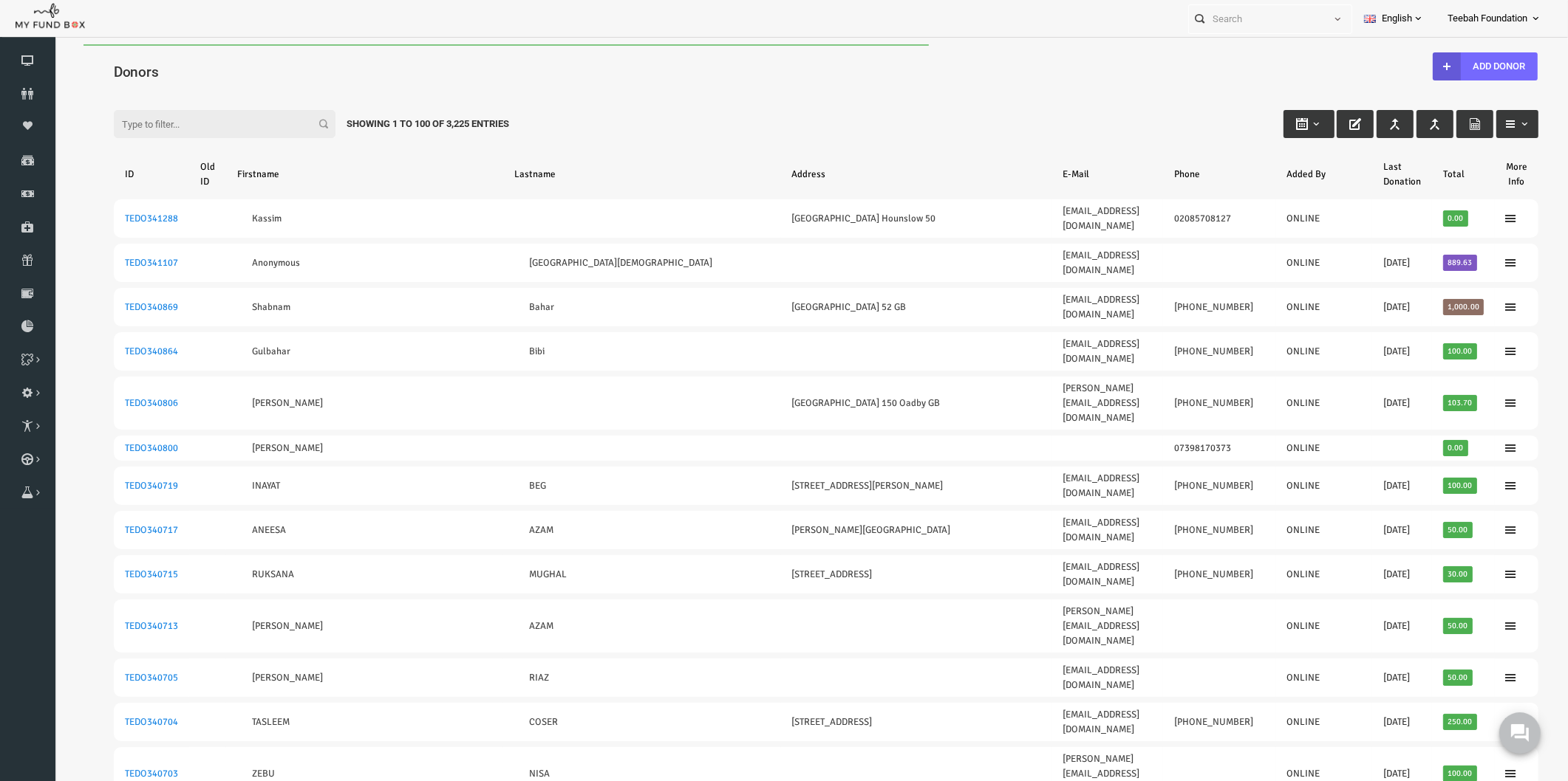
click at [176, 124] on input "Filter:" at bounding box center [194, 124] width 221 height 28
paste input "174590"
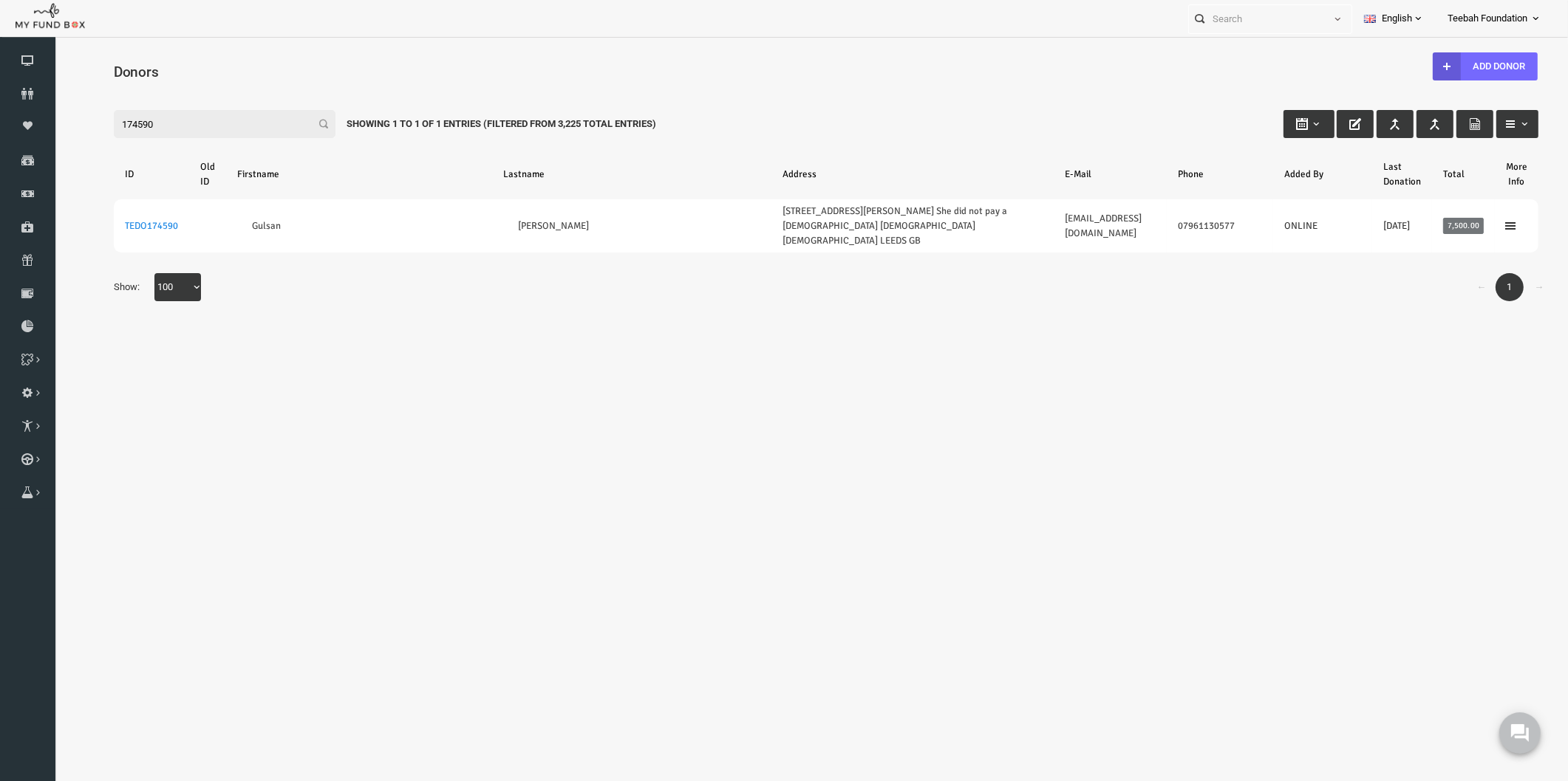
drag, startPoint x: 196, startPoint y: 126, endPoint x: 12, endPoint y: 121, distance: 184.1
click at [54, 121] on html "Donor Not Found Beneficiary Not Found Partner Not Found!!!! Please Fill out thi…" at bounding box center [795, 431] width 1484 height 773
paste input "5373"
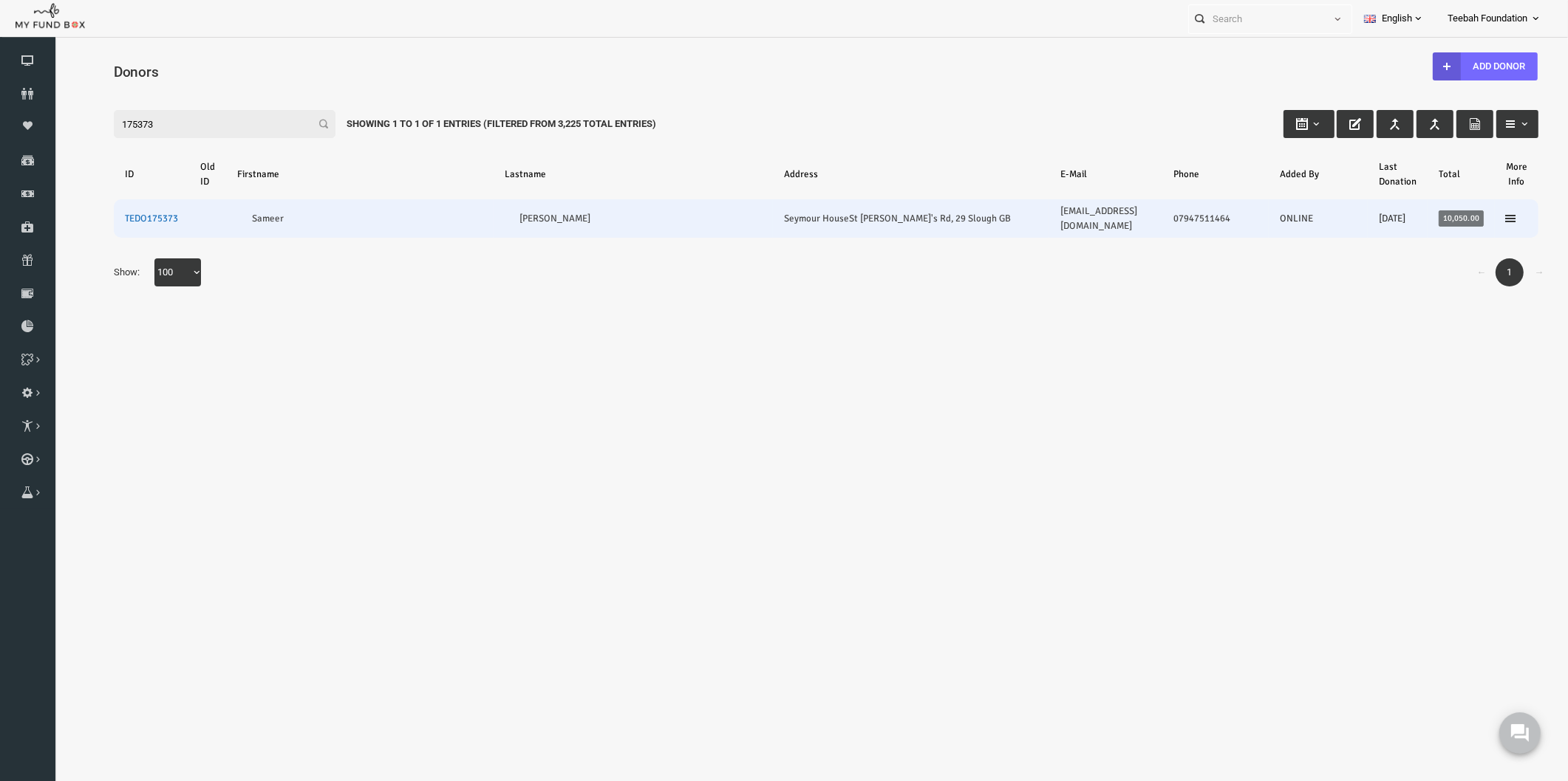
type input "175373"
click at [122, 213] on link "TEDO175373" at bounding box center [120, 219] width 53 height 12
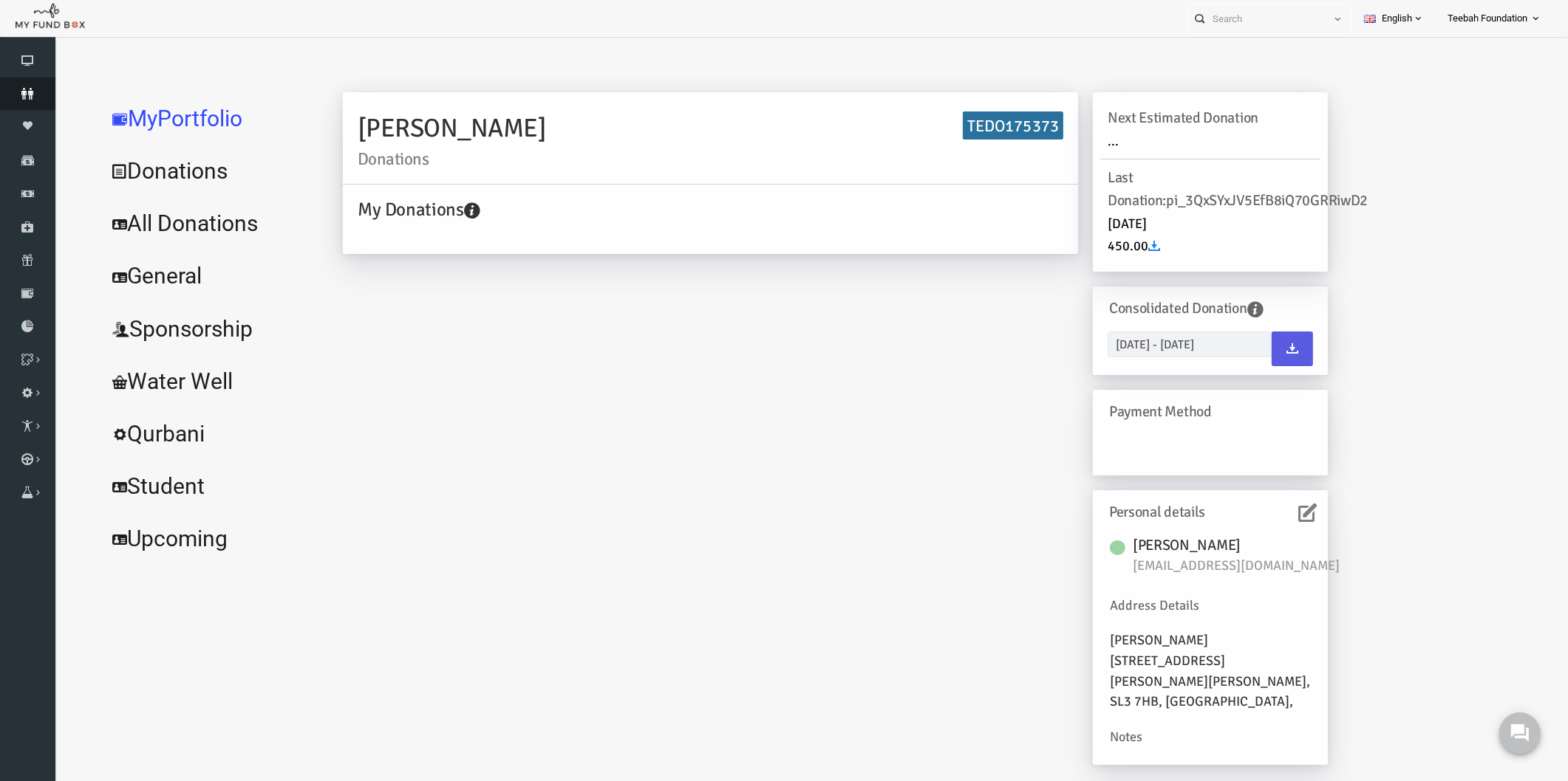
click at [20, 83] on link "Donors" at bounding box center [28, 94] width 56 height 32
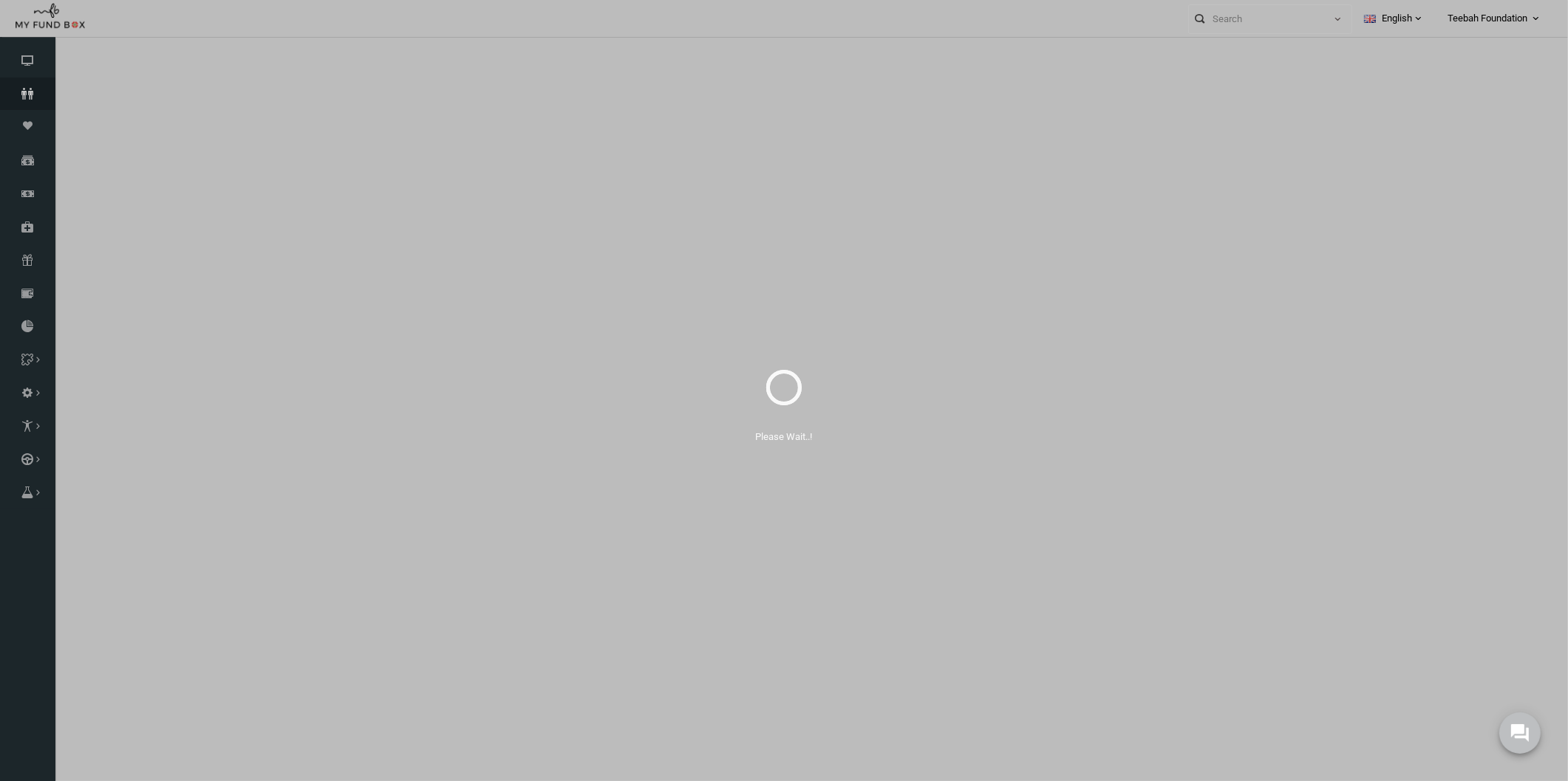
select select "100"
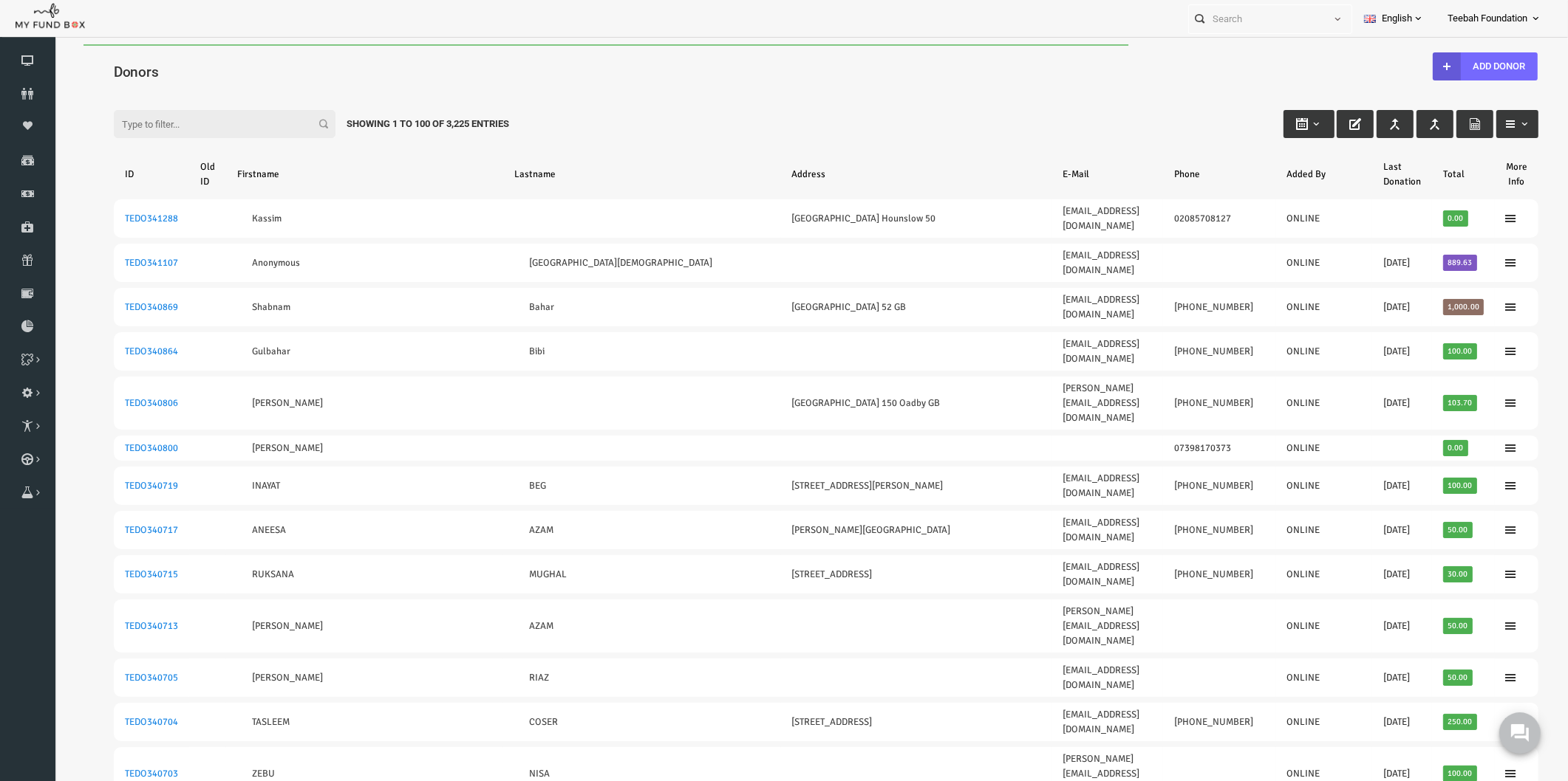
drag, startPoint x: 219, startPoint y: 92, endPoint x: 205, endPoint y: 111, distance: 23.6
click at [218, 92] on div "Filter: Showing 1 to 100 of 3,225 Entries" at bounding box center [795, 109] width 1454 height 40
click at [198, 132] on input "Filter:" at bounding box center [194, 124] width 221 height 28
paste input "196313"
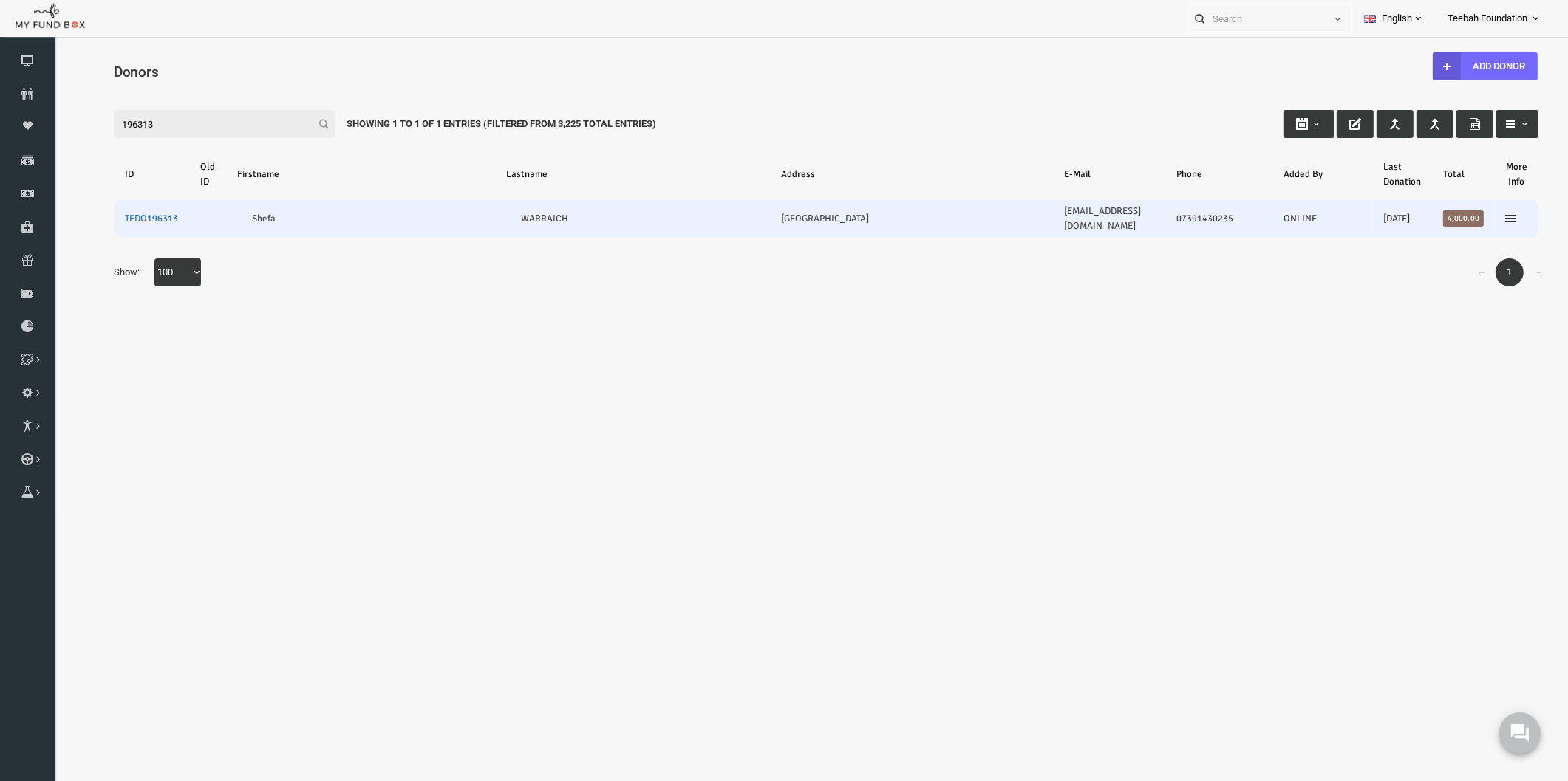
type input "196313"
click at [126, 213] on link "TEDO196313" at bounding box center [120, 219] width 53 height 12
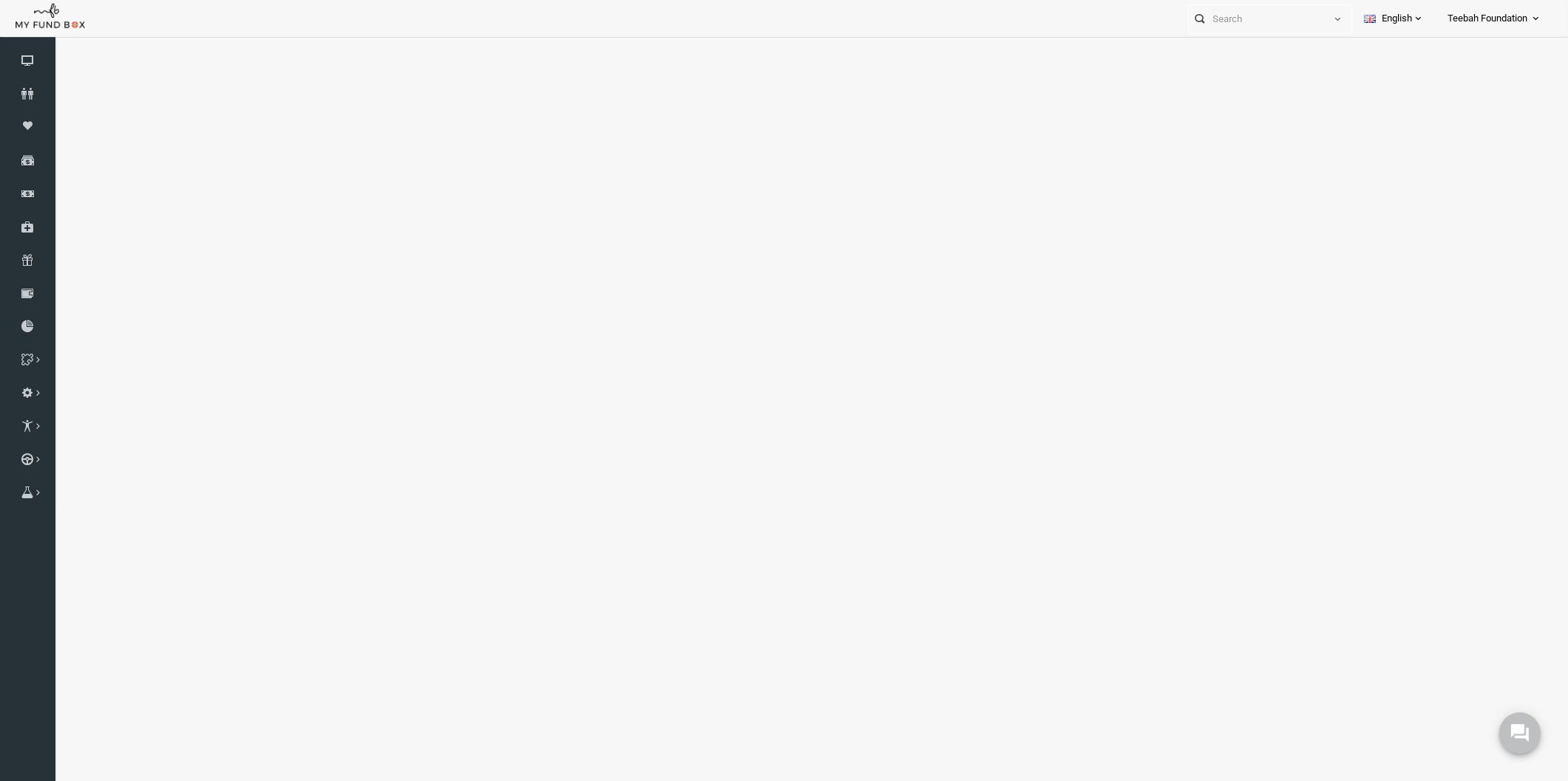
select select "100"
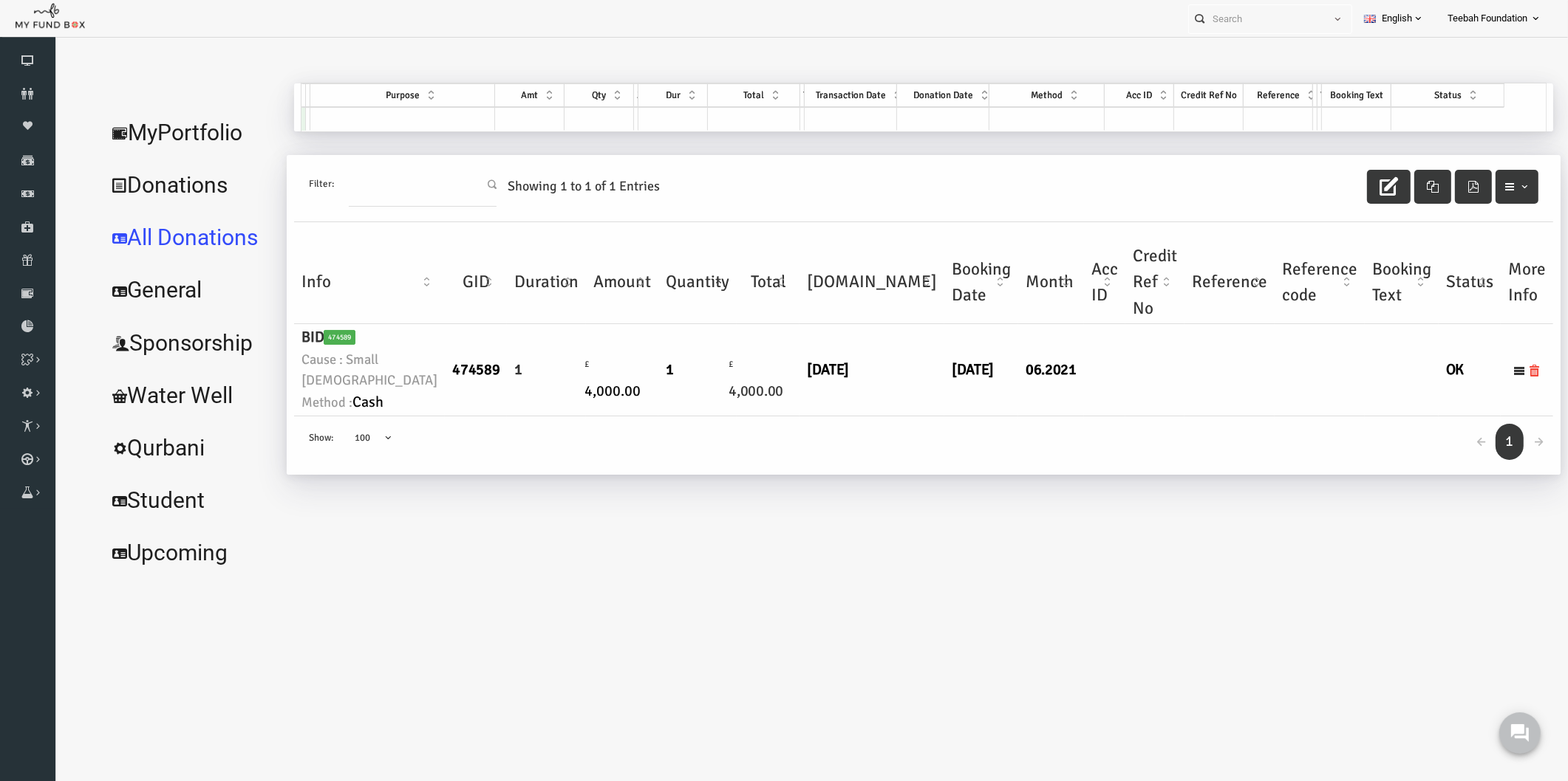
click at [715, 417] on td "£ 4,000.00" at bounding box center [738, 371] width 63 height 93
click at [126, 127] on link "MyPortfolio" at bounding box center [158, 132] width 181 height 53
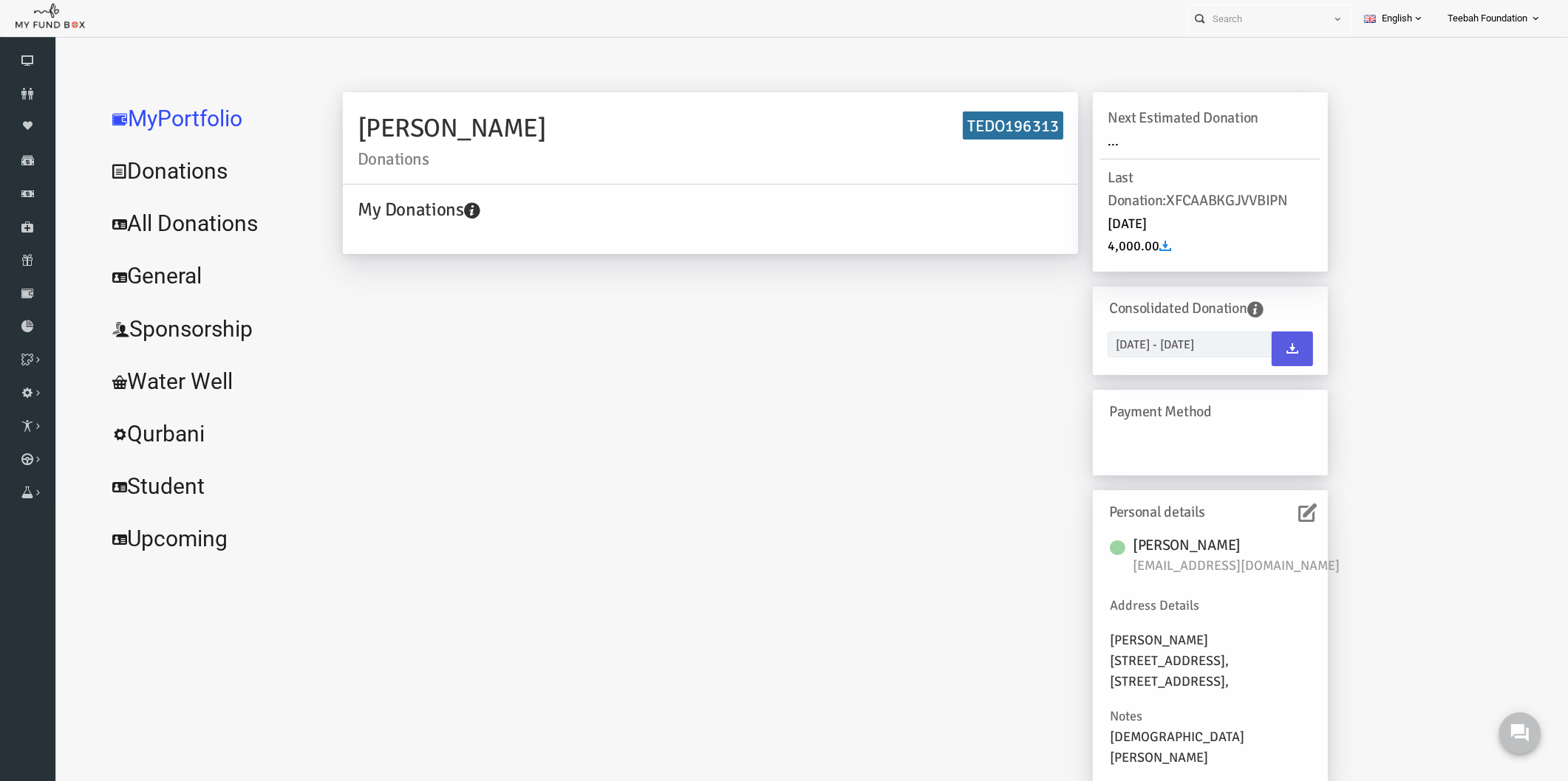
click at [1274, 511] on icon at bounding box center [1277, 513] width 19 height 19
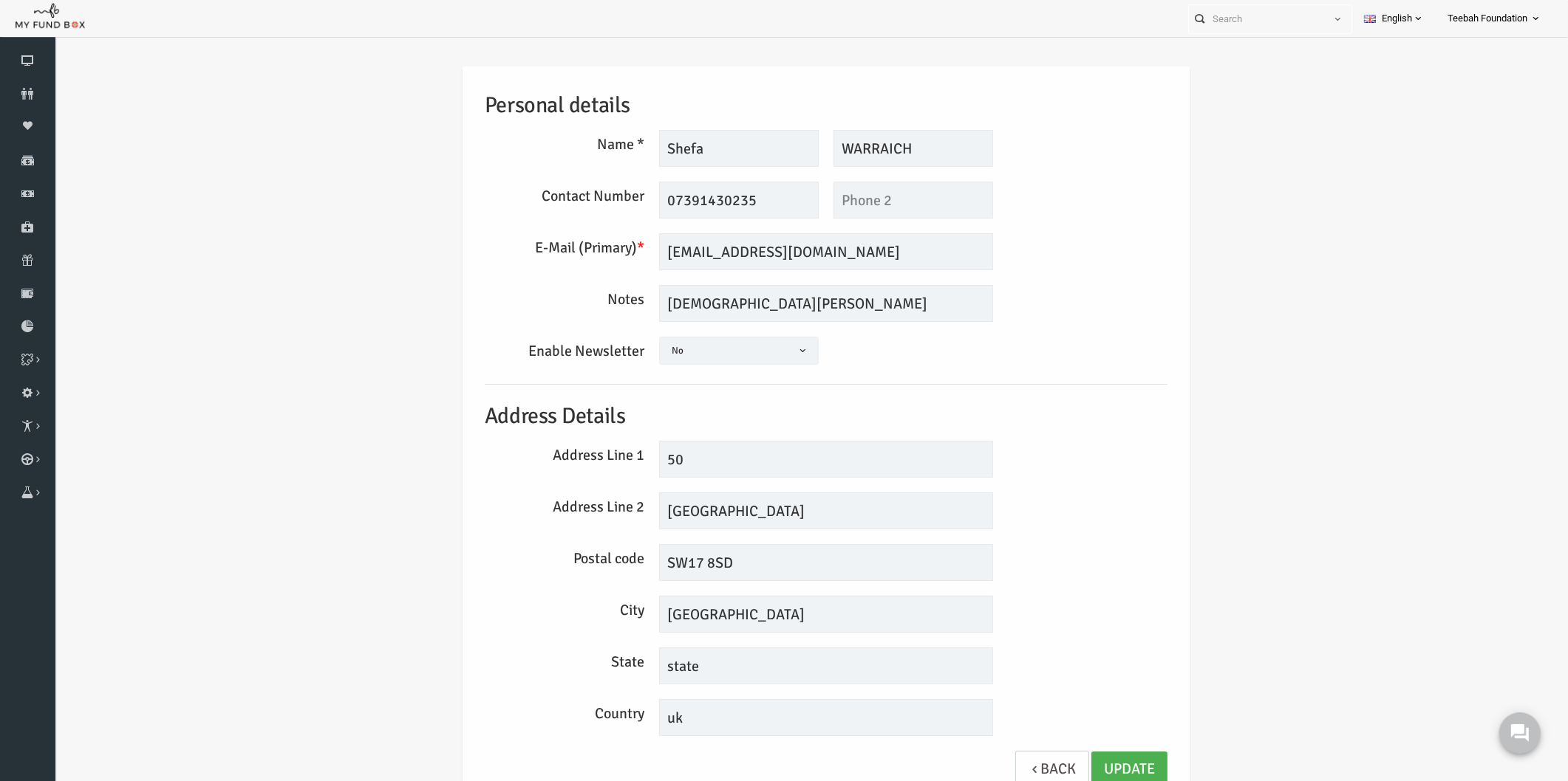
click at [1195, 458] on div "Personal details Name * [GEOGRAPHIC_DATA] Description allows upto maximum of 25…" at bounding box center [795, 438] width 1484 height 788
drag, startPoint x: 152, startPoint y: 244, endPoint x: 63, endPoint y: 165, distance: 119.0
click at [153, 242] on div "Personal details Name * [GEOGRAPHIC_DATA] Description allows upto maximum of 25…" at bounding box center [795, 438] width 1484 height 788
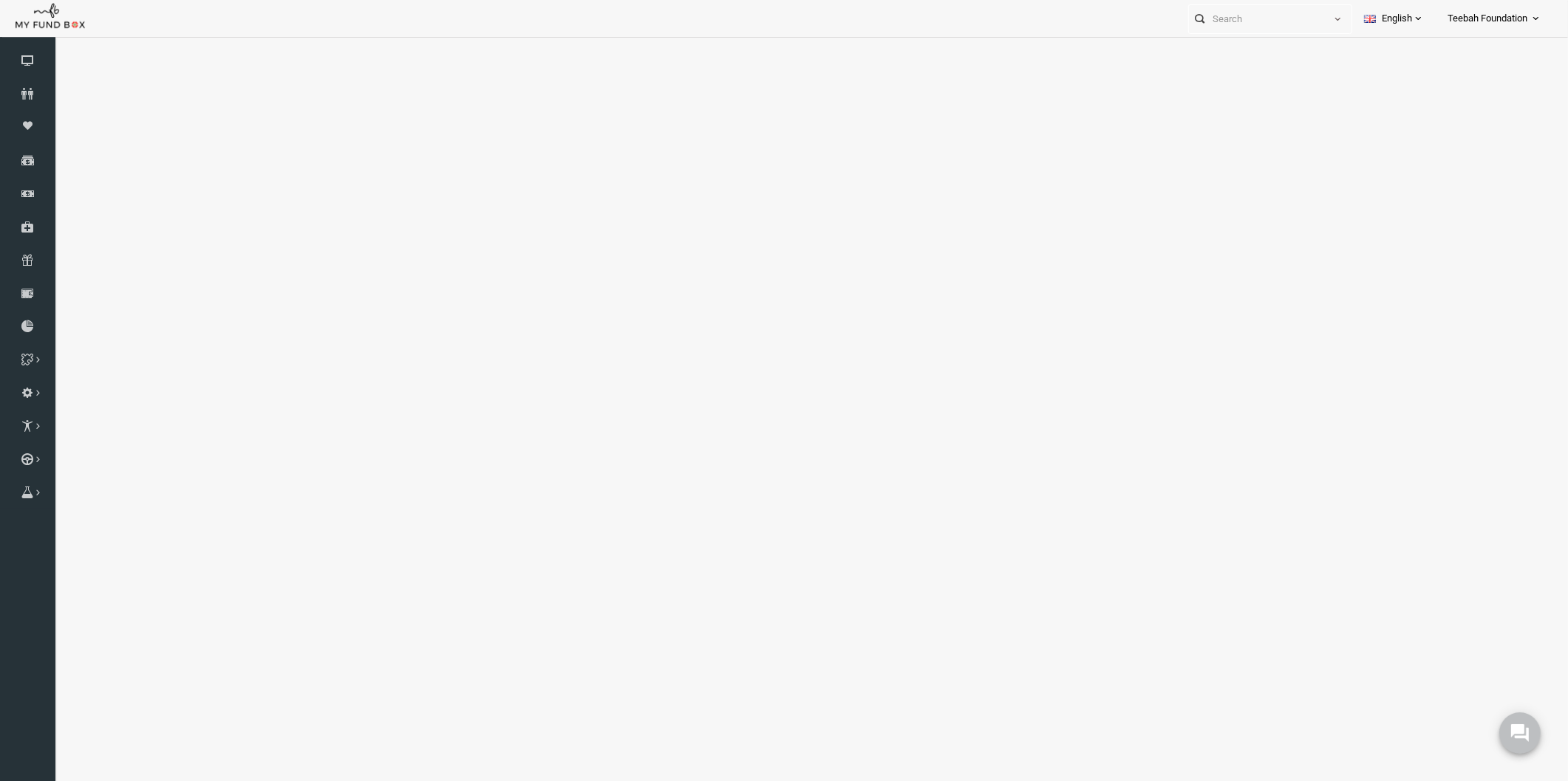
select select "100"
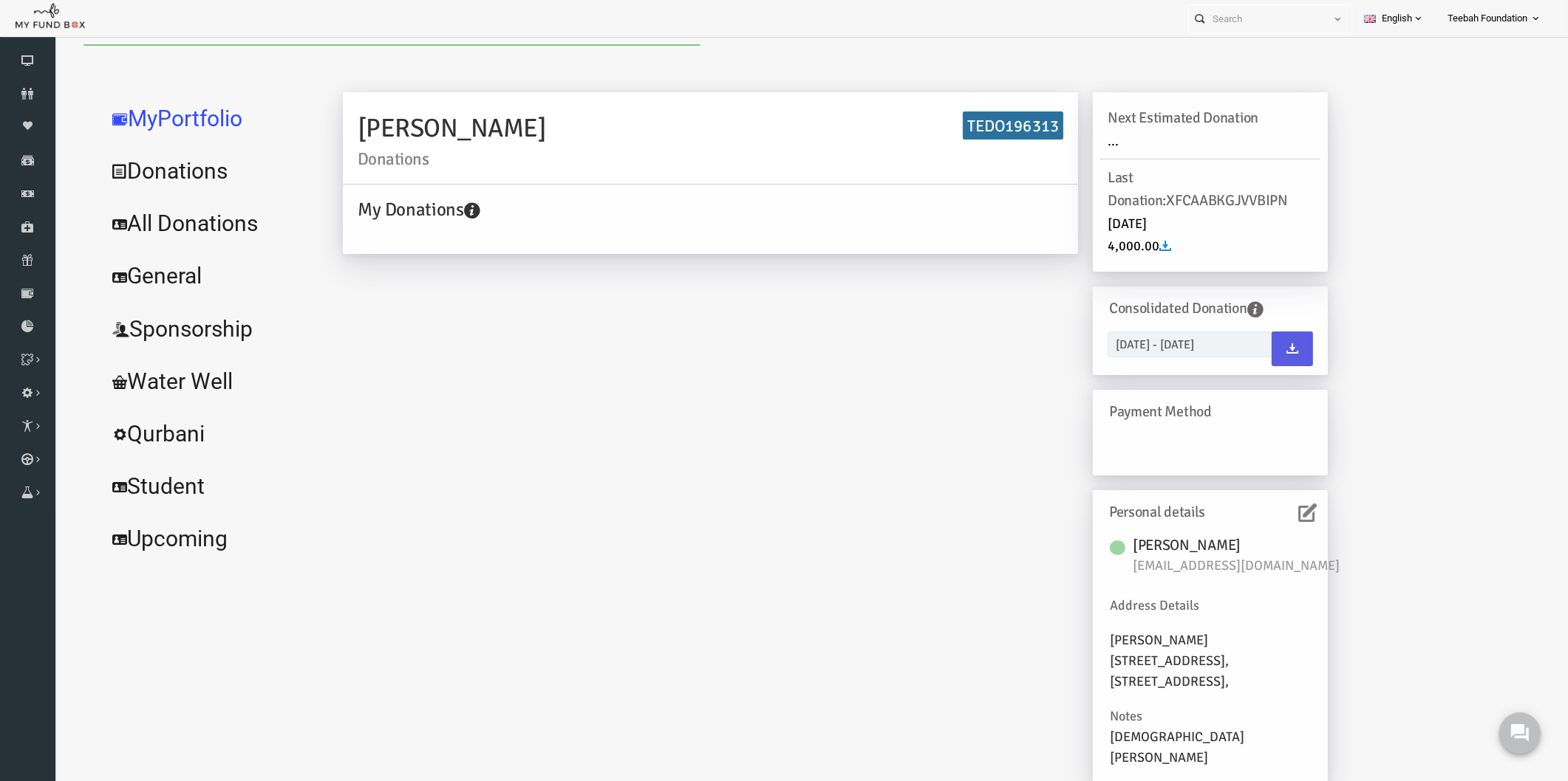
click at [213, 244] on link "All Donations" at bounding box center [179, 223] width 221 height 53
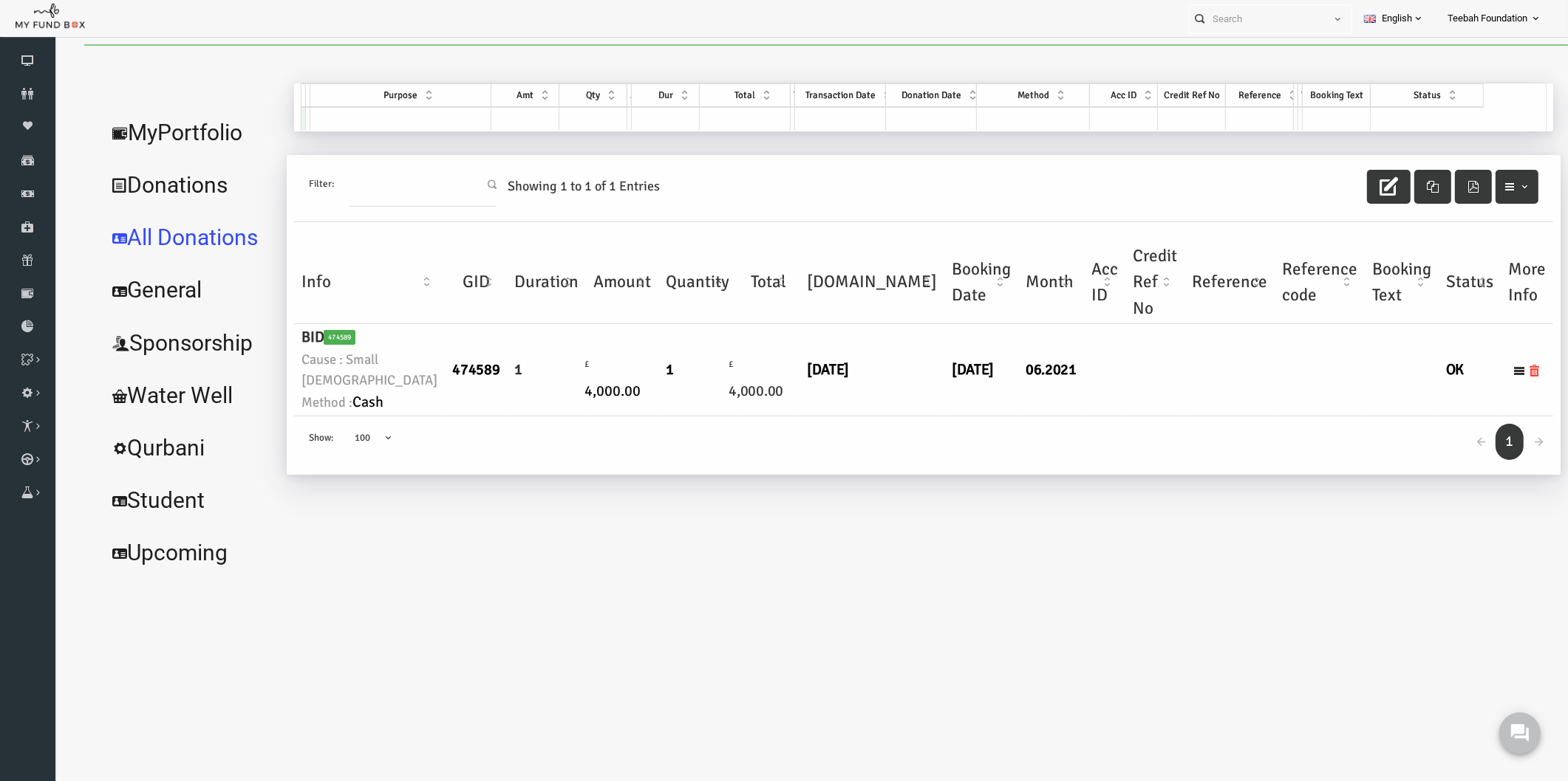
click at [914, 402] on td "[DATE]" at bounding box center [951, 371] width 74 height 93
click at [183, 137] on link "MyPortfolio" at bounding box center [158, 132] width 181 height 53
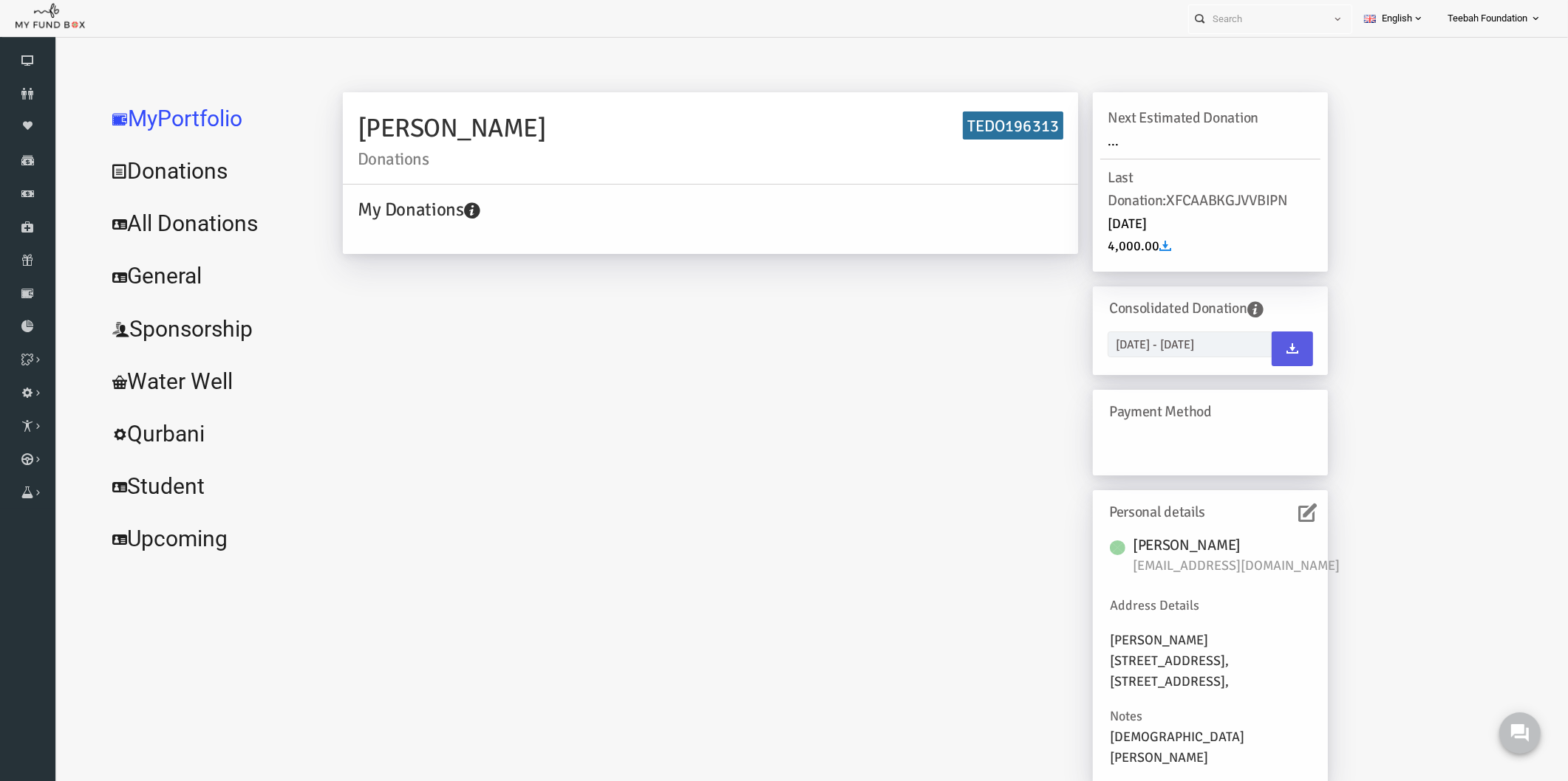
click at [1281, 514] on icon at bounding box center [1277, 513] width 19 height 19
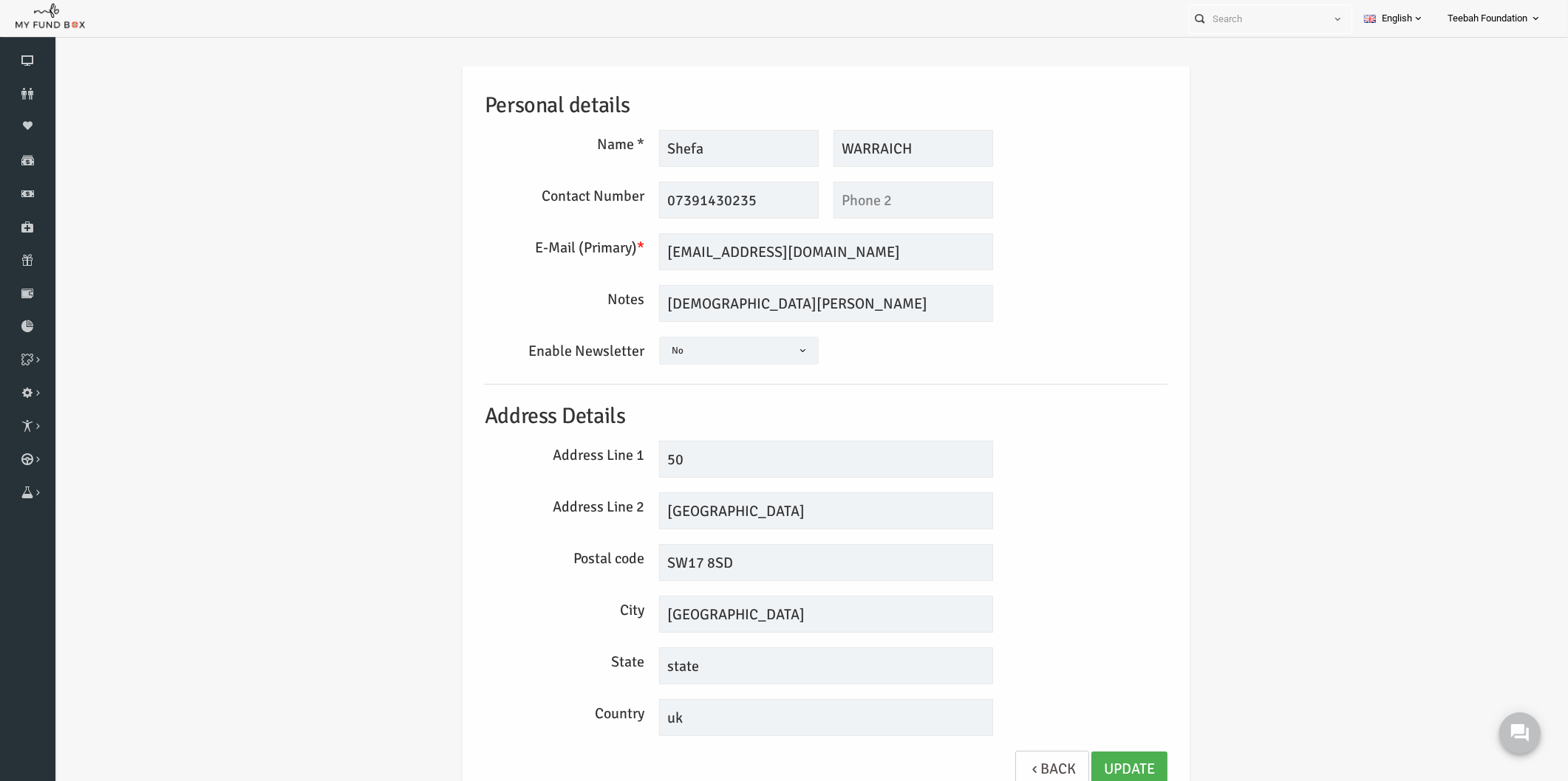
click at [1349, 439] on div "Personal details Name * [GEOGRAPHIC_DATA] Description allows upto maximum of 25…" at bounding box center [795, 438] width 1484 height 788
click at [1105, 481] on div "Personal details Name * [GEOGRAPHIC_DATA] Description allows upto maximum of 25…" at bounding box center [795, 435] width 712 height 737
click at [629, 359] on span at bounding box center [629, 359] width 0 height 0
click at [837, 373] on div "Personal details Name * [GEOGRAPHIC_DATA] Description allows upto maximum of 25…" at bounding box center [795, 435] width 712 height 737
click at [852, 377] on div "Personal details Name * [GEOGRAPHIC_DATA] Description allows upto maximum of 25…" at bounding box center [795, 435] width 712 height 737
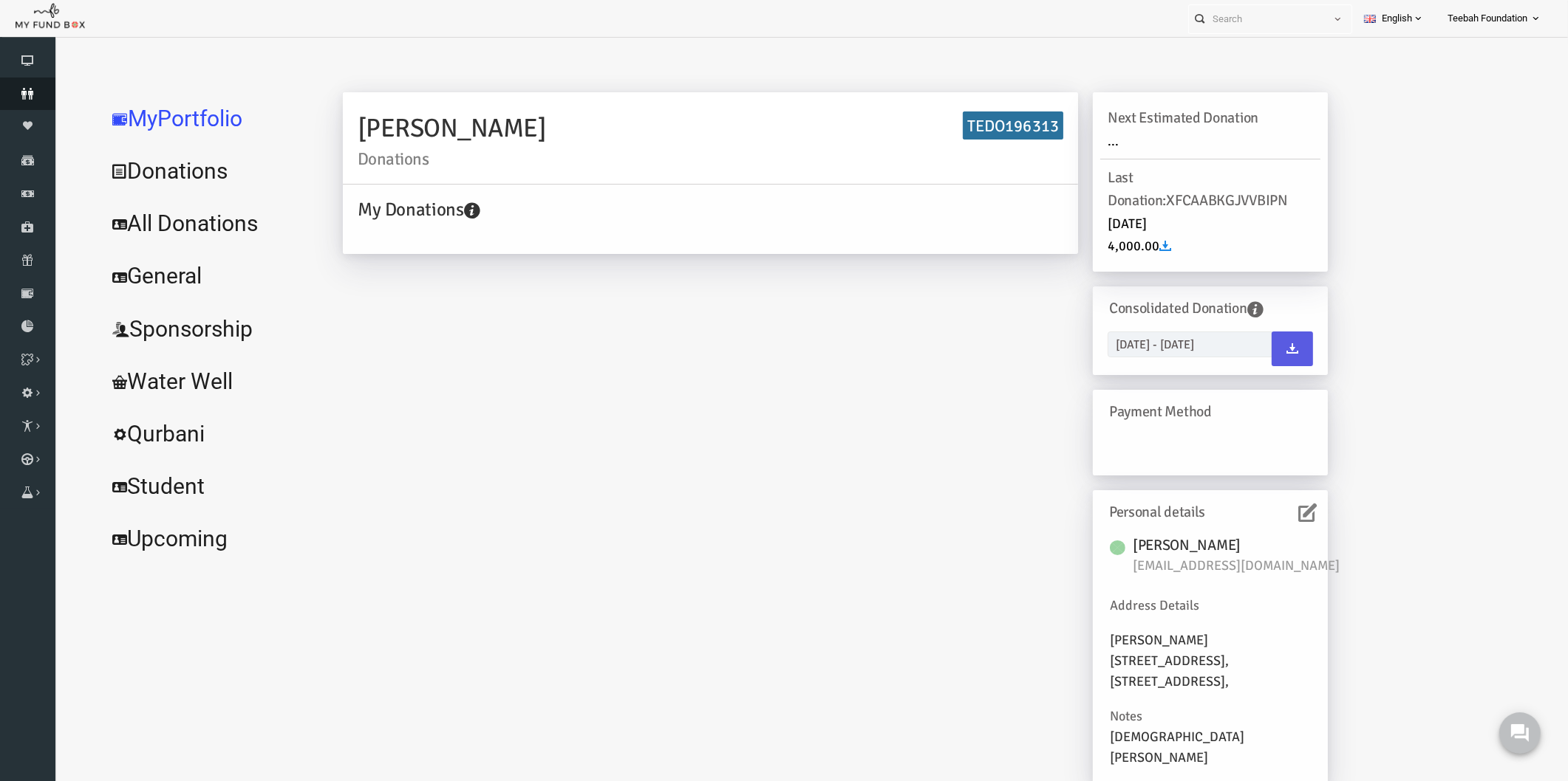
click at [43, 90] on icon at bounding box center [28, 94] width 56 height 12
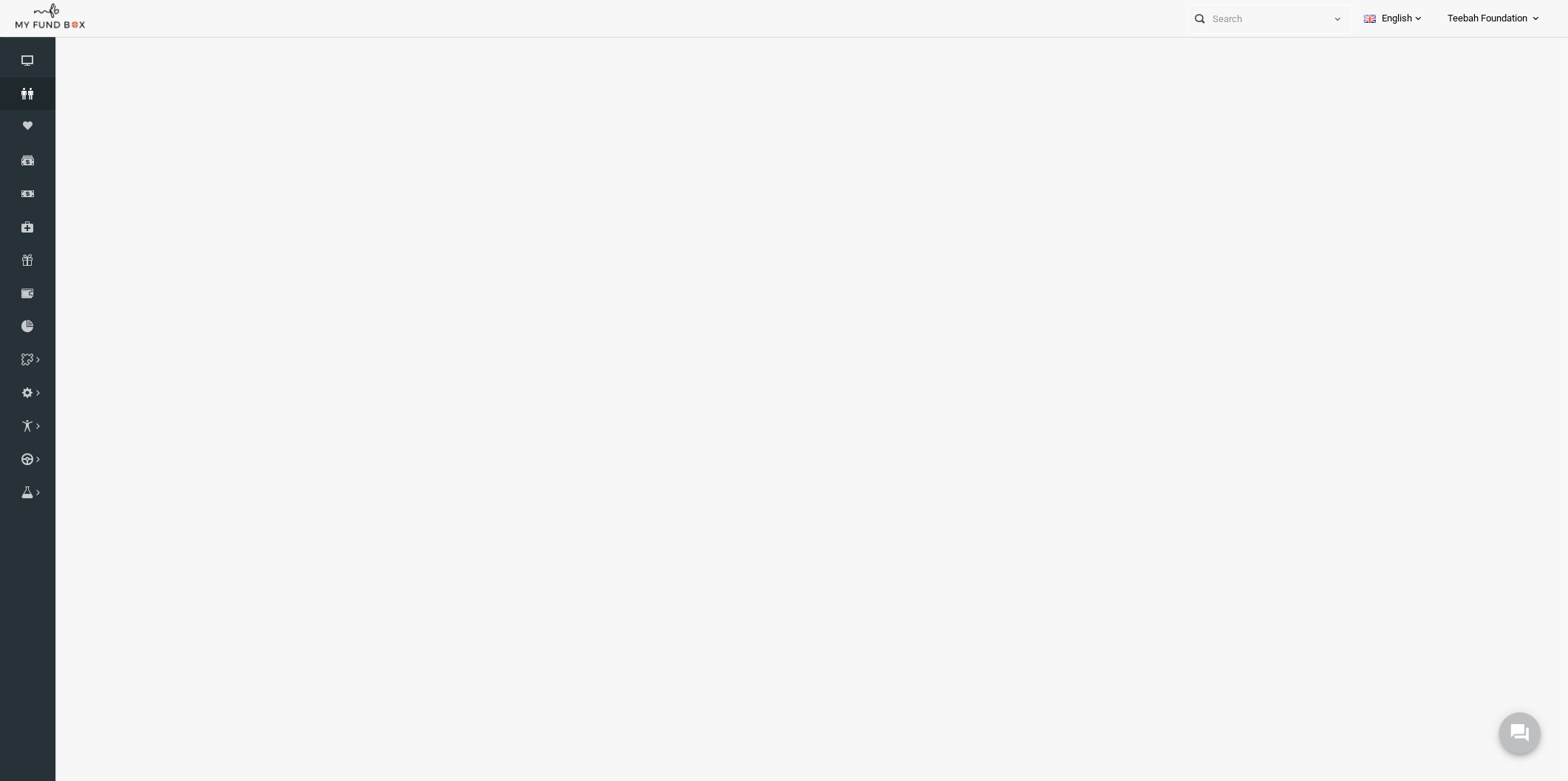
select select "100"
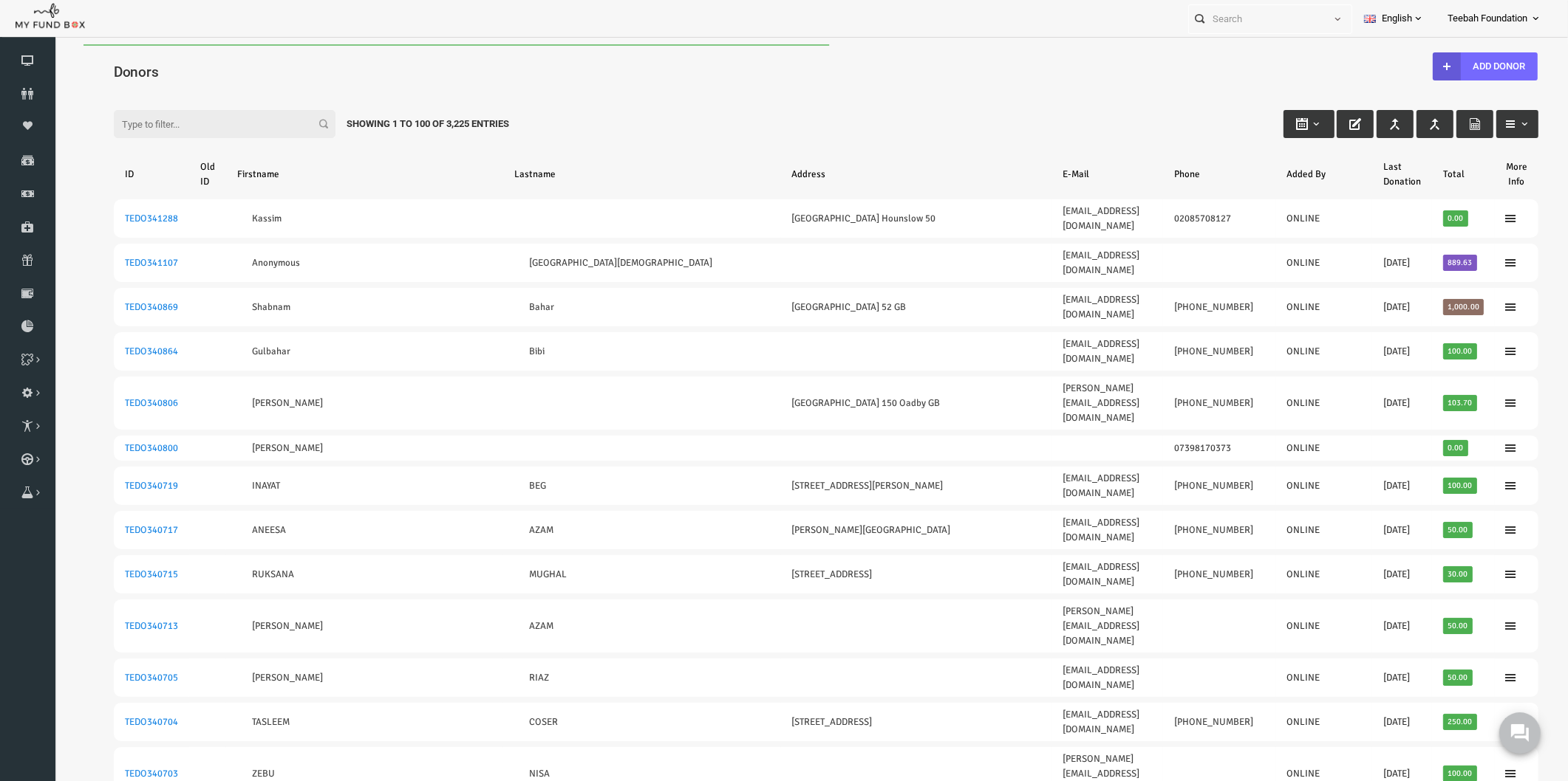
click at [153, 114] on input "Filter:" at bounding box center [194, 124] width 221 height 28
paste input "199656"
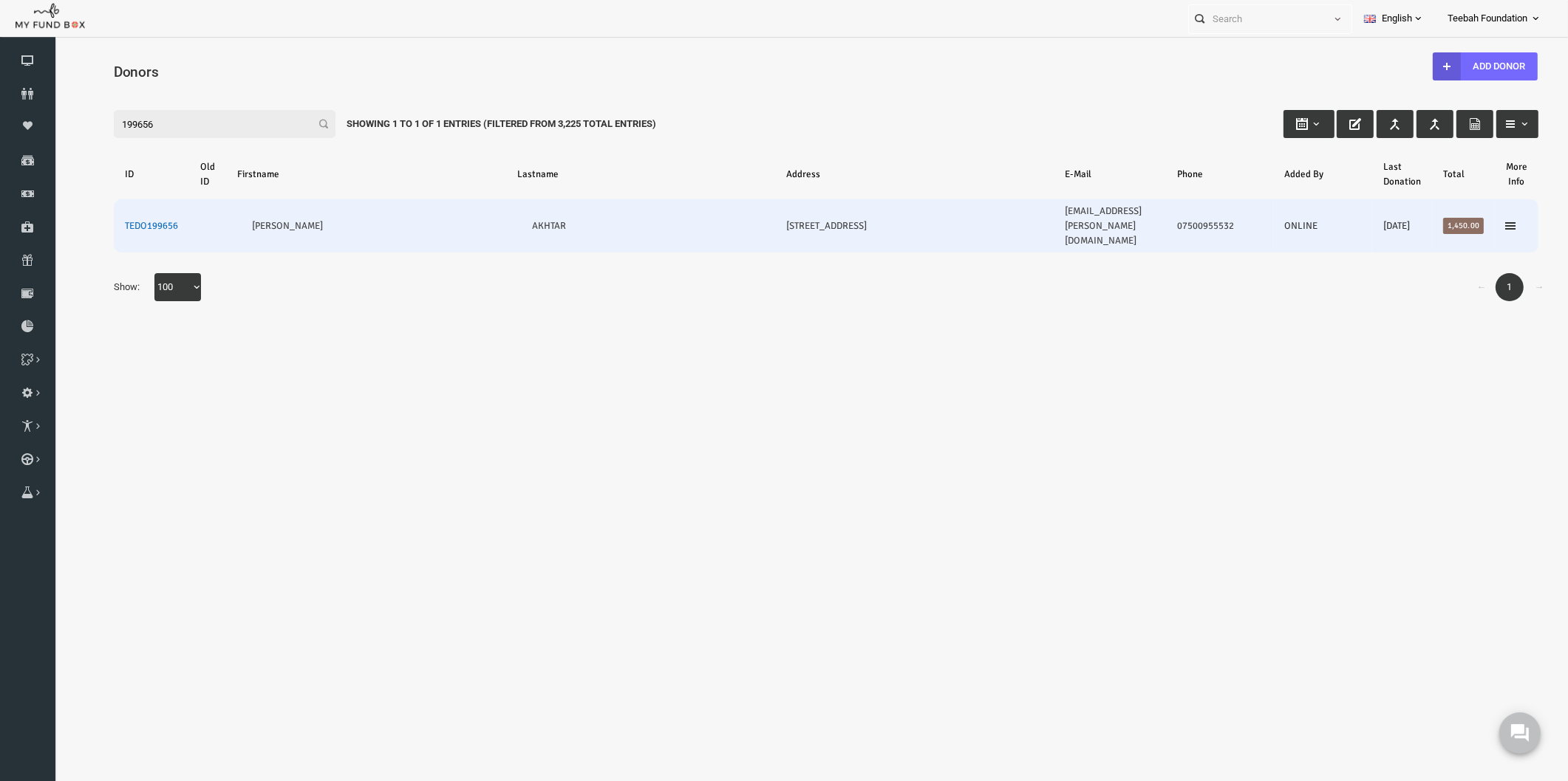
type input "199656"
click at [126, 220] on link "TEDO199656" at bounding box center [120, 226] width 53 height 12
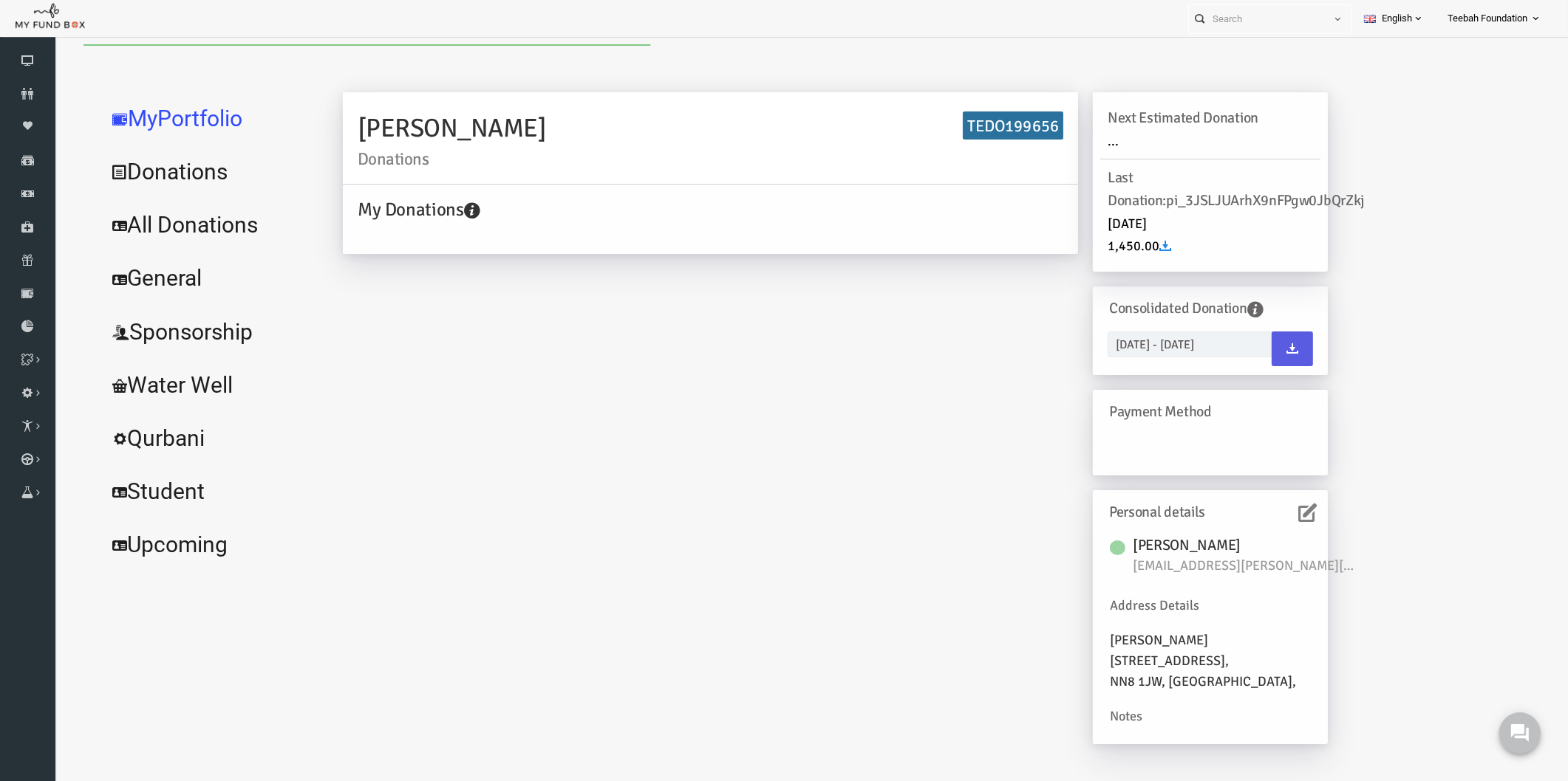
click at [165, 230] on link "All Donations" at bounding box center [179, 224] width 221 height 53
select select "100"
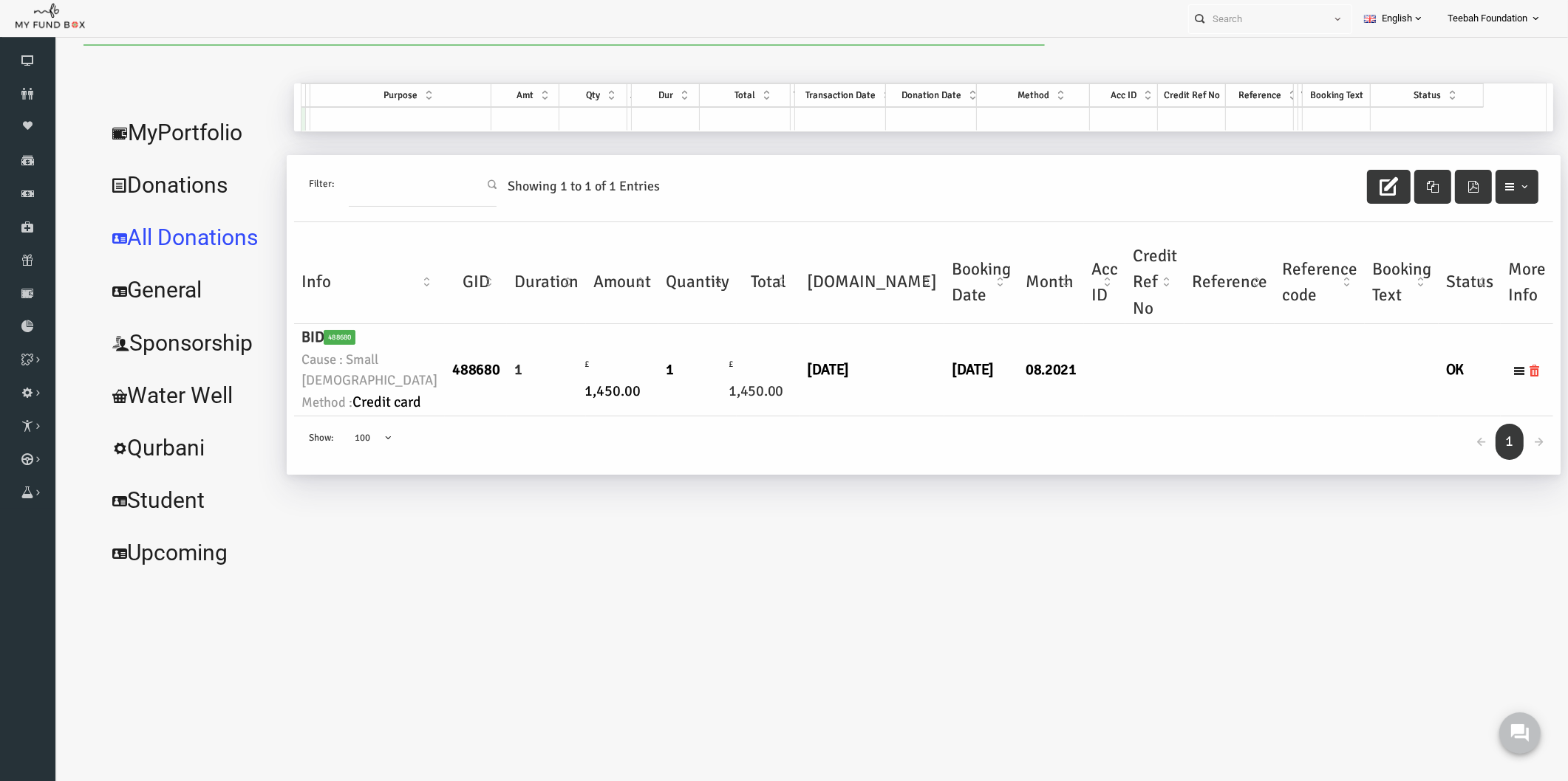
click at [964, 475] on div "← 1 → Show: 10 25 50 100 100" at bounding box center [893, 446] width 1258 height 58
click at [132, 130] on link "MyPortfolio" at bounding box center [158, 132] width 181 height 53
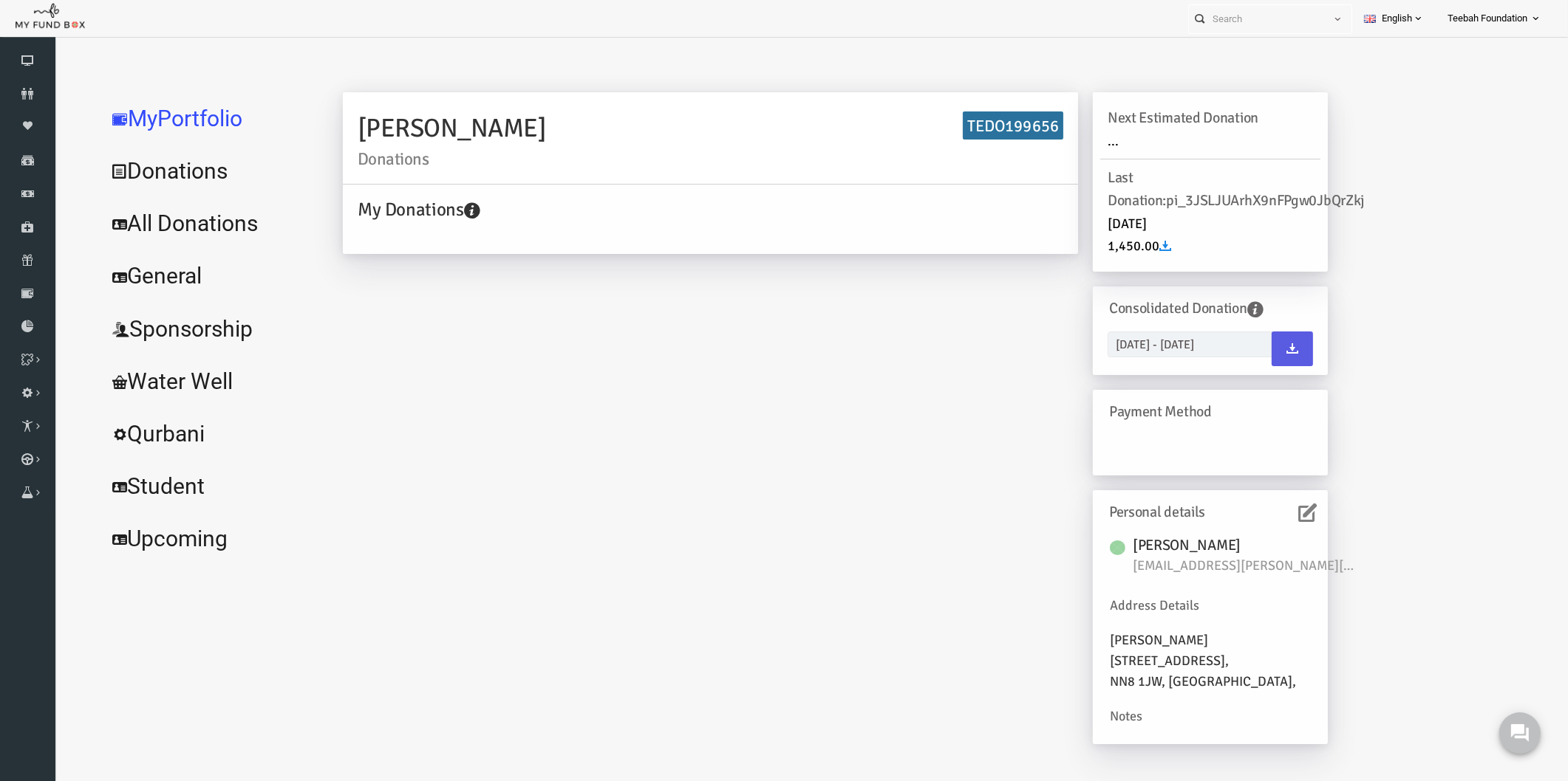
click at [1269, 508] on icon at bounding box center [1277, 513] width 19 height 19
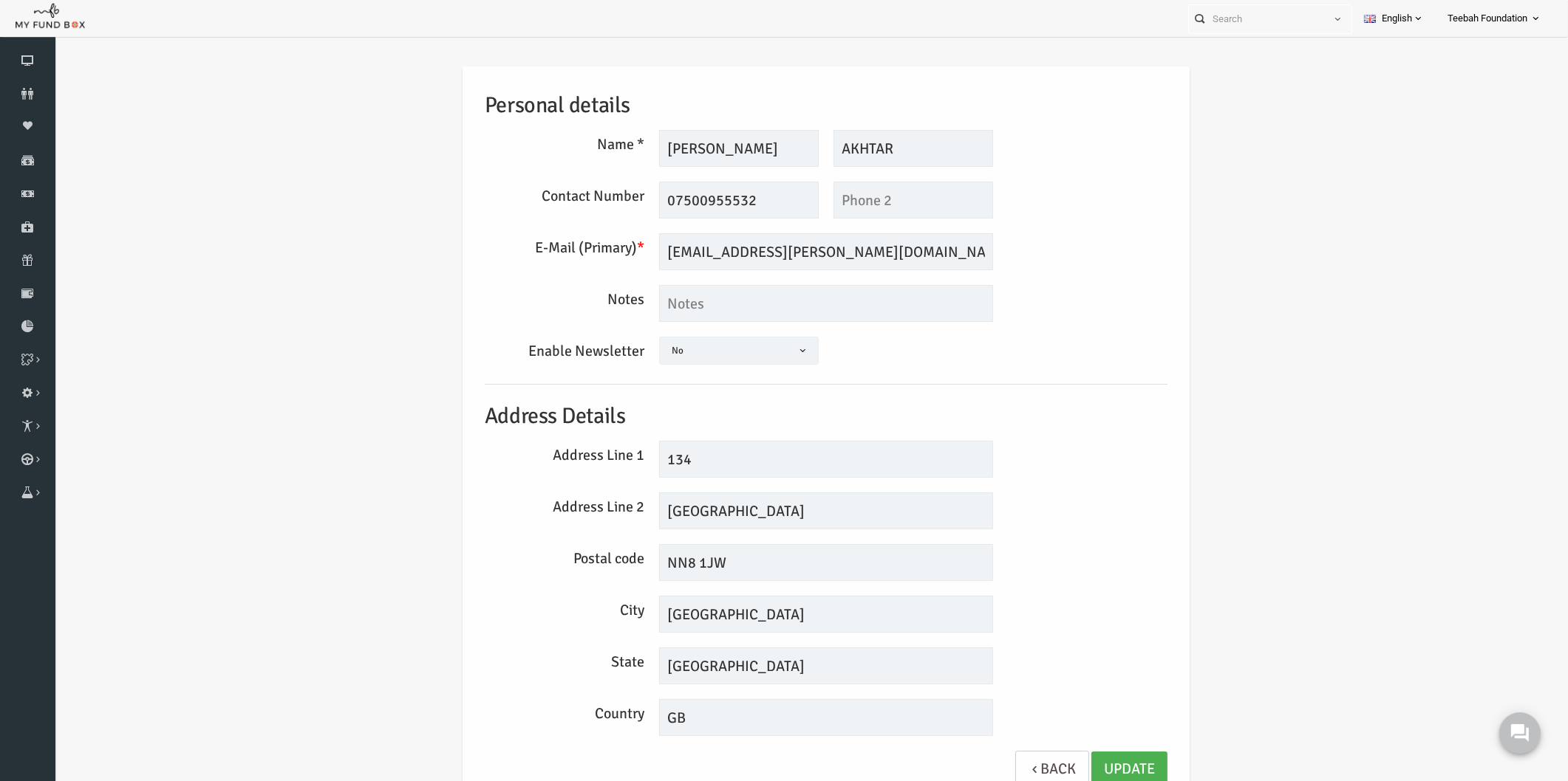
click at [1097, 379] on div "Personal details Name * [PERSON_NAME] Description allows upto maximum of 255 ch…" at bounding box center [795, 435] width 712 height 737
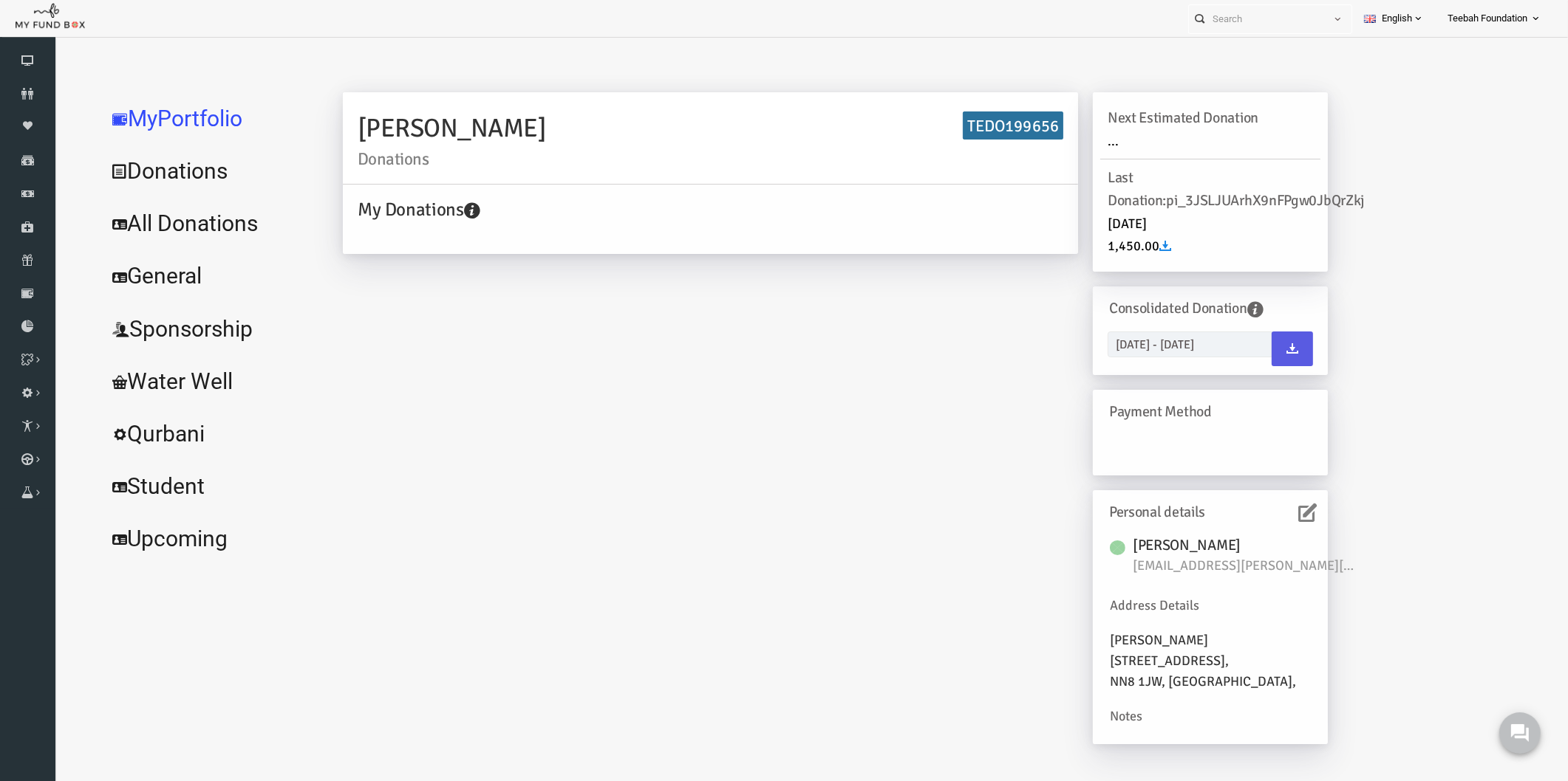
click at [191, 224] on link "All Donations" at bounding box center [179, 223] width 221 height 53
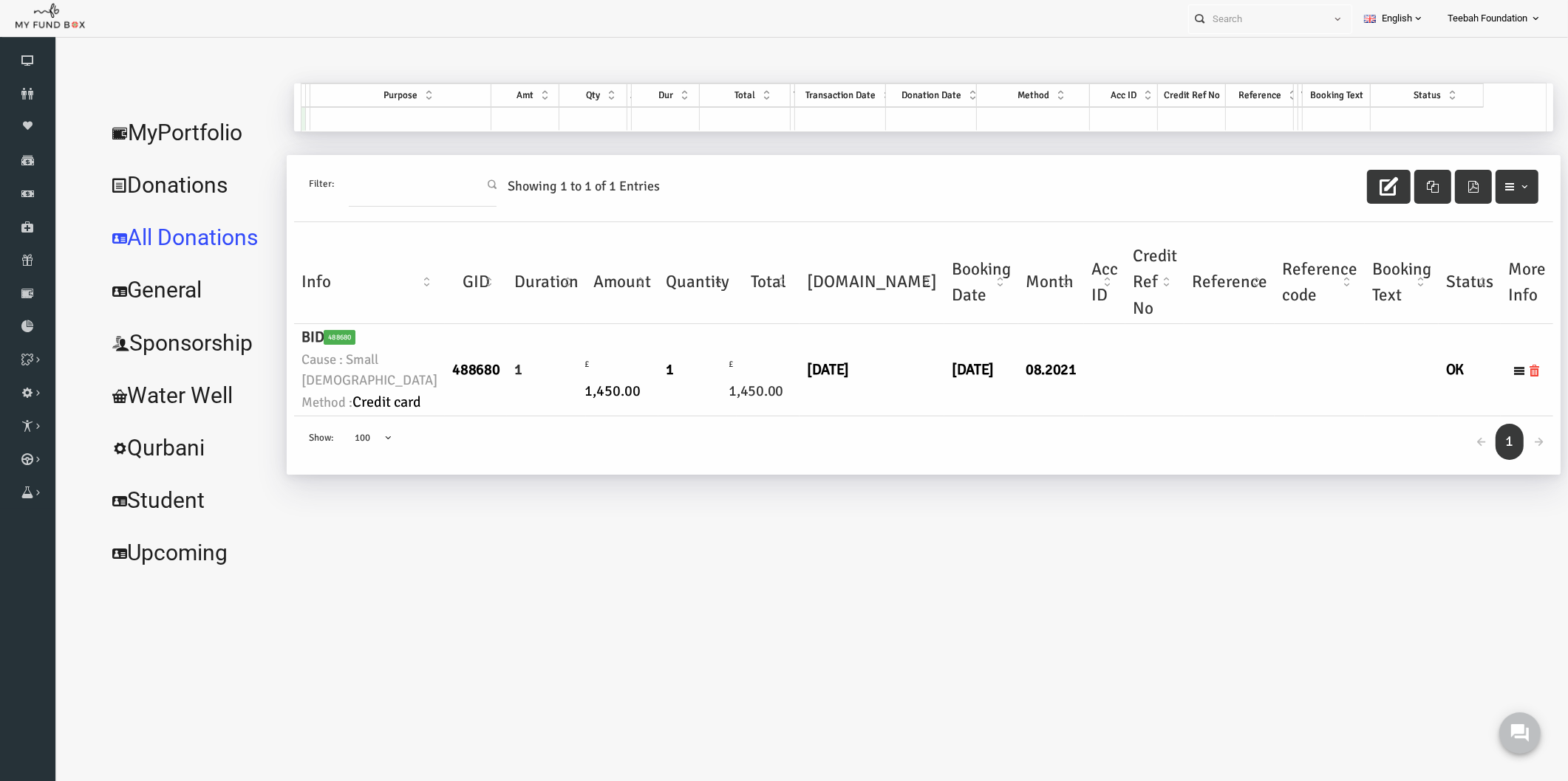
click at [914, 417] on td "[DATE]" at bounding box center [951, 371] width 74 height 93
click at [865, 475] on div "← 1 → Show: 10 25 50 100 100" at bounding box center [893, 446] width 1258 height 58
click at [183, 132] on link "MyPortfolio" at bounding box center [158, 132] width 181 height 53
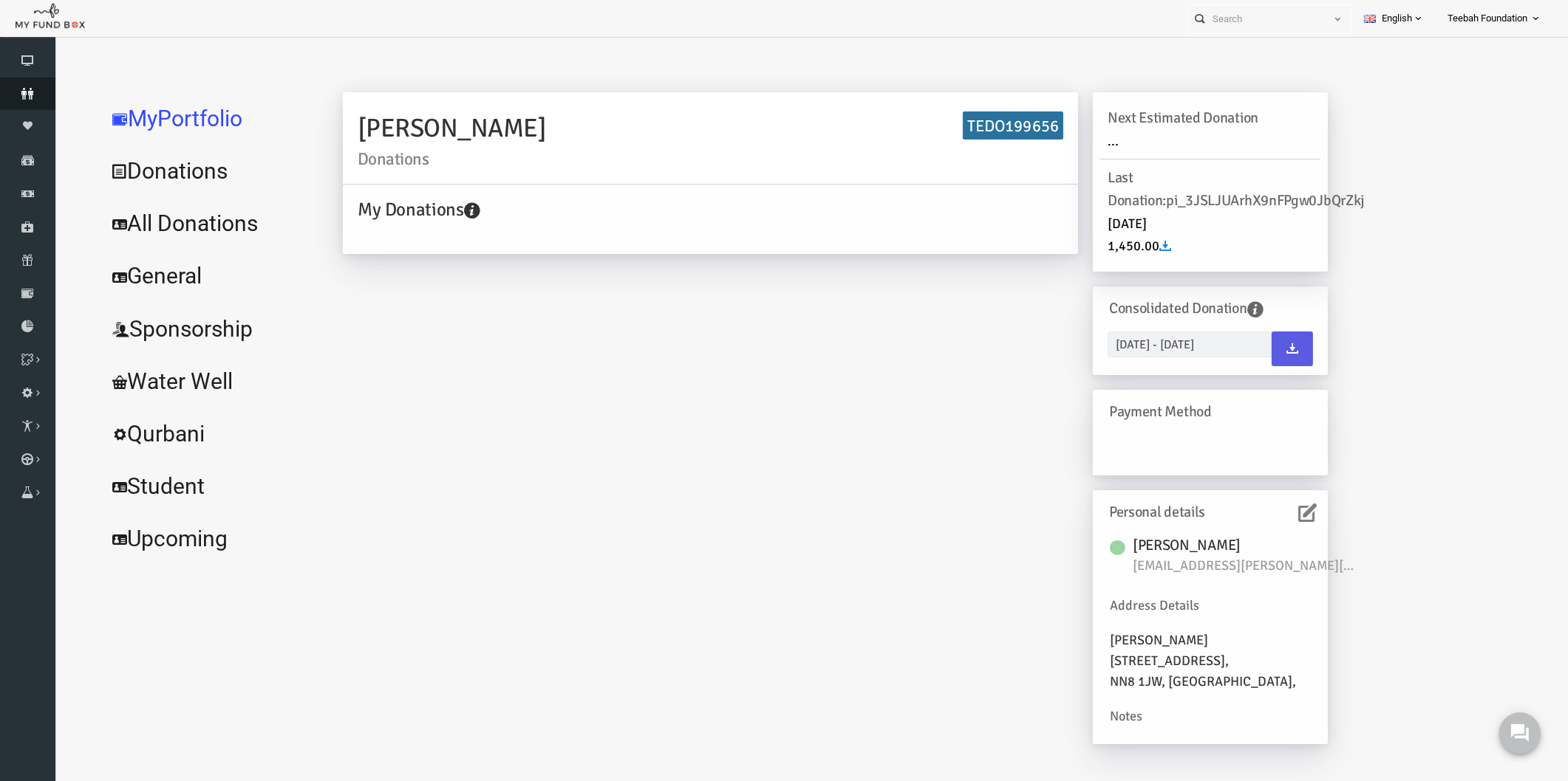
click at [37, 100] on link "Donors" at bounding box center [28, 94] width 56 height 32
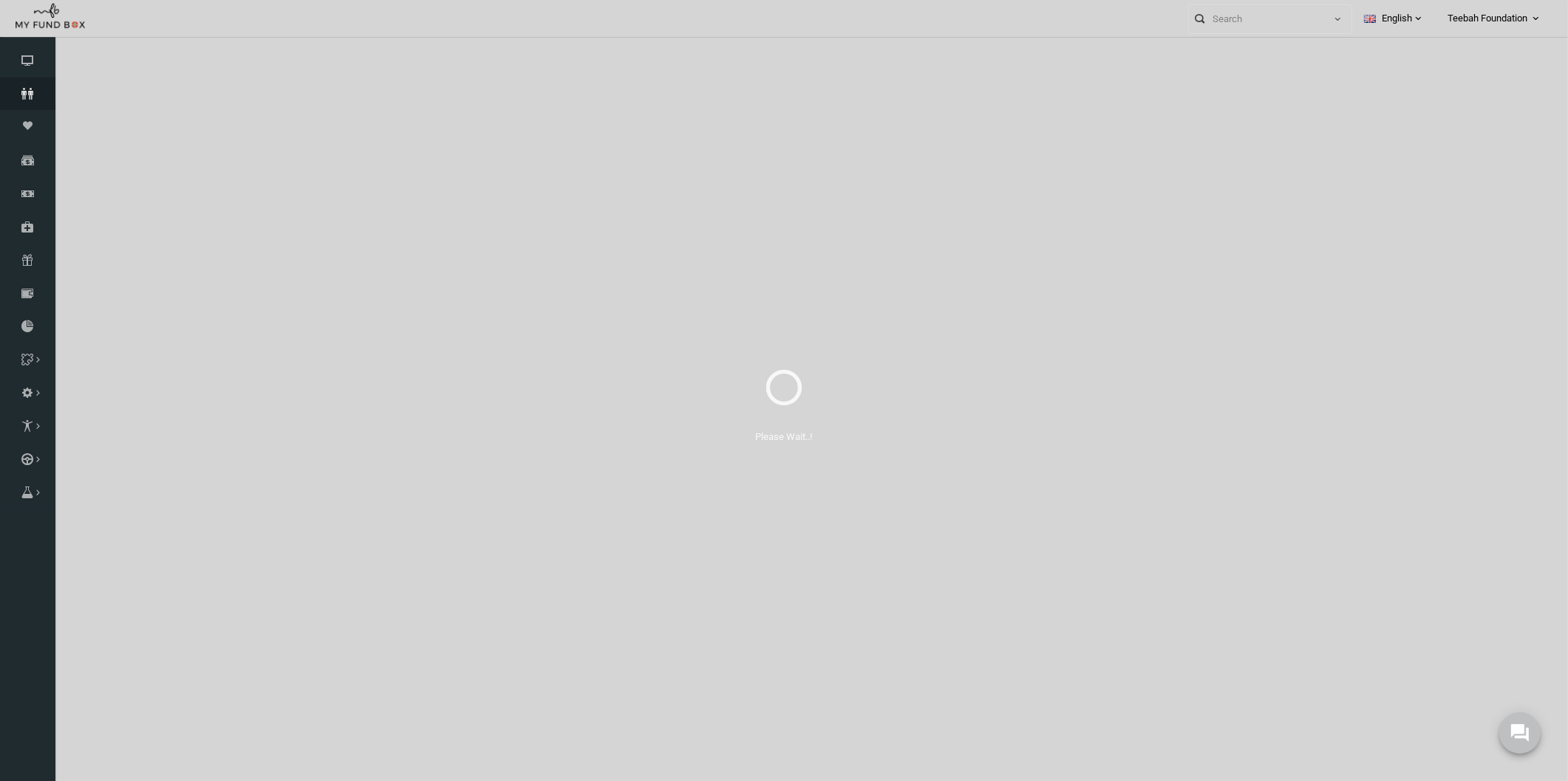
select select "100"
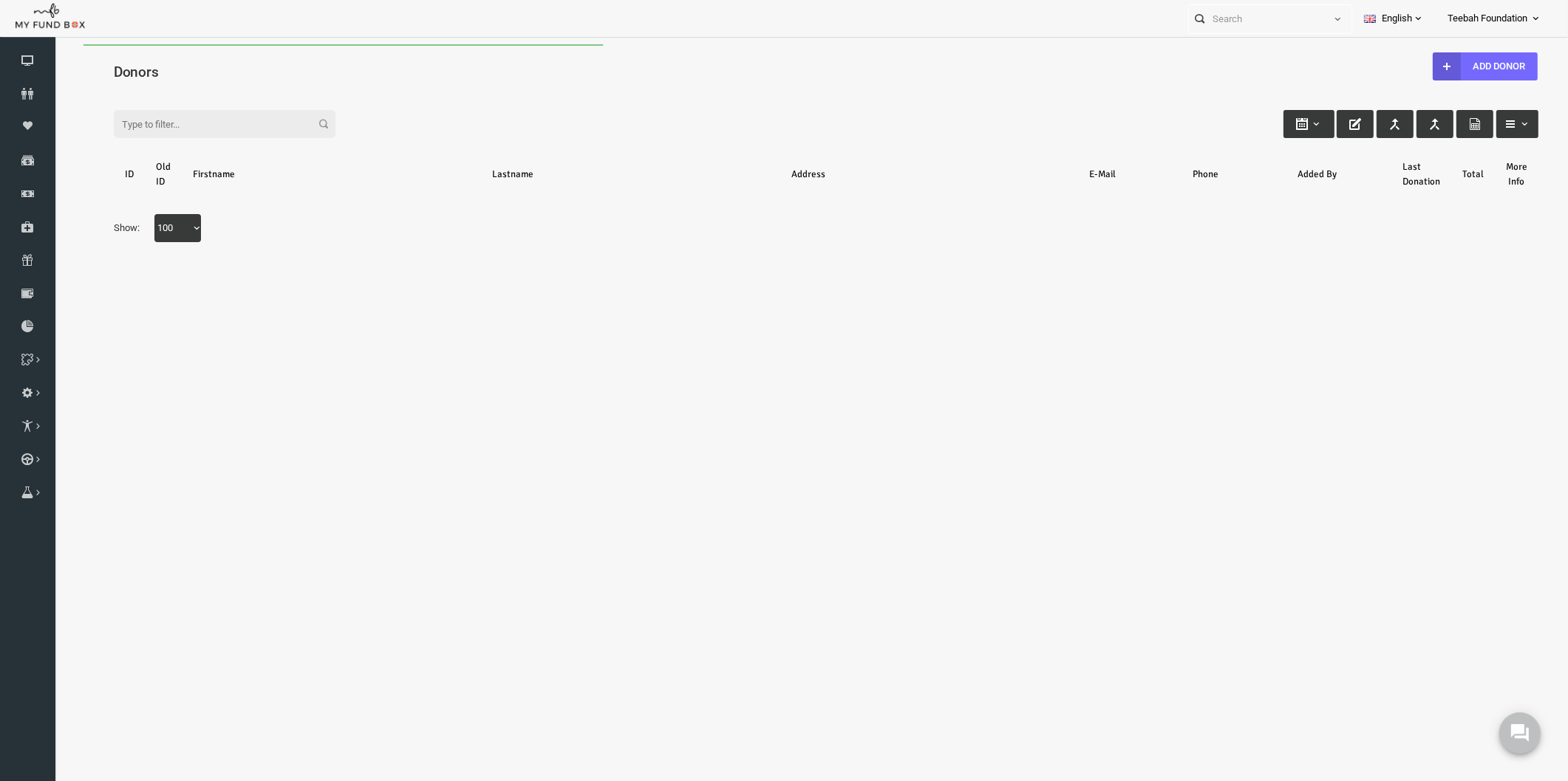
click at [167, 90] on div "Filter:" at bounding box center [795, 109] width 1454 height 40
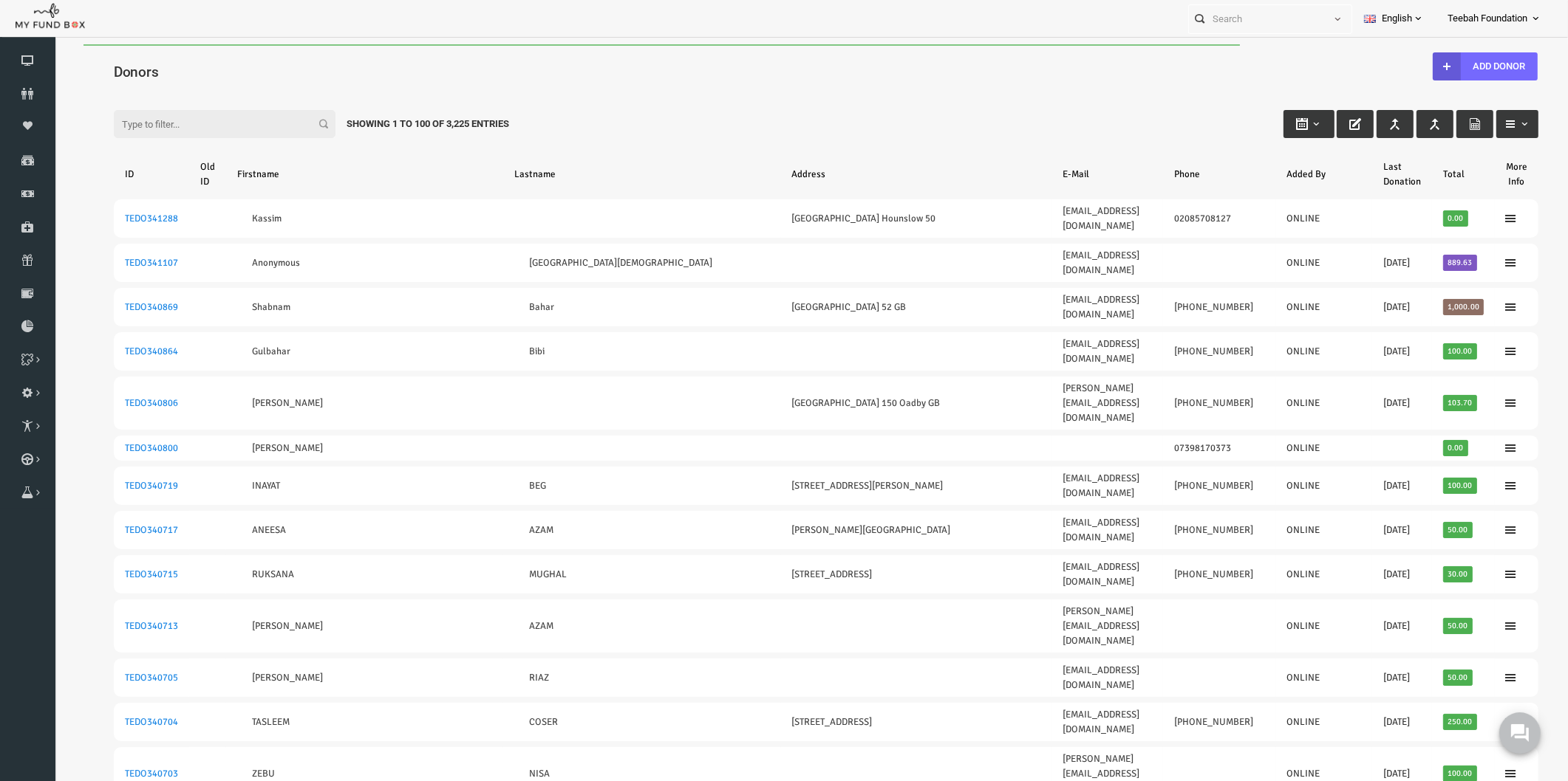
click at [140, 123] on input "Filter:" at bounding box center [194, 124] width 221 height 28
paste input "172636"
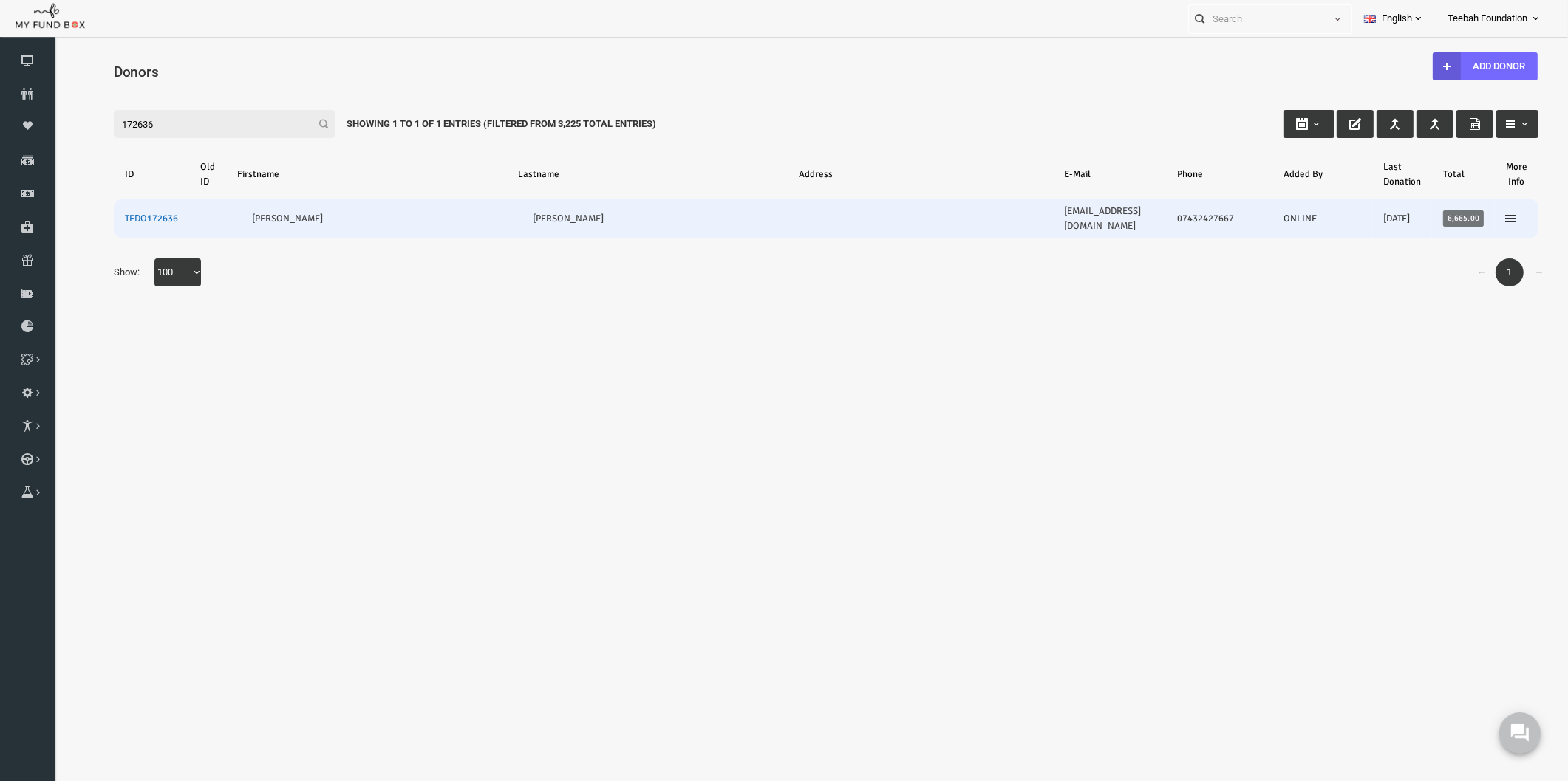
type input "172636"
click at [126, 213] on link "TEDO172636" at bounding box center [120, 219] width 53 height 12
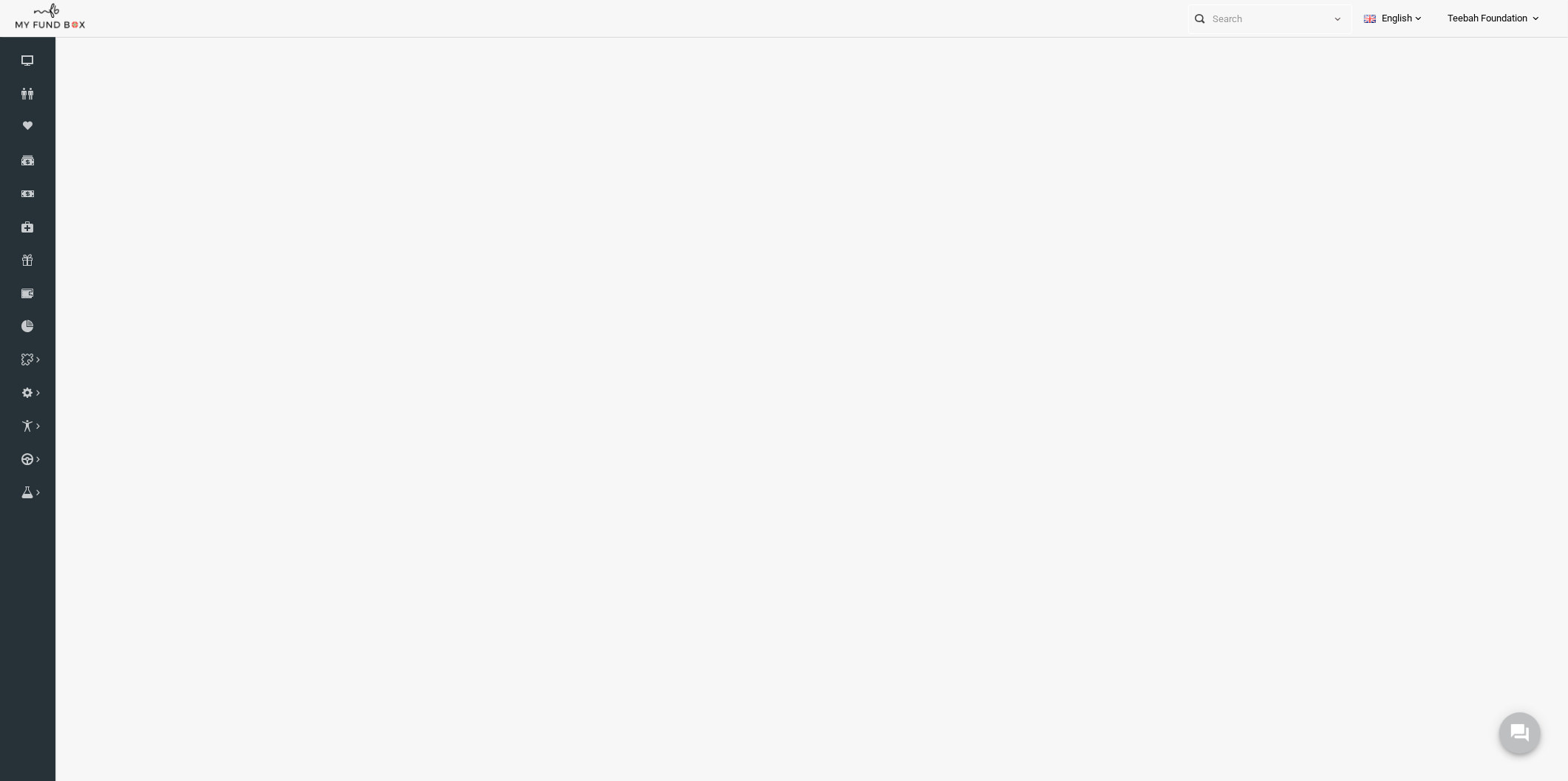
select select "100"
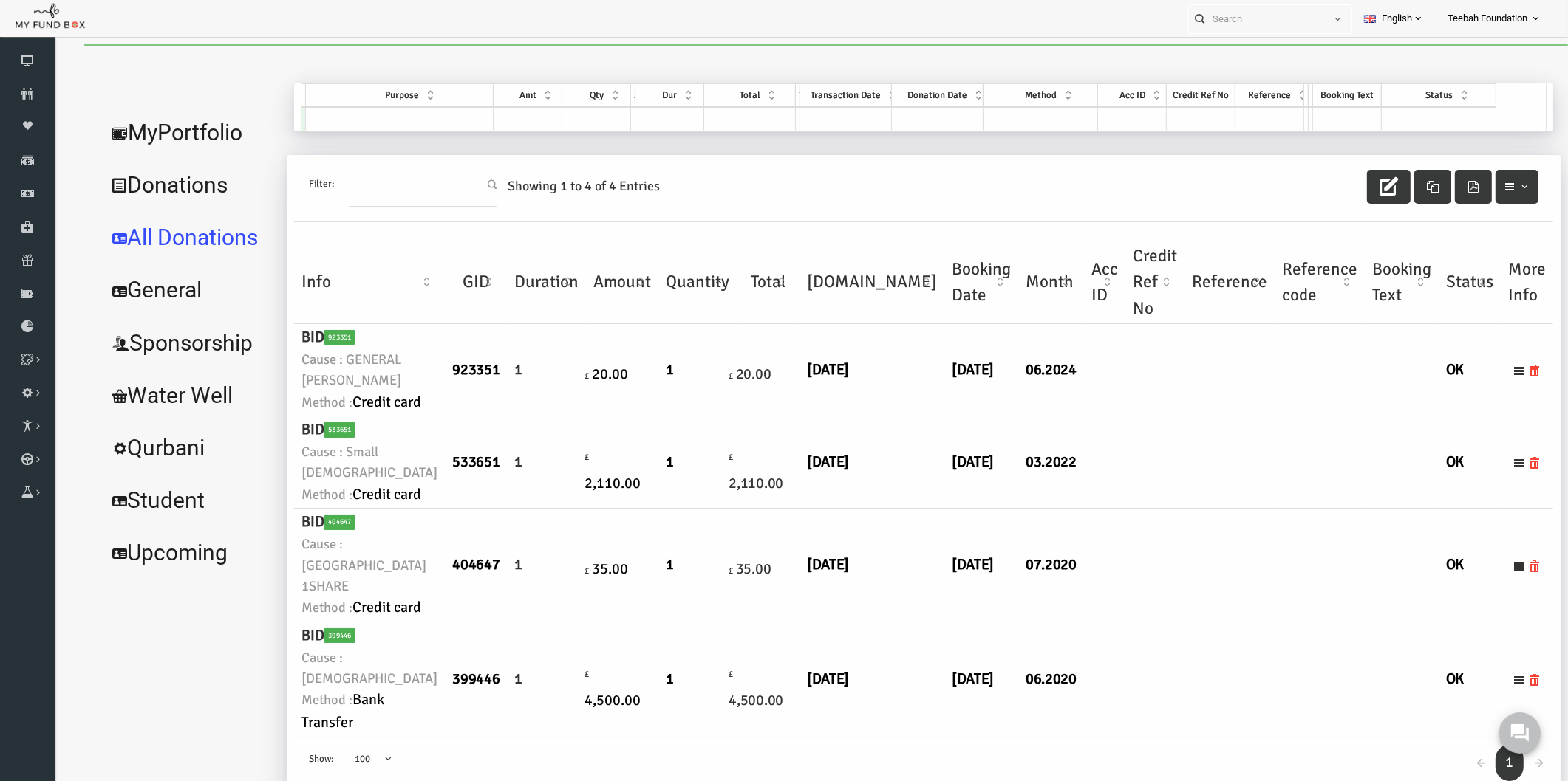
click at [1244, 417] on td at bounding box center [1288, 371] width 90 height 93
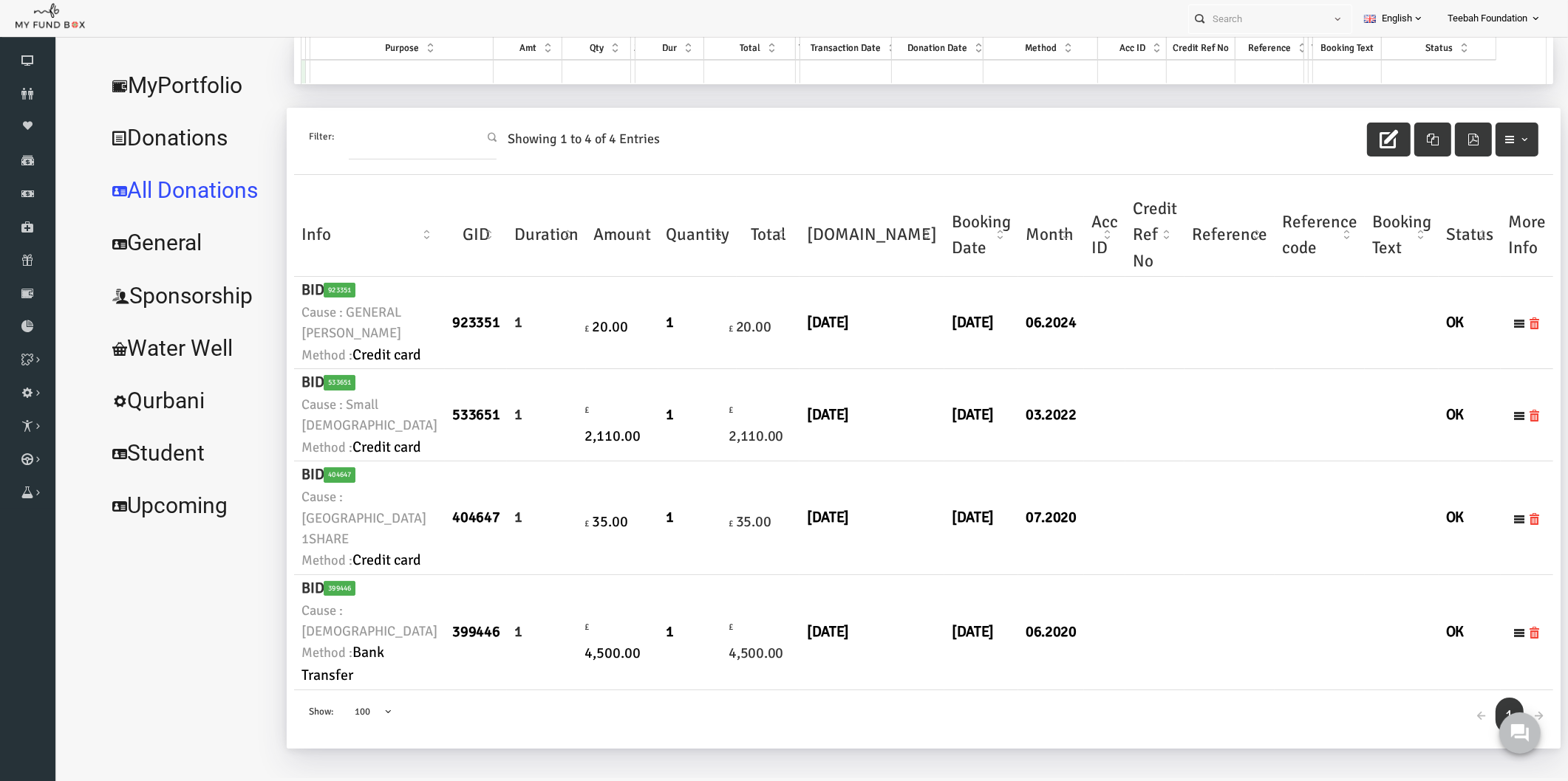
click at [170, 82] on link "MyPortfolio" at bounding box center [158, 85] width 181 height 53
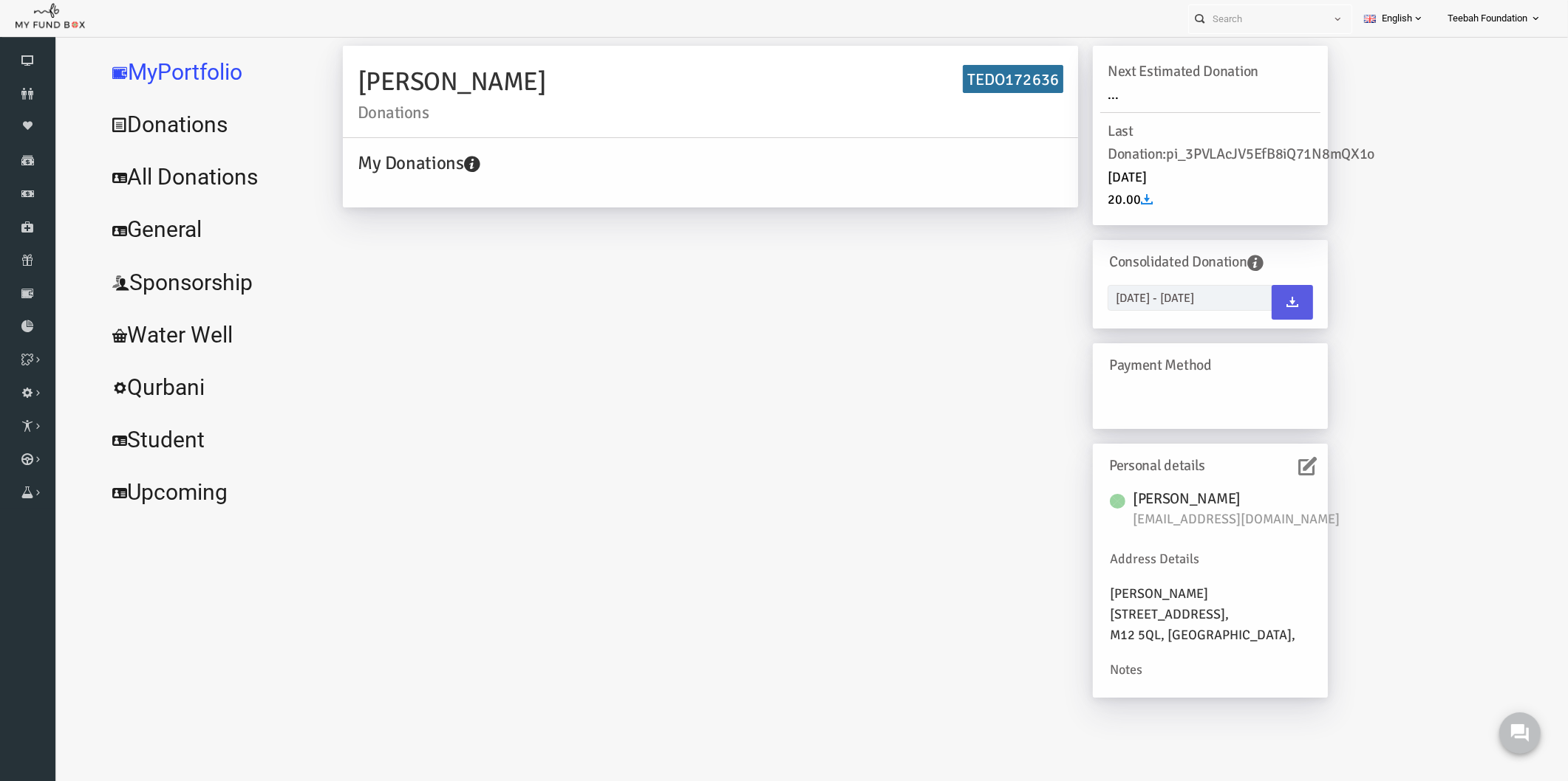
click at [1262, 453] on div "Personal details" at bounding box center [1180, 465] width 221 height 29
click at [1283, 466] on icon at bounding box center [1277, 466] width 19 height 19
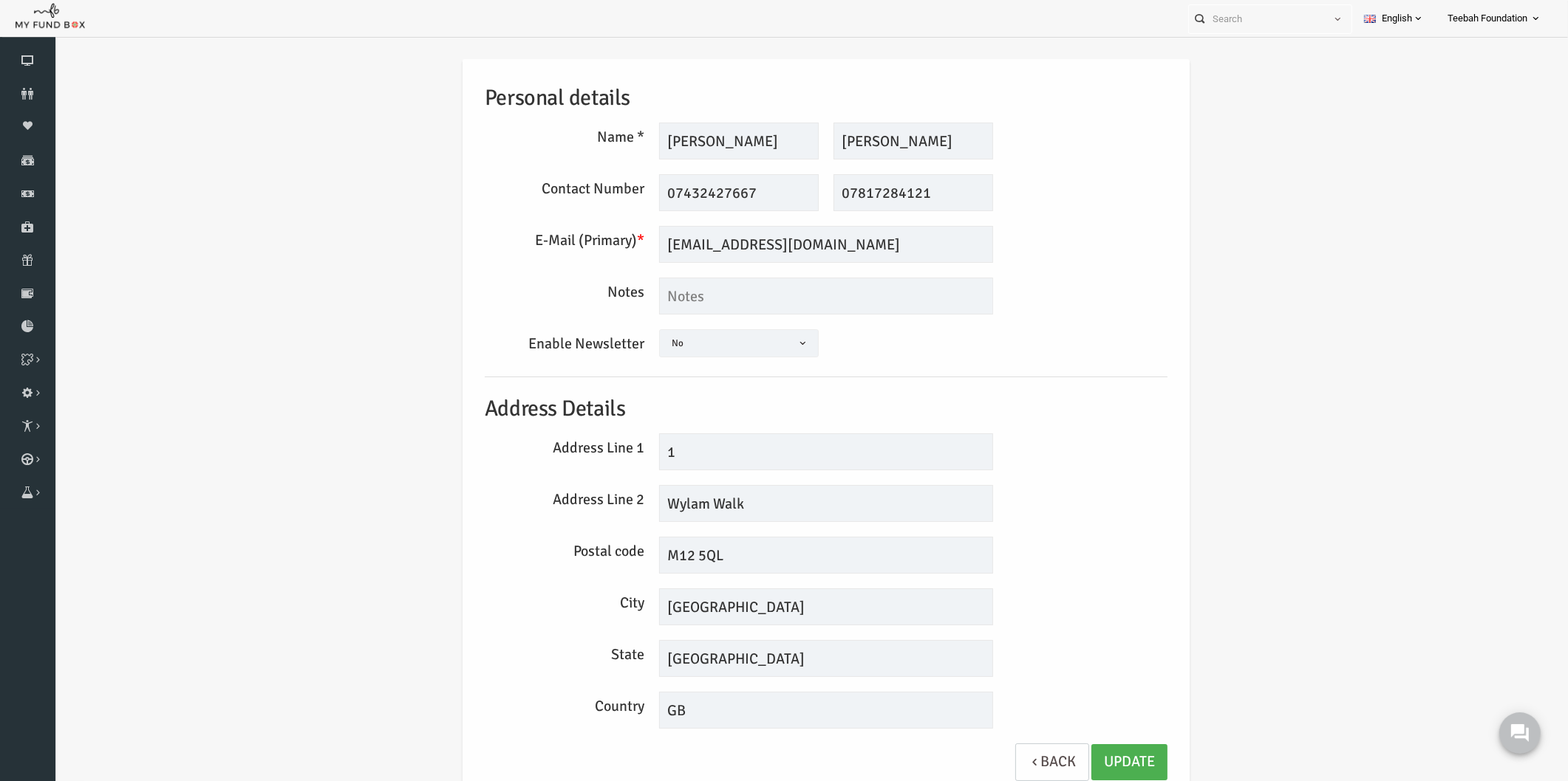
scroll to position [0, 0]
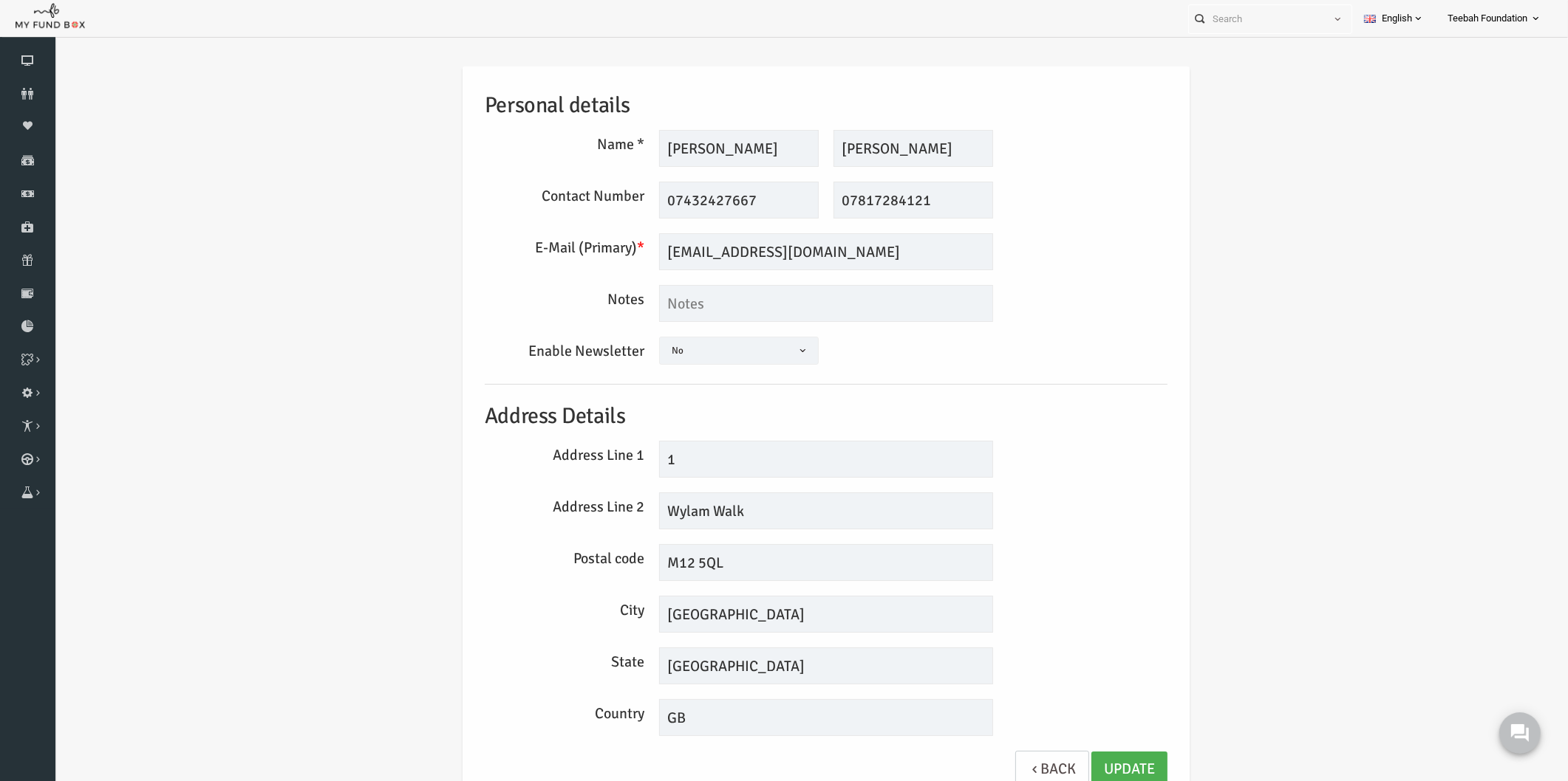
drag, startPoint x: 1119, startPoint y: 344, endPoint x: 1119, endPoint y: 335, distance: 9.0
click at [1119, 335] on div "Personal details Name * [GEOGRAPHIC_DATA] Description allows upto maximum of 25…" at bounding box center [795, 435] width 712 height 737
click at [1116, 472] on div "Address Line 1 1" at bounding box center [795, 460] width 698 height 37
click at [1090, 603] on div "City [GEOGRAPHIC_DATA]" at bounding box center [795, 614] width 698 height 37
click at [1077, 663] on div "State [GEOGRAPHIC_DATA]" at bounding box center [795, 666] width 698 height 37
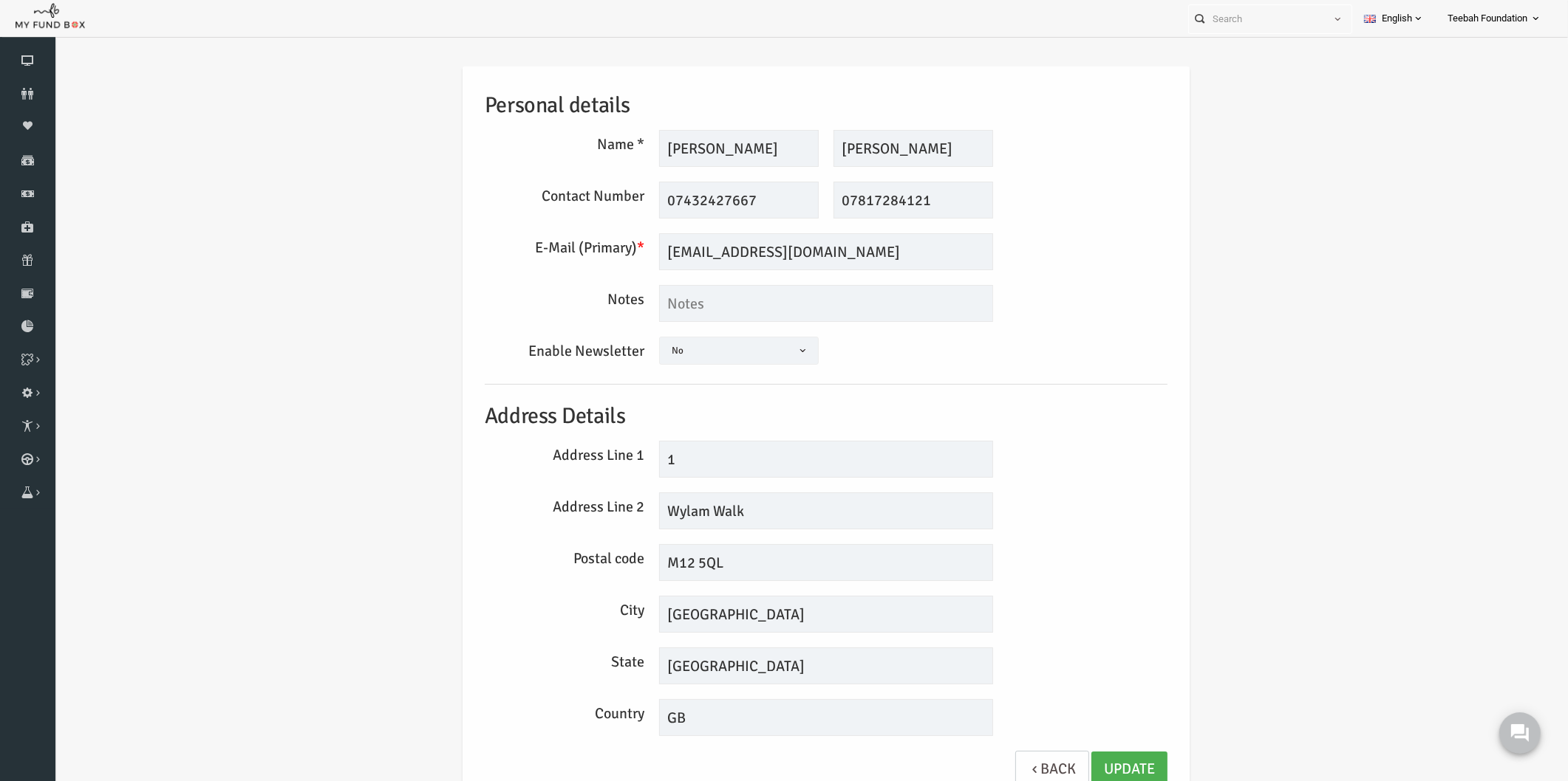
click at [166, 176] on div "Personal details Name * [GEOGRAPHIC_DATA] Description allows upto maximum of 25…" at bounding box center [795, 438] width 1484 height 788
click at [1089, 311] on div "Notes" at bounding box center [795, 304] width 698 height 37
click at [1102, 770] on link "Update" at bounding box center [1099, 770] width 76 height 36
click at [175, 136] on div "Personal details Name * [GEOGRAPHIC_DATA] Description allows upto maximum of 25…" at bounding box center [795, 438] width 1484 height 788
click at [1088, 766] on link "Update" at bounding box center [1099, 770] width 76 height 36
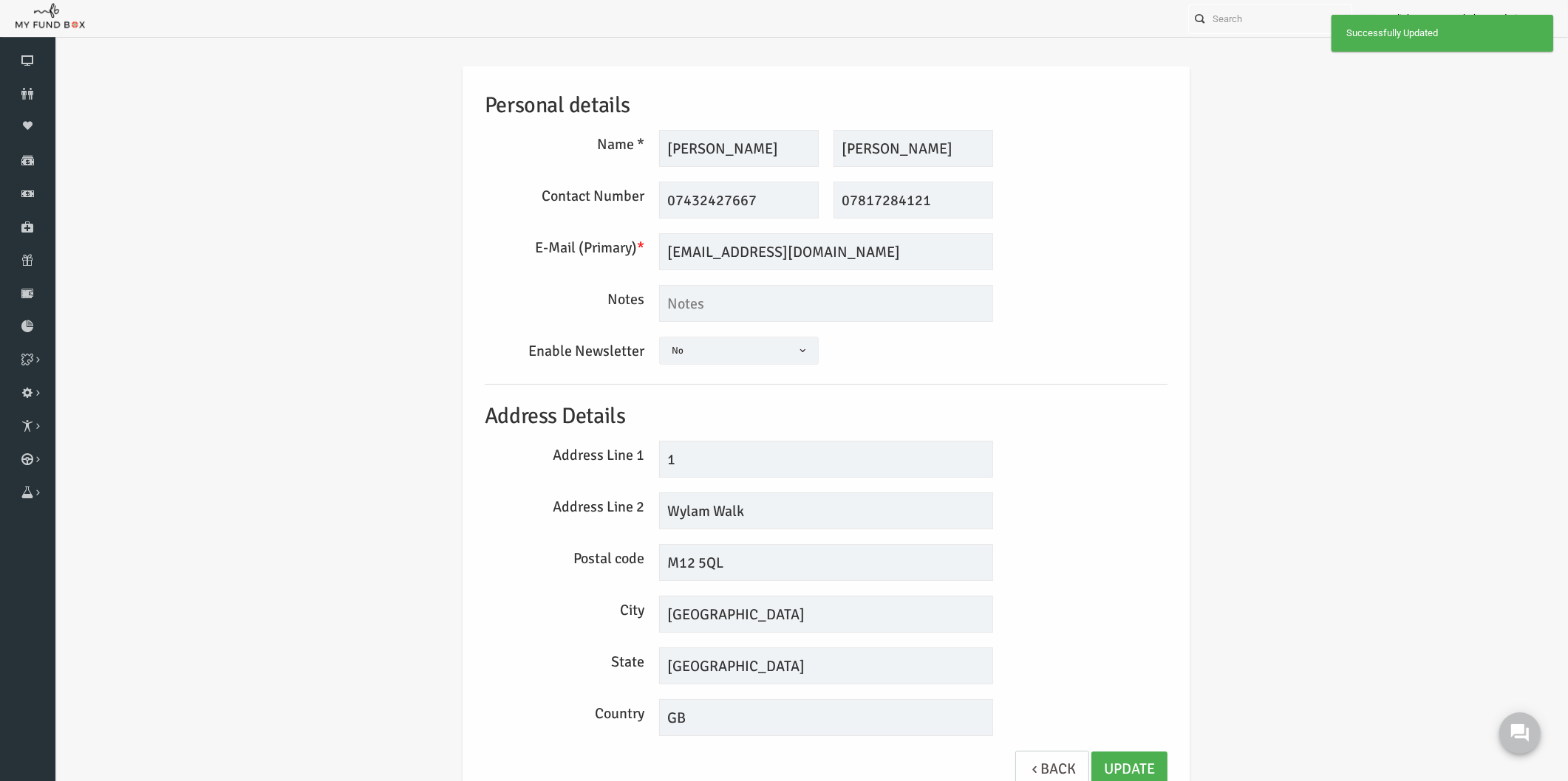
click at [1229, 600] on div "Personal details Name * [GEOGRAPHIC_DATA] Description allows upto maximum of 25…" at bounding box center [795, 438] width 1484 height 788
click at [28, 89] on icon at bounding box center [28, 94] width 56 height 12
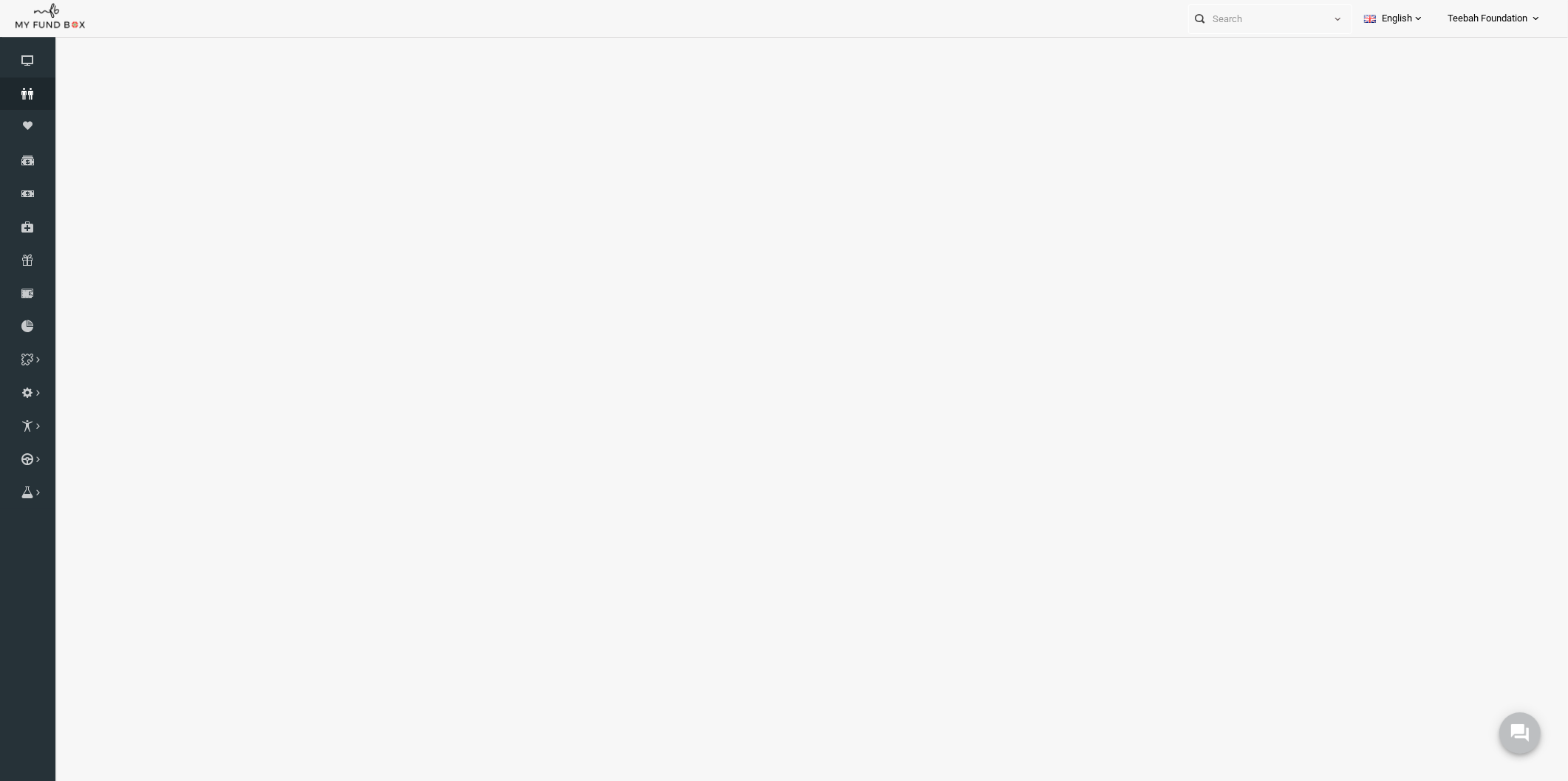
select select "100"
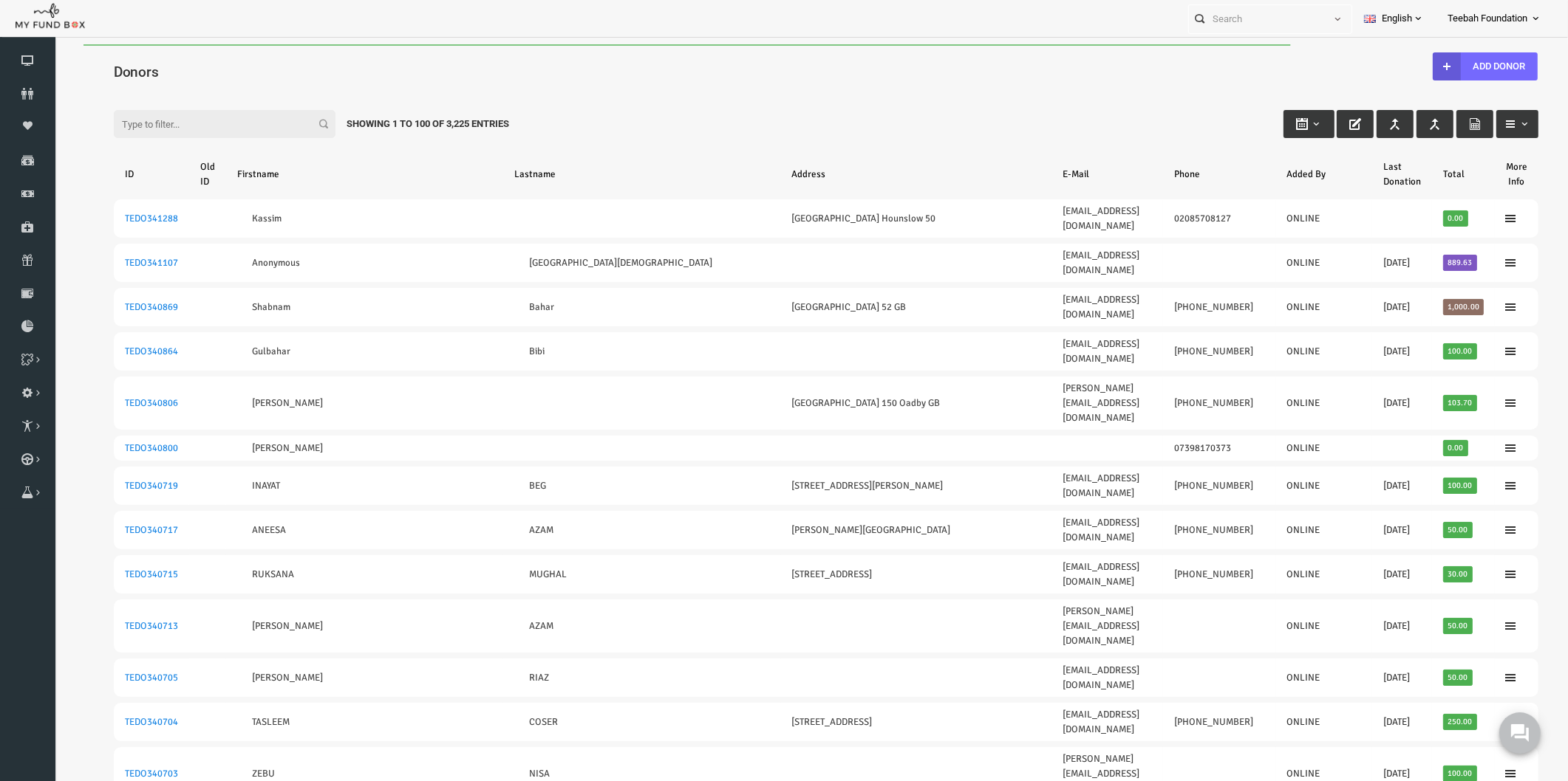
click at [826, 122] on div "Filter: Showing 1 to 100 of 3,225 Entries" at bounding box center [795, 109] width 1454 height 40
click at [832, 119] on div "Filter: Showing 1 to 100 of 3,225 Entries" at bounding box center [795, 109] width 1454 height 40
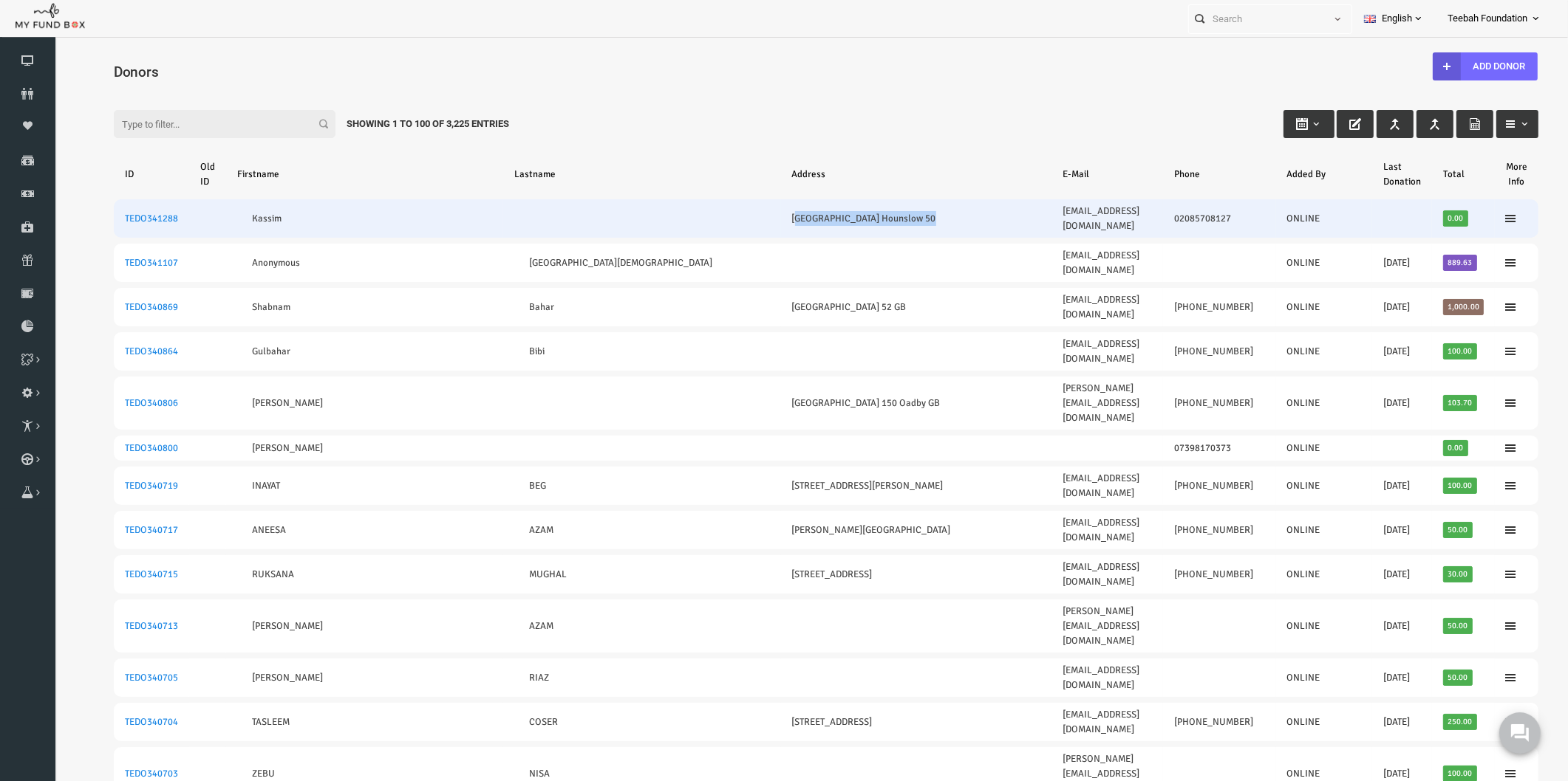
drag, startPoint x: 712, startPoint y: 209, endPoint x: 868, endPoint y: 214, distance: 156.1
click at [868, 214] on td "[GEOGRAPHIC_DATA] Hounslow 50" at bounding box center [886, 218] width 271 height 38
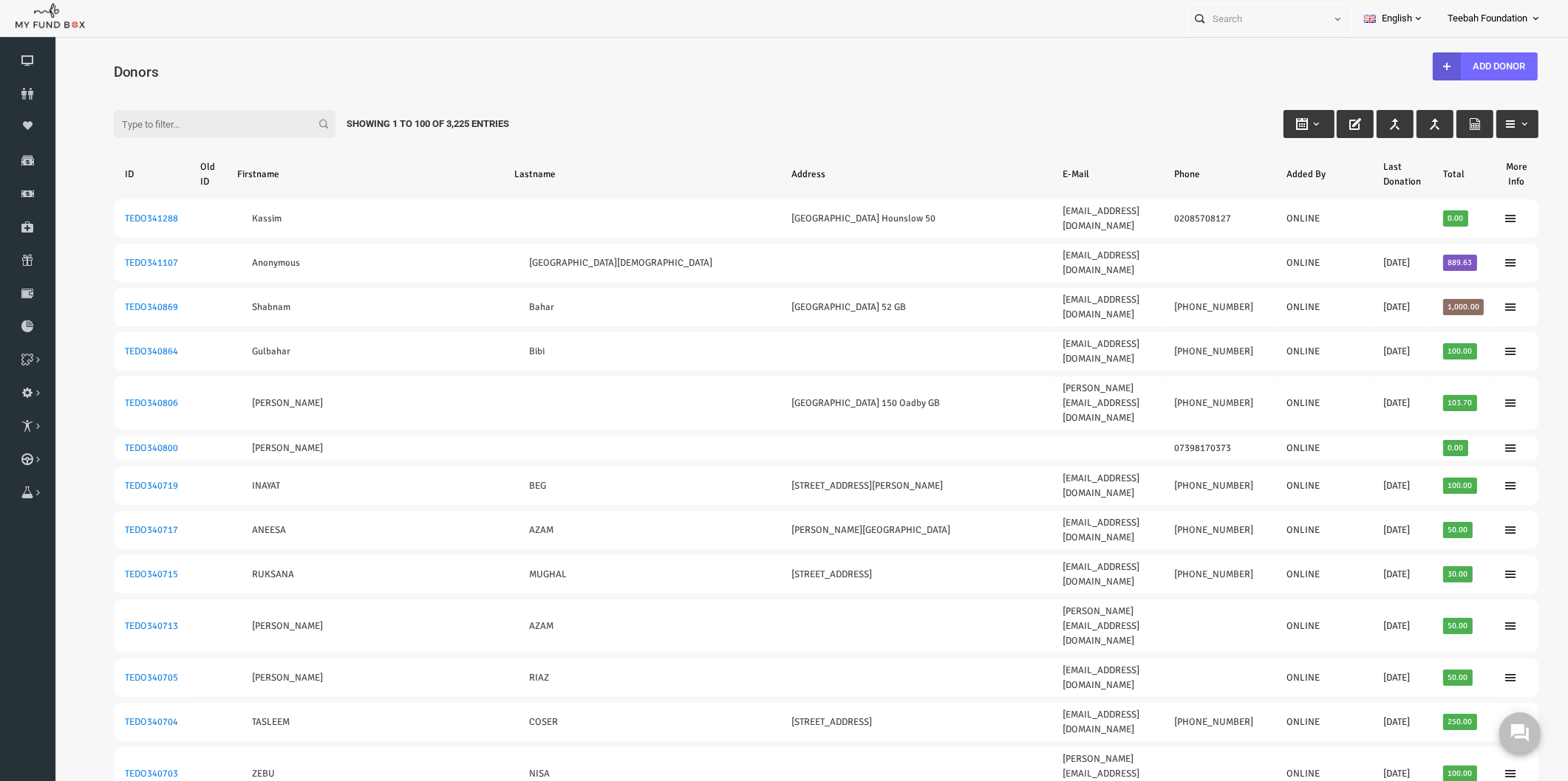
click at [876, 163] on th "Address" at bounding box center [886, 173] width 271 height 38
click at [993, 101] on div "Filter: Showing 1 to 100 of 3,225 Entries" at bounding box center [795, 109] width 1454 height 40
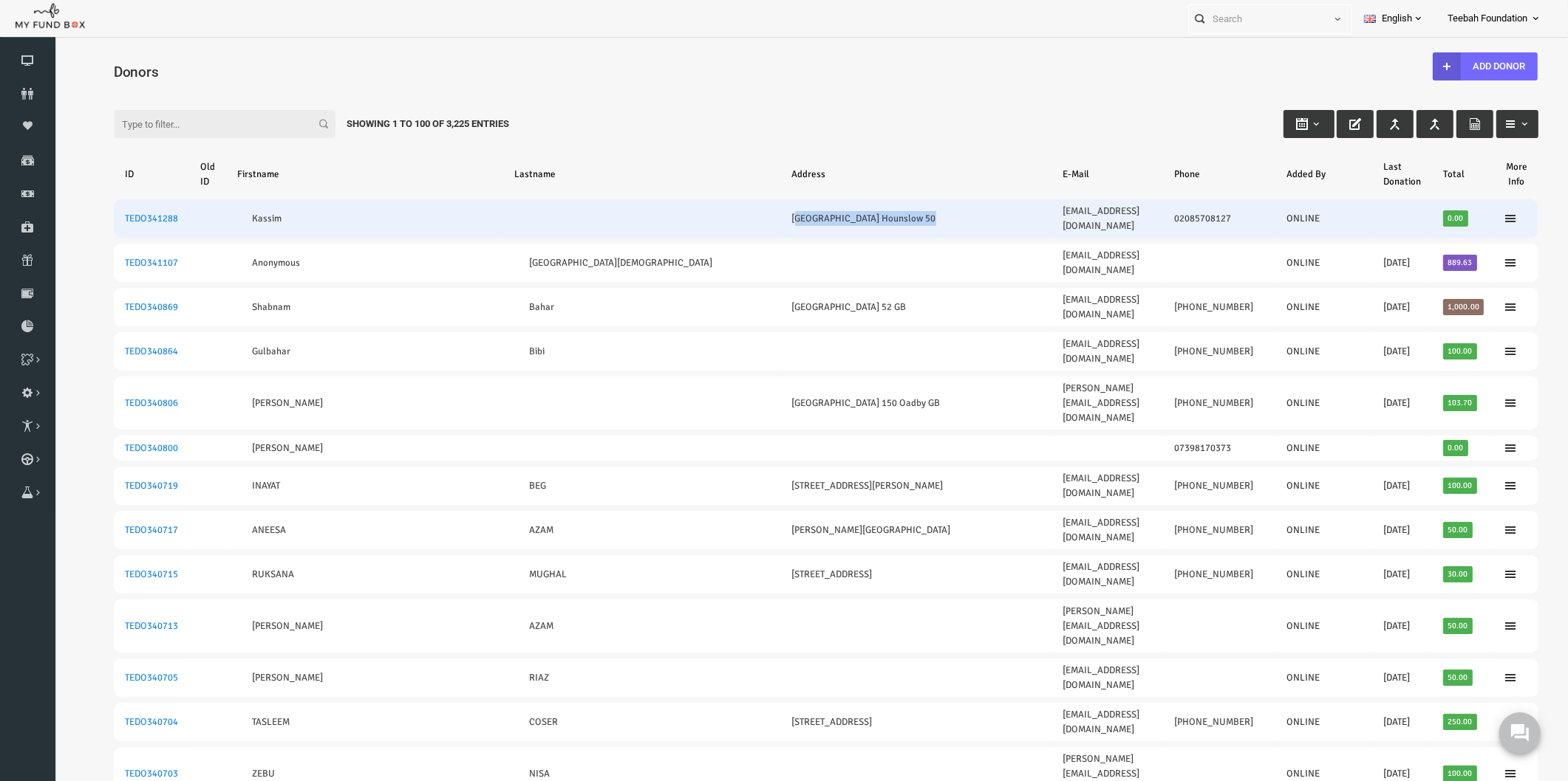
drag, startPoint x: 860, startPoint y: 210, endPoint x: 717, endPoint y: 212, distance: 143.0
click at [751, 212] on td "[GEOGRAPHIC_DATA] Hounslow 50" at bounding box center [886, 218] width 271 height 38
copy link "[GEOGRAPHIC_DATA] Hounslow 50"
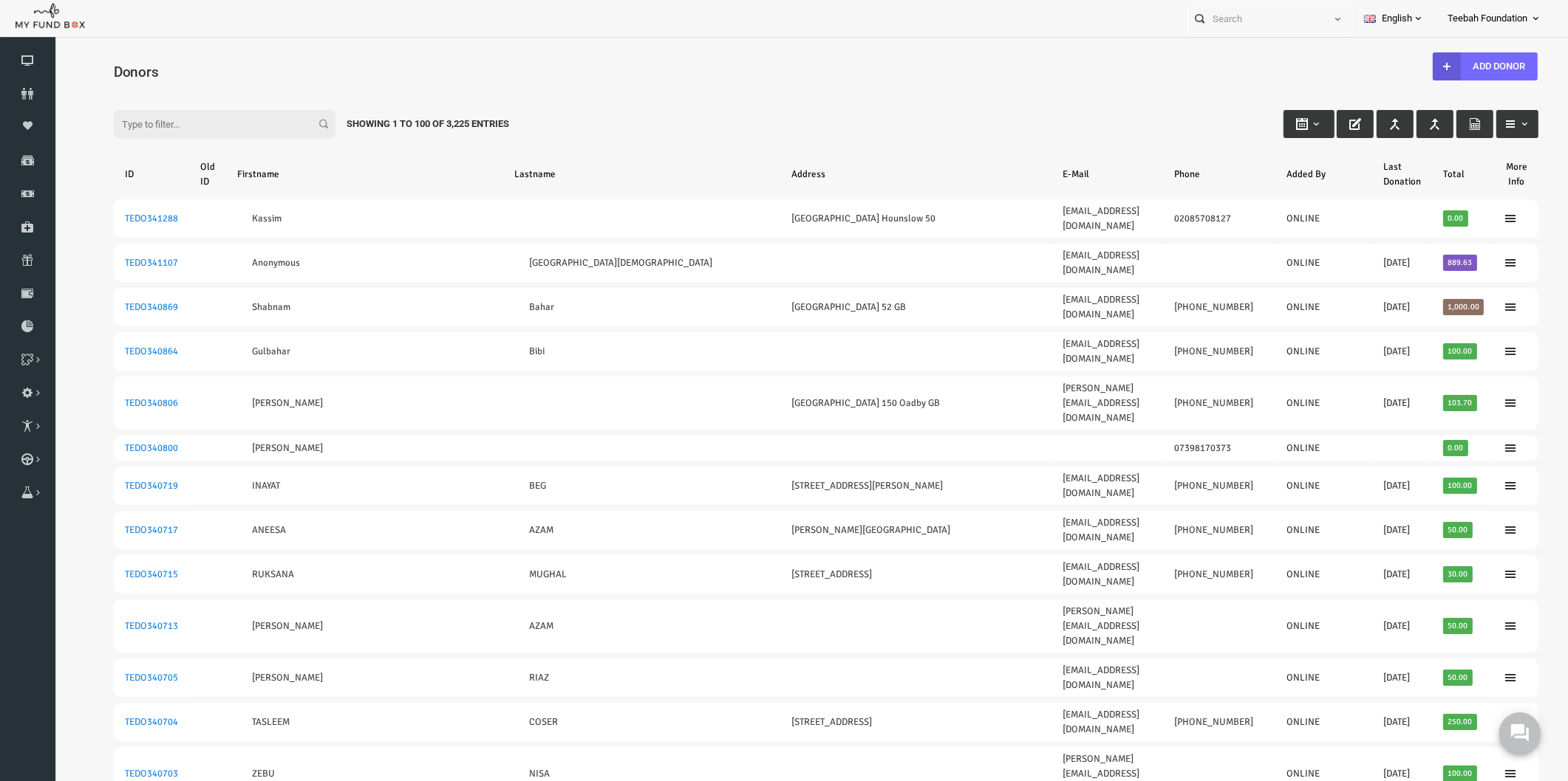
click at [575, 96] on div "Filter: Showing 1 to 100 of 3,225 Entries" at bounding box center [795, 109] width 1454 height 40
click at [19, 93] on icon at bounding box center [28, 94] width 56 height 12
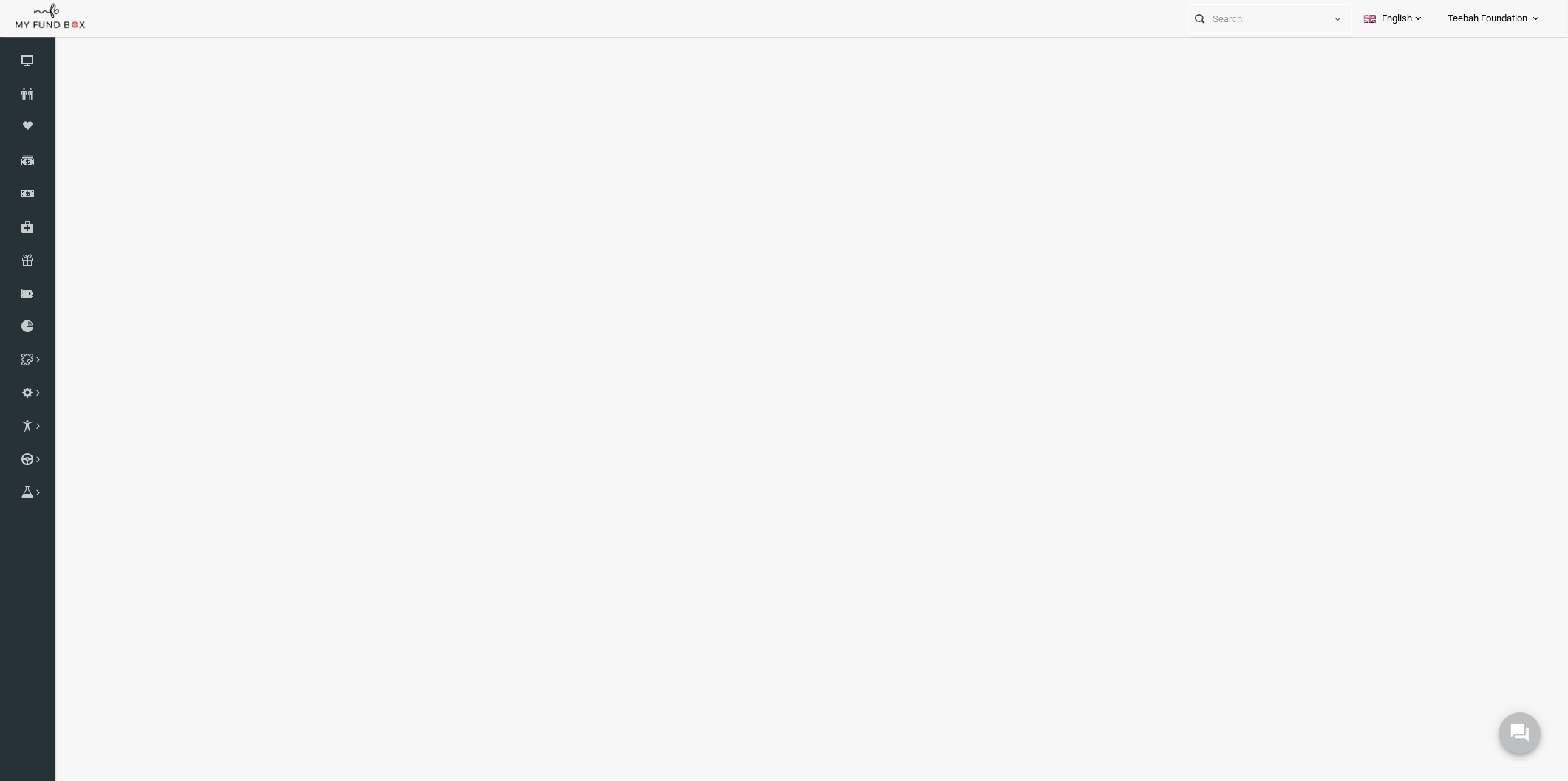
select select "100"
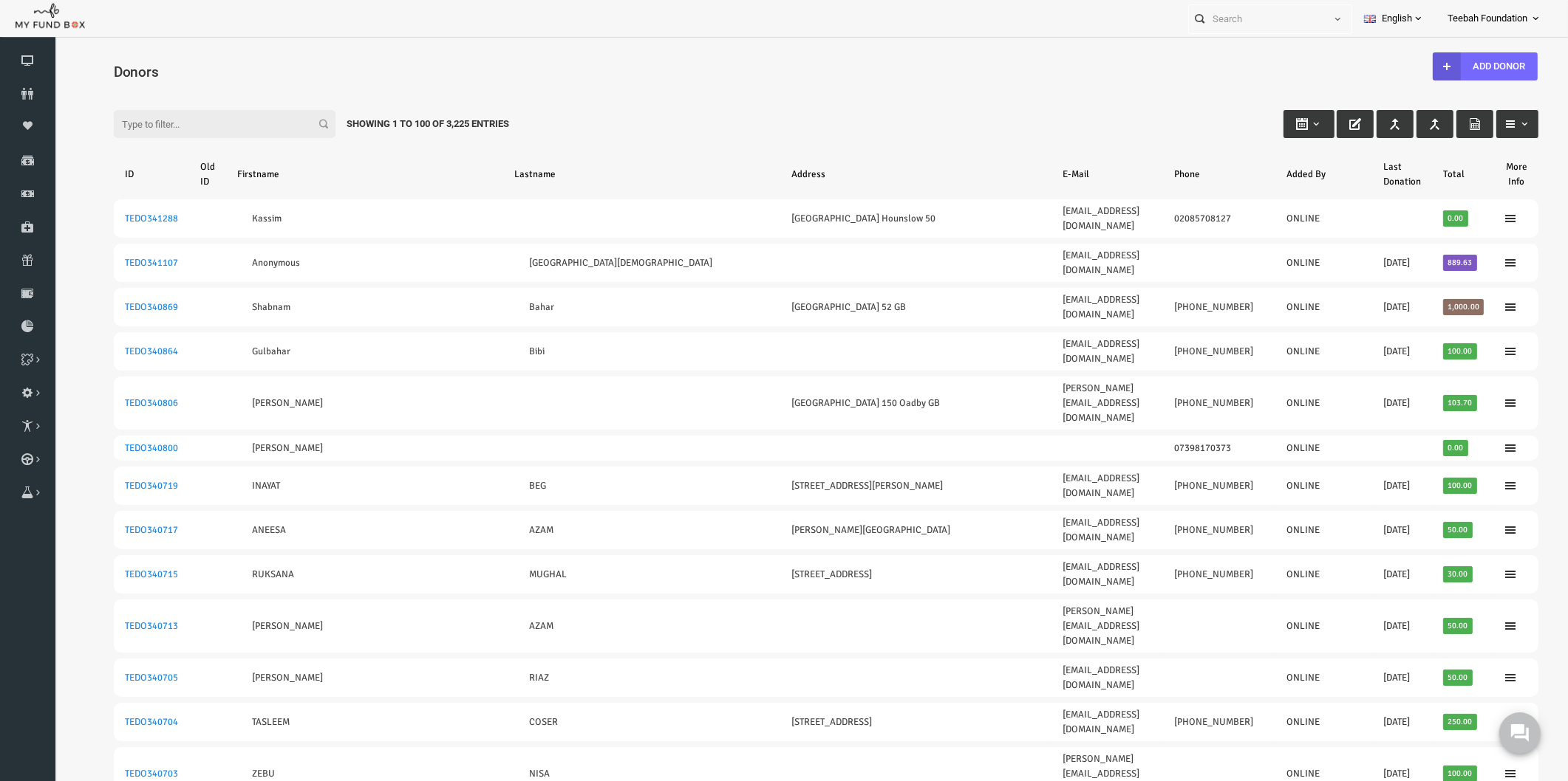
click at [599, 122] on div "Filter: Showing 1 to 100 of 3,225 Entries" at bounding box center [795, 109] width 1454 height 40
